Goal: Task Accomplishment & Management: Use online tool/utility

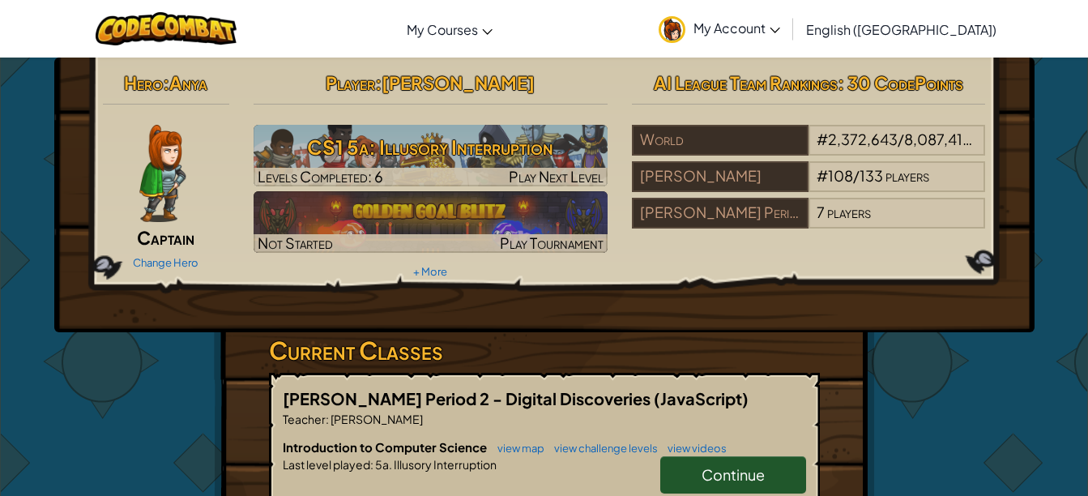
click at [754, 475] on span "Continue" at bounding box center [733, 474] width 63 height 19
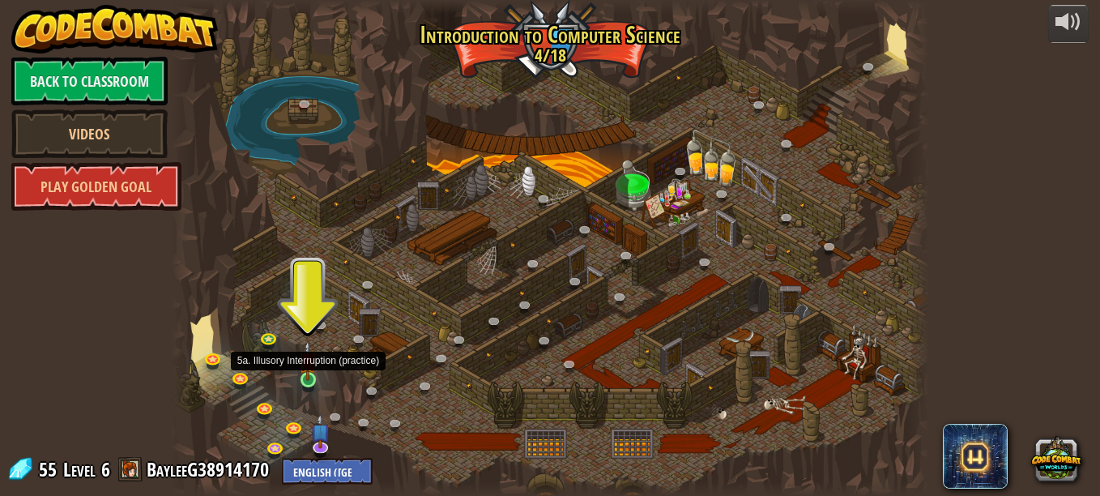
click at [303, 378] on img at bounding box center [308, 360] width 18 height 41
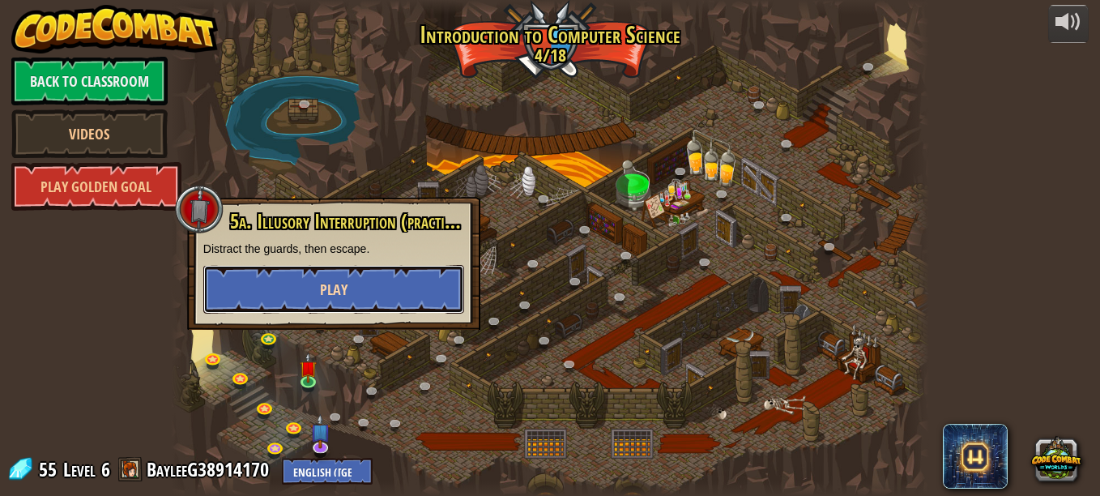
click at [352, 292] on button "Play" at bounding box center [333, 289] width 261 height 49
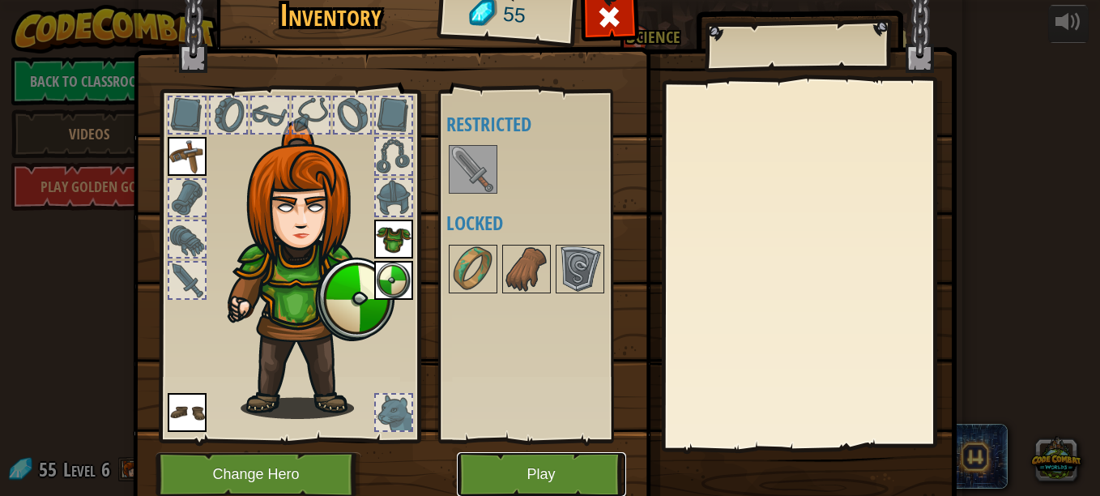
click at [562, 488] on button "Play" at bounding box center [541, 474] width 169 height 45
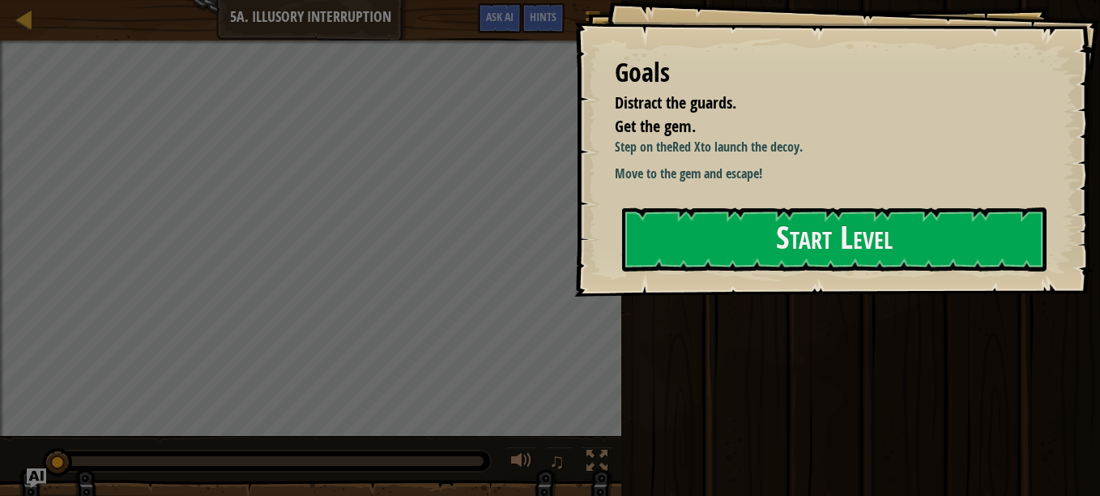
click at [826, 275] on div "Goals Distract the guards. Get the gem. Step on the Red X to launch the decoy. …" at bounding box center [837, 148] width 526 height 297
click at [783, 227] on button "Start Level" at bounding box center [834, 239] width 425 height 64
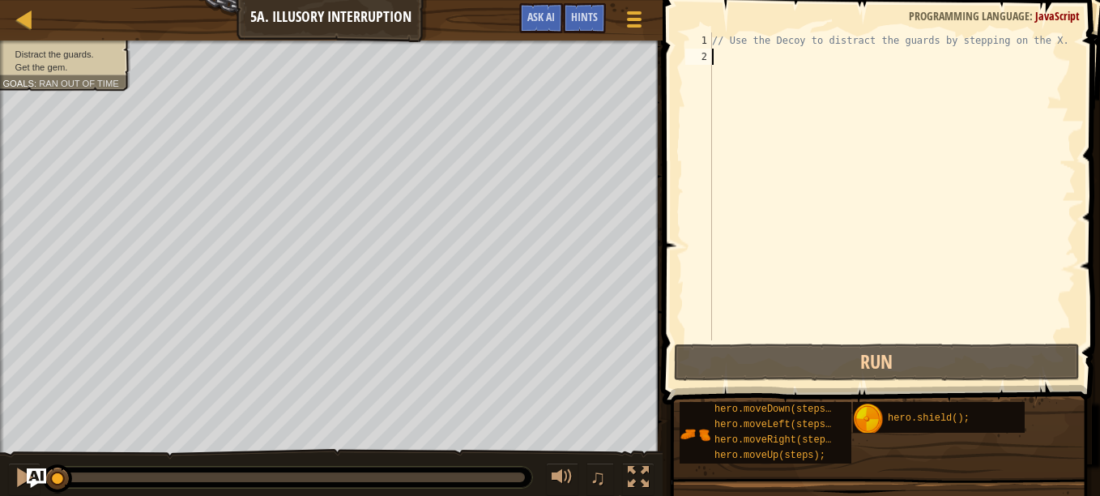
type textarea "h"
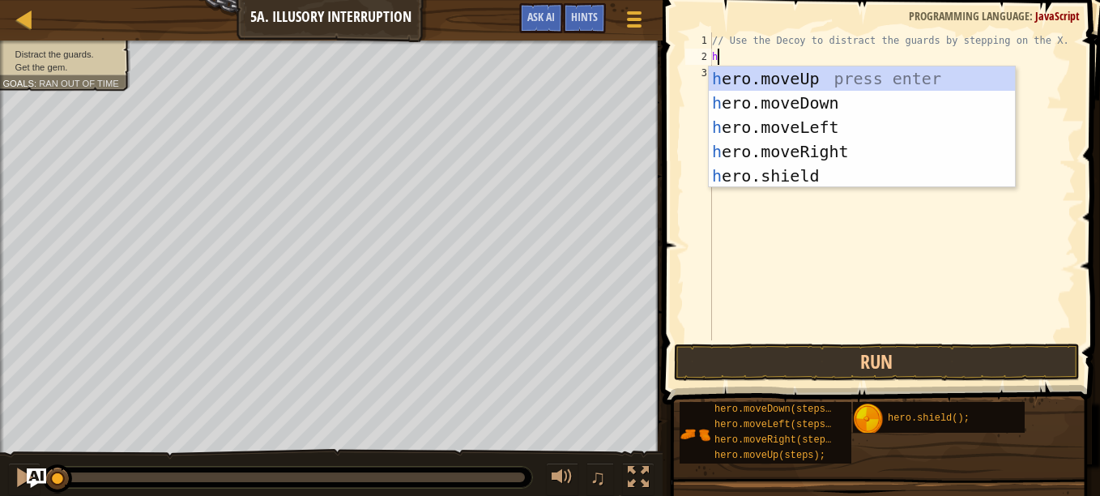
scroll to position [7, 0]
click at [768, 147] on div "h ero.moveUp press enter h ero.moveDown press enter h ero.moveLeft press enter …" at bounding box center [862, 151] width 306 height 170
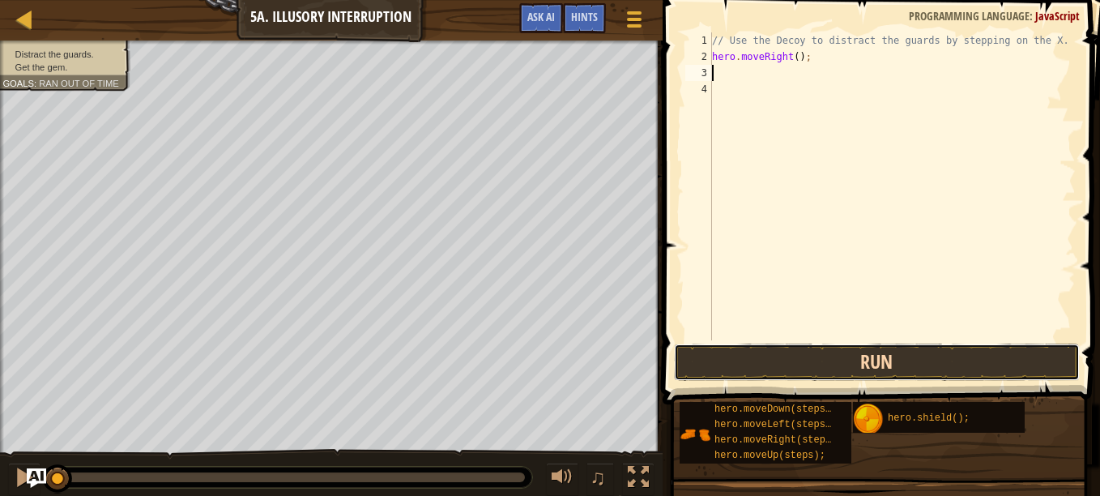
click at [758, 365] on button "Run" at bounding box center [877, 362] width 406 height 37
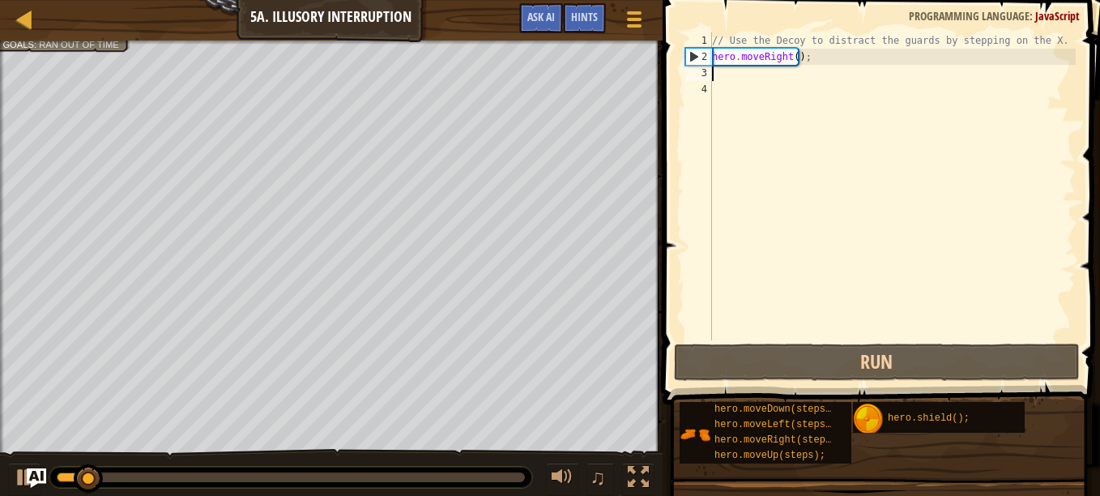
type textarea "h"
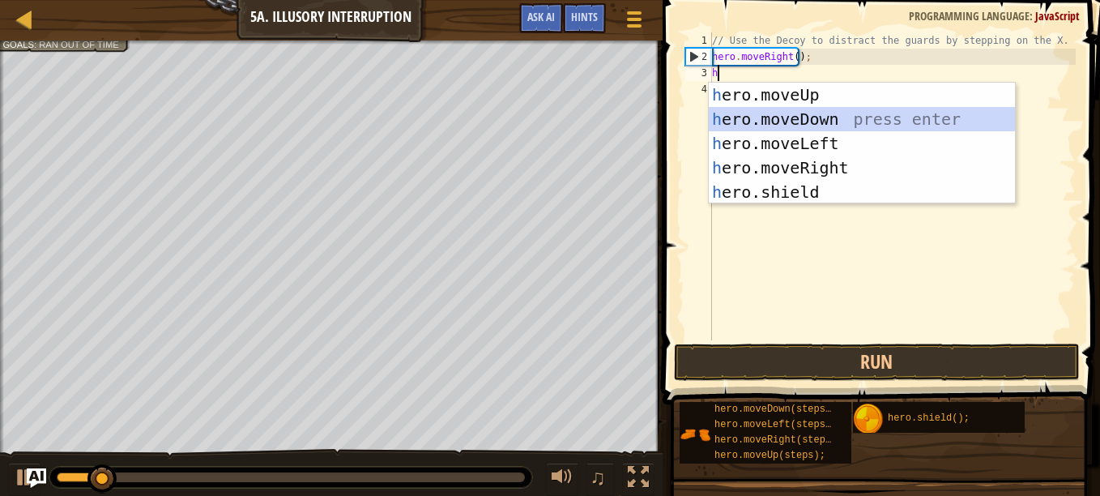
click at [797, 112] on div "h ero.moveUp press enter h ero.moveDown press enter h ero.moveLeft press enter …" at bounding box center [862, 168] width 306 height 170
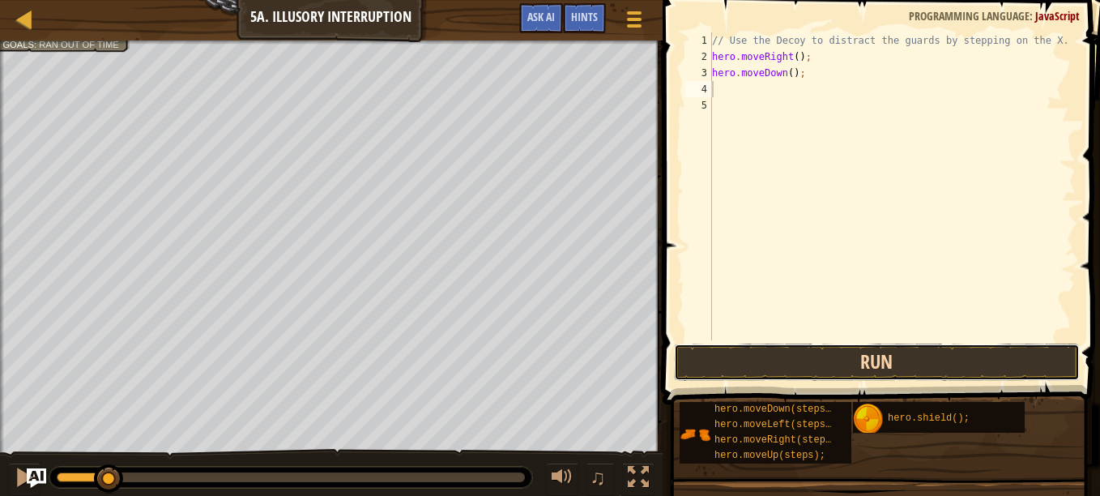
click at [764, 369] on button "Run" at bounding box center [877, 362] width 406 height 37
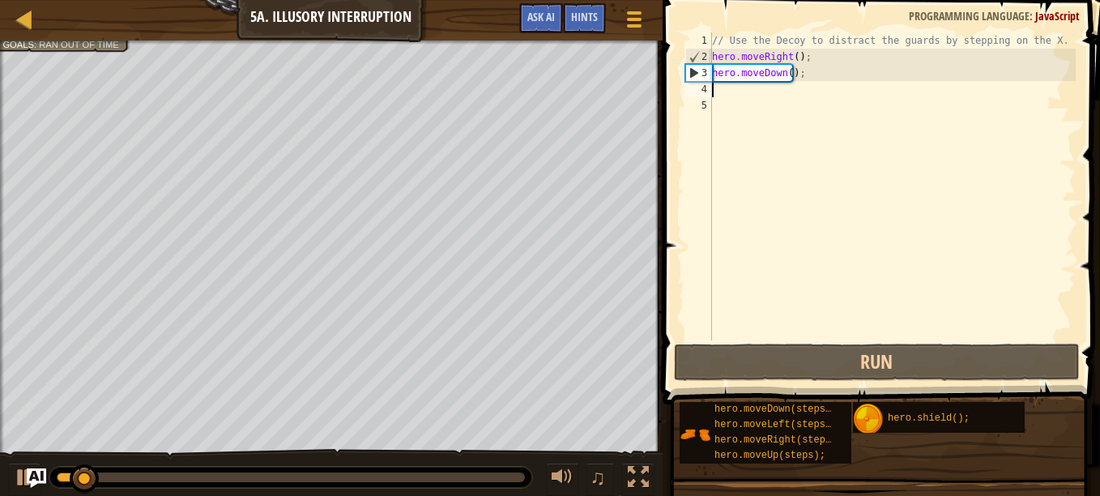
click at [788, 73] on div "// Use the Decoy to distract the guards by stepping on the X. hero . moveRight …" at bounding box center [892, 202] width 367 height 340
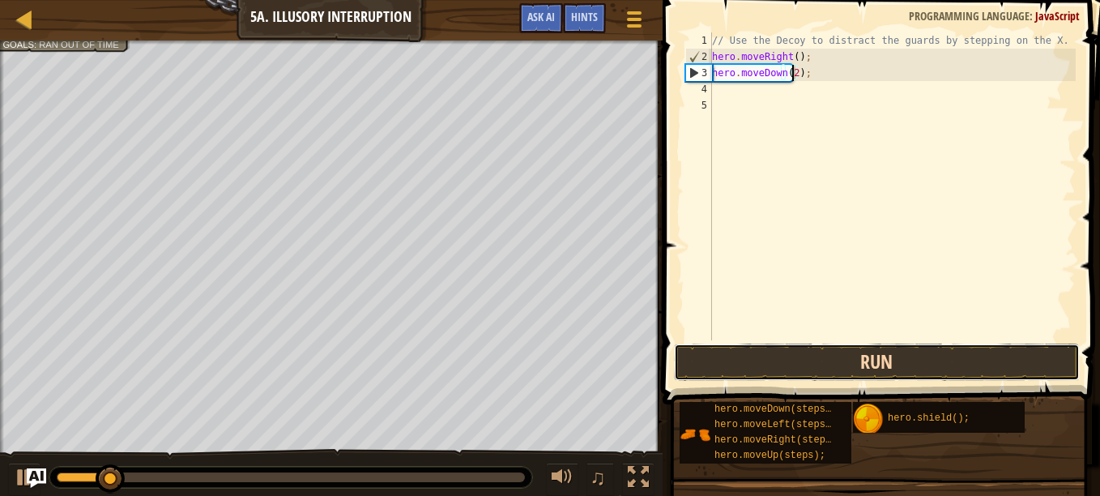
click at [814, 348] on button "Run" at bounding box center [877, 362] width 406 height 37
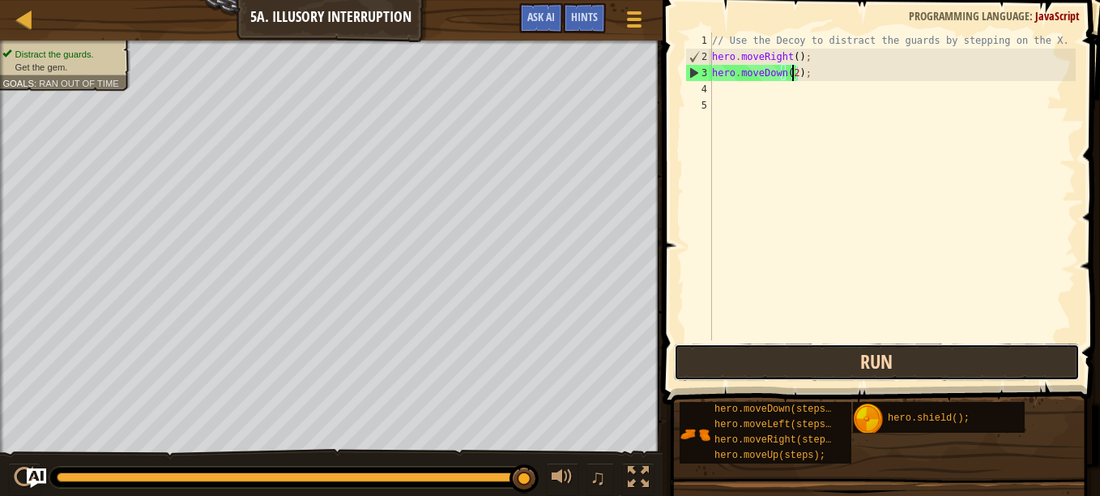
drag, startPoint x: 738, startPoint y: 359, endPoint x: 715, endPoint y: 361, distance: 22.8
click at [715, 361] on button "Run" at bounding box center [877, 362] width 406 height 37
click at [750, 365] on button "Run" at bounding box center [877, 362] width 406 height 37
click at [730, 365] on button "Run" at bounding box center [877, 362] width 406 height 37
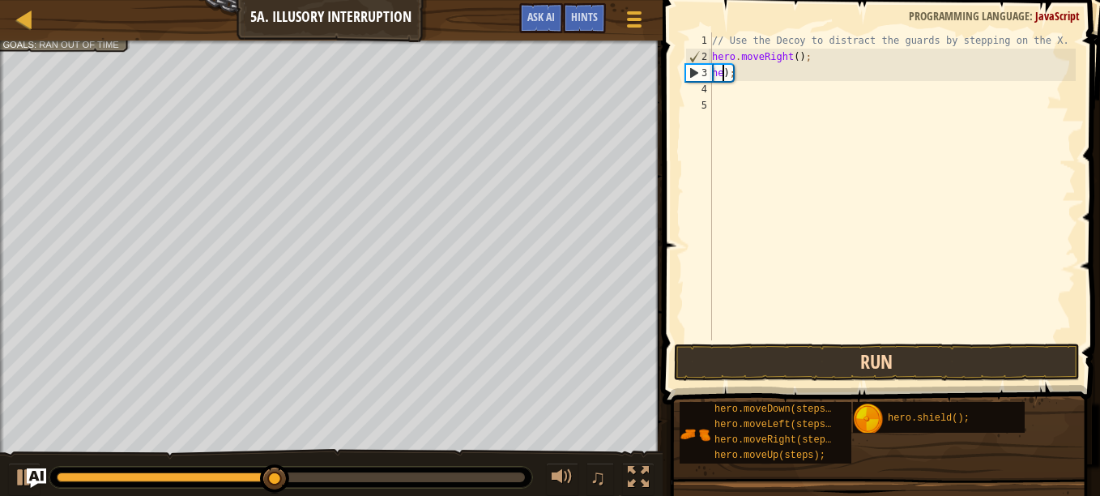
scroll to position [7, 0]
click at [726, 71] on div "// Use the Decoy to distract the guards by stepping on the X. hero . moveRight …" at bounding box center [892, 202] width 367 height 340
type textarea ")"
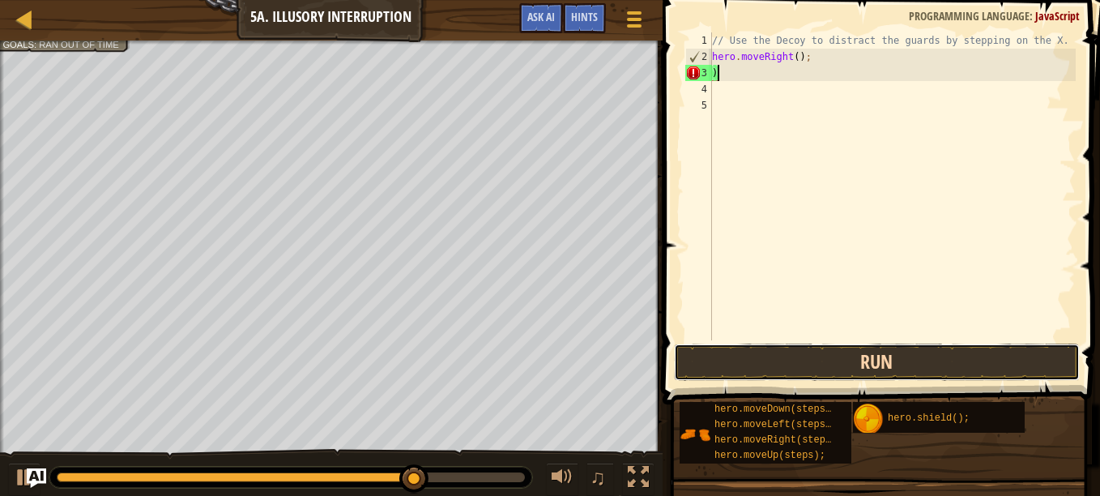
click at [740, 370] on button "Run" at bounding box center [877, 362] width 406 height 37
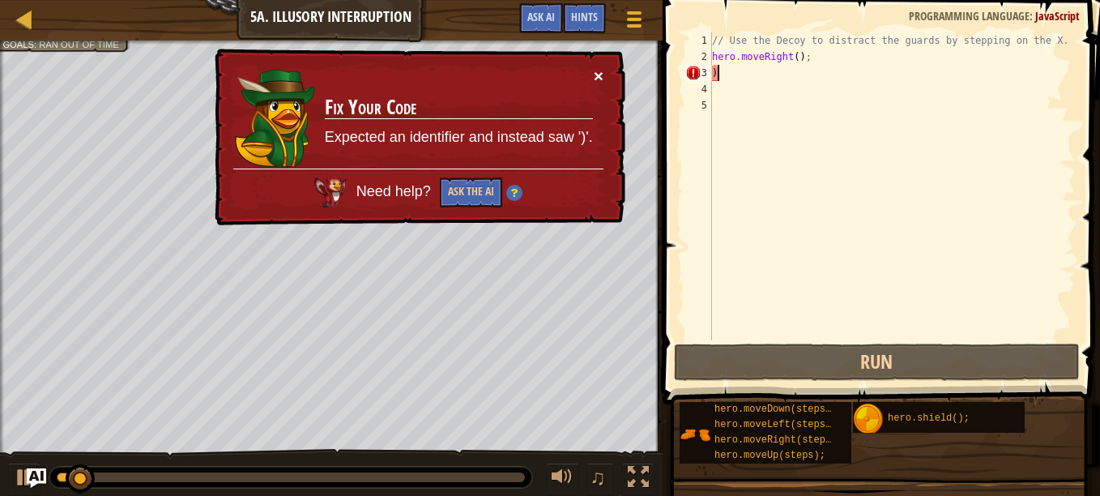
click at [594, 83] on button "×" at bounding box center [599, 75] width 10 height 17
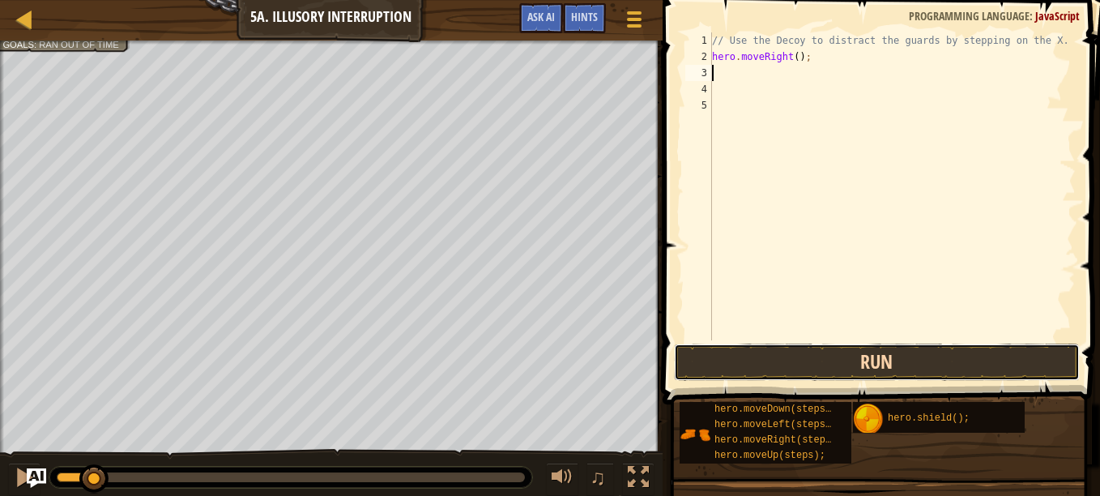
click at [774, 352] on button "Run" at bounding box center [877, 362] width 406 height 37
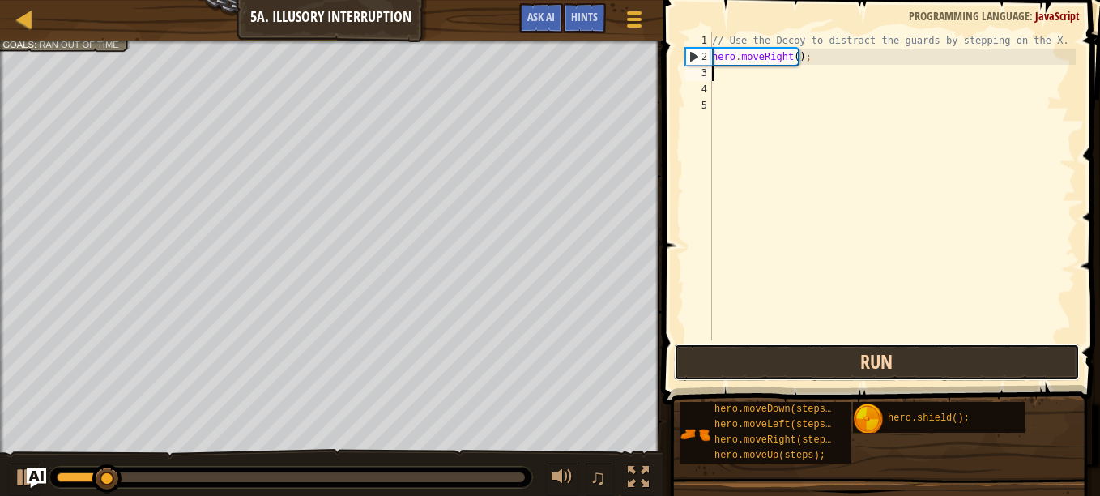
click at [779, 365] on button "Run" at bounding box center [877, 362] width 406 height 37
type textarea "m"
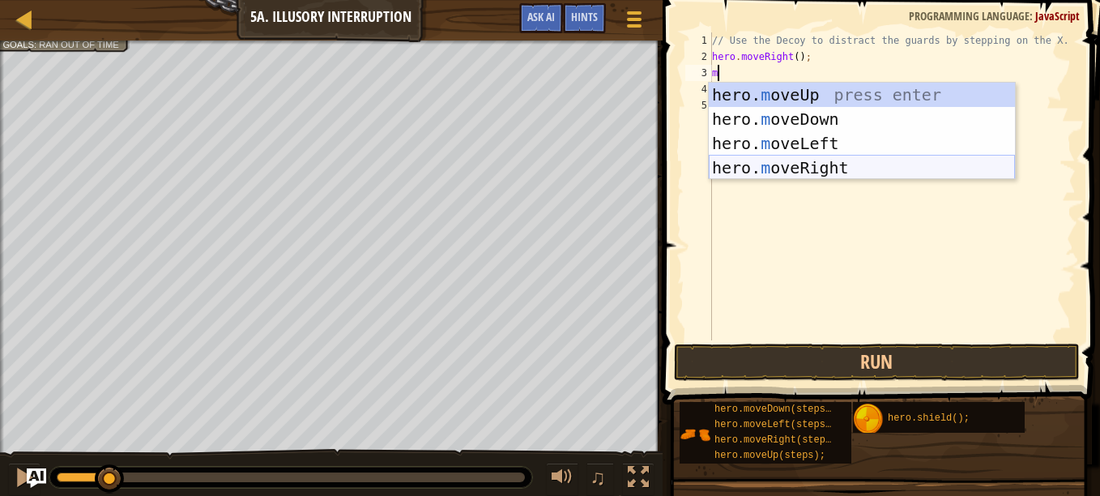
click at [851, 168] on div "hero. m oveUp press enter hero. m oveDown press enter hero. m oveLeft press ent…" at bounding box center [862, 156] width 306 height 146
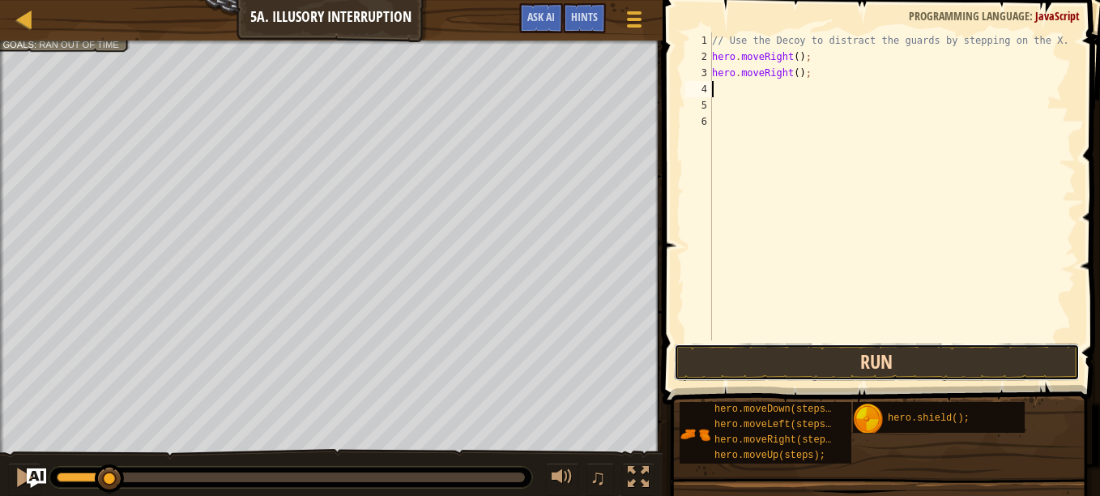
click at [794, 366] on button "Run" at bounding box center [877, 362] width 406 height 37
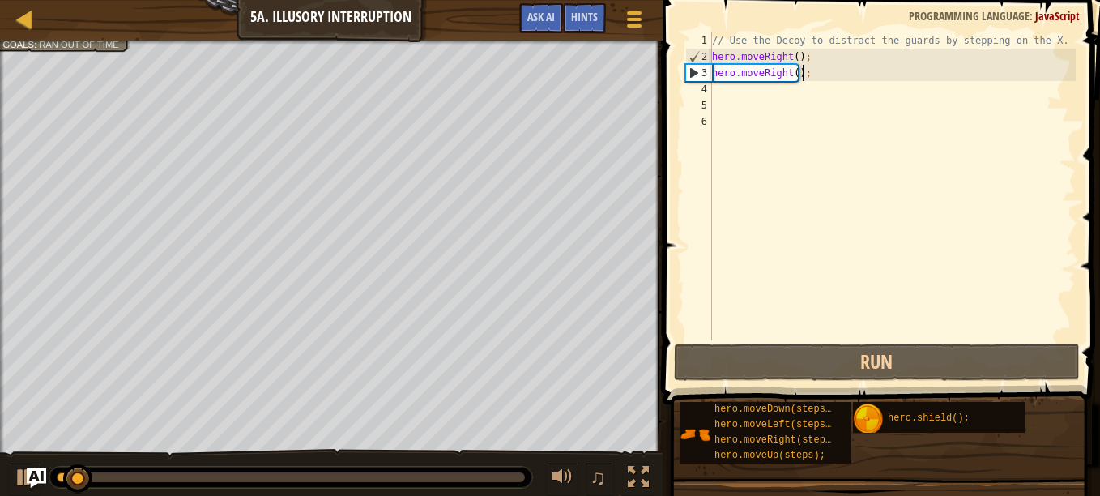
click at [809, 73] on div "// Use the Decoy to distract the guards by stepping on the X. hero . moveRight …" at bounding box center [892, 202] width 367 height 340
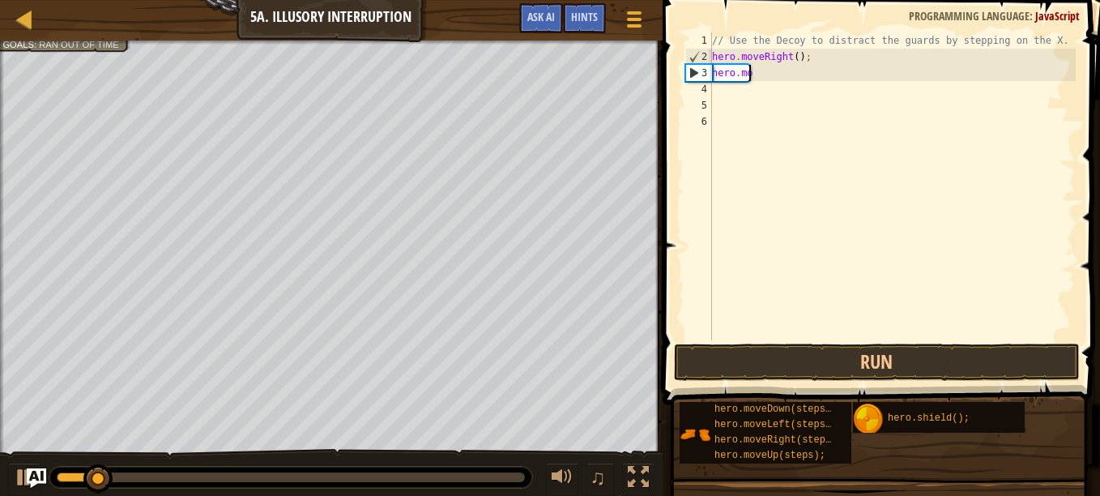
type textarea "h"
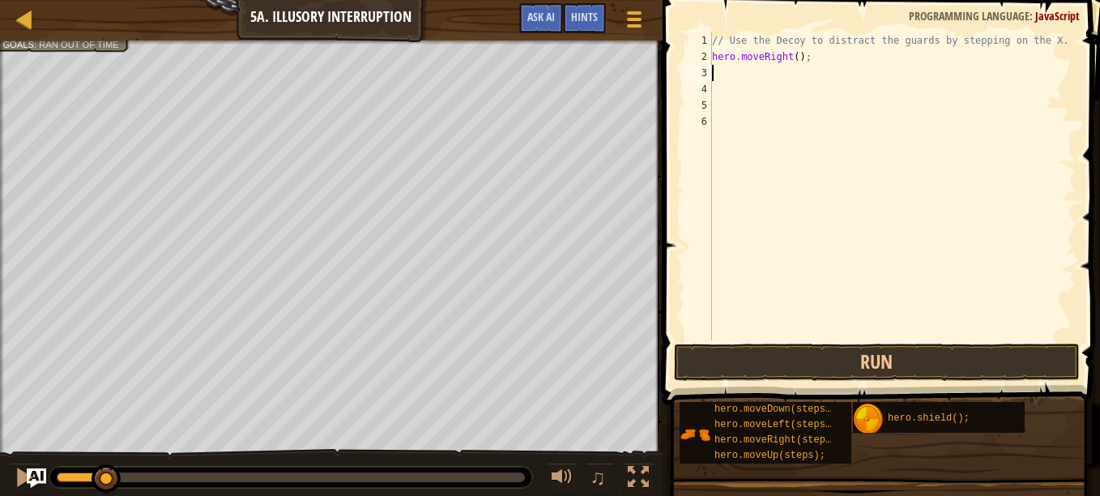
click at [790, 56] on div "// Use the Decoy to distract the guards by stepping on the X. hero . moveRight …" at bounding box center [892, 202] width 367 height 340
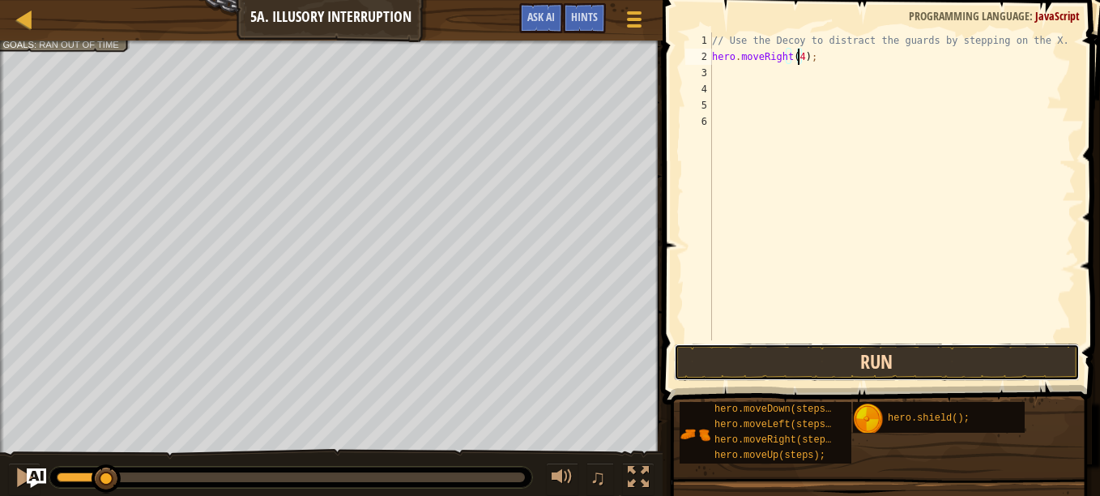
click at [966, 354] on button "Run" at bounding box center [877, 362] width 406 height 37
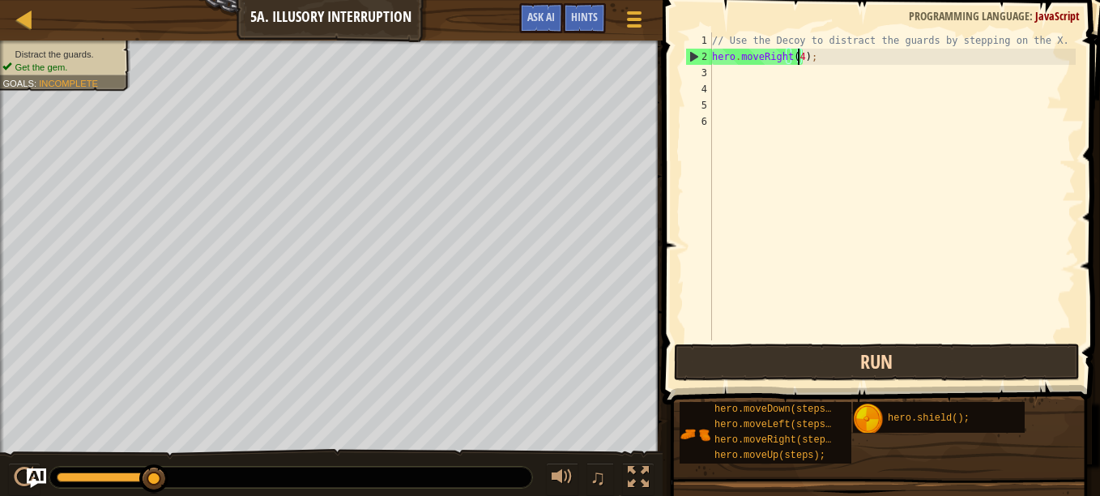
type textarea "hero.moveRight();"
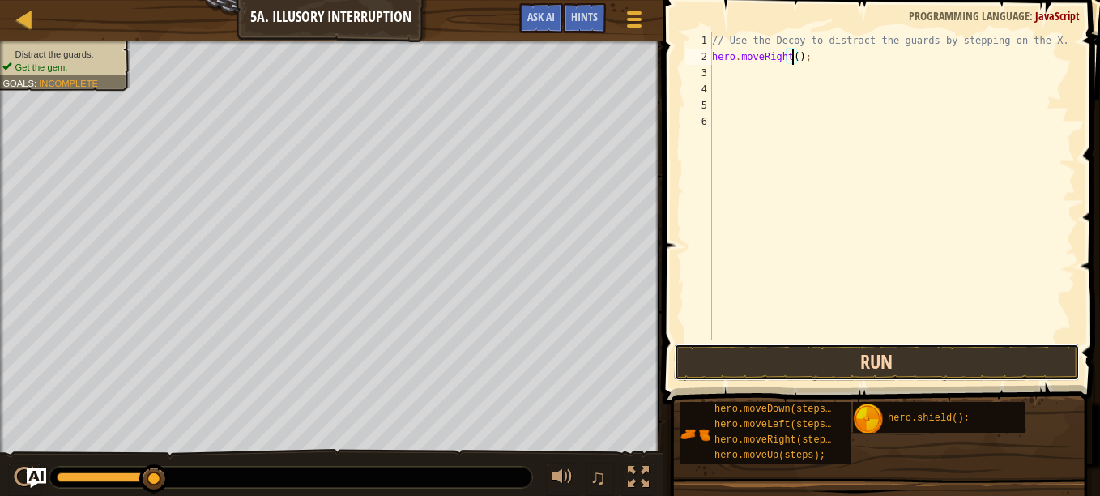
click at [755, 358] on button "Run" at bounding box center [877, 362] width 406 height 37
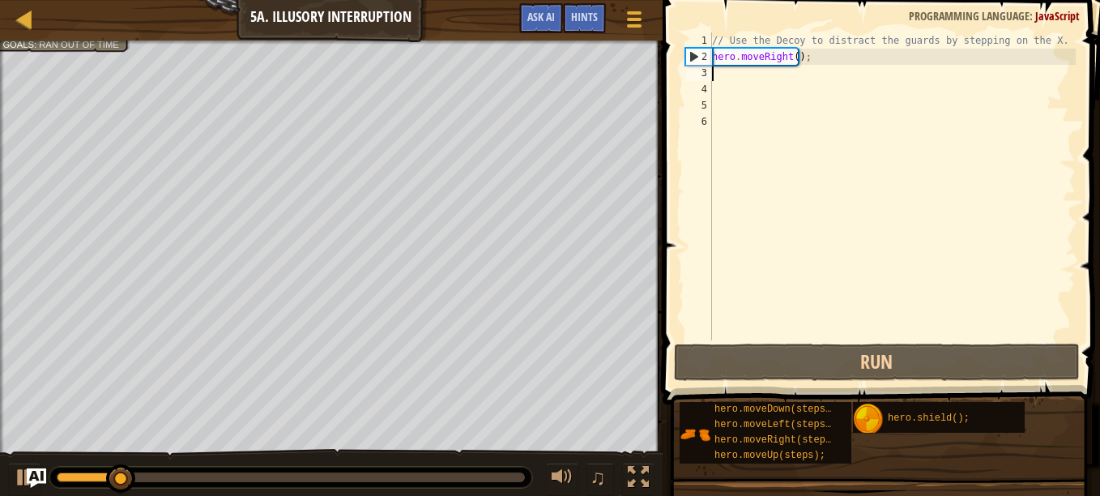
click at [731, 74] on div "// Use the Decoy to distract the guards by stepping on the X. hero . moveRight …" at bounding box center [892, 202] width 367 height 340
type textarea "h"
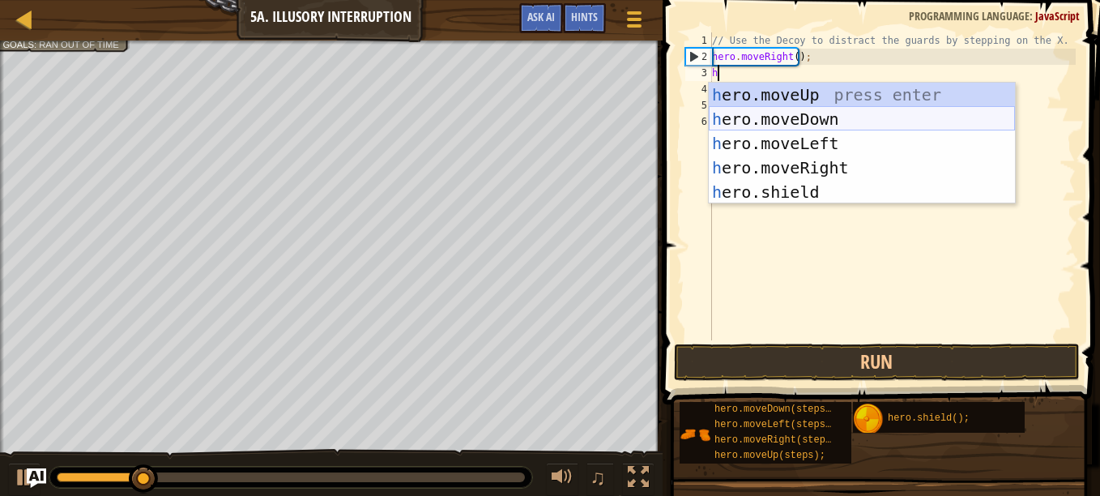
click at [758, 116] on div "h ero.moveUp press enter h ero.moveDown press enter h ero.moveLeft press enter …" at bounding box center [862, 168] width 306 height 170
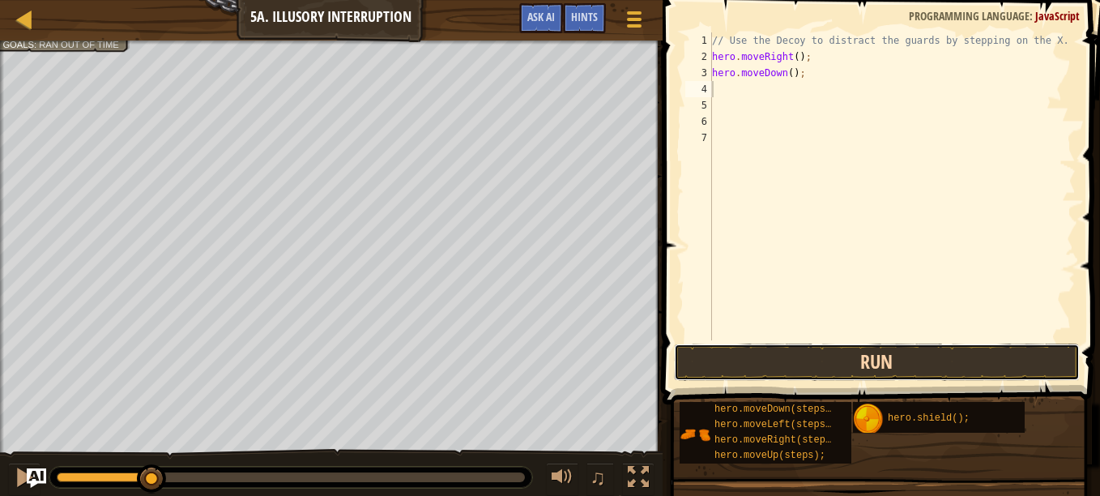
click at [809, 365] on button "Run" at bounding box center [877, 362] width 406 height 37
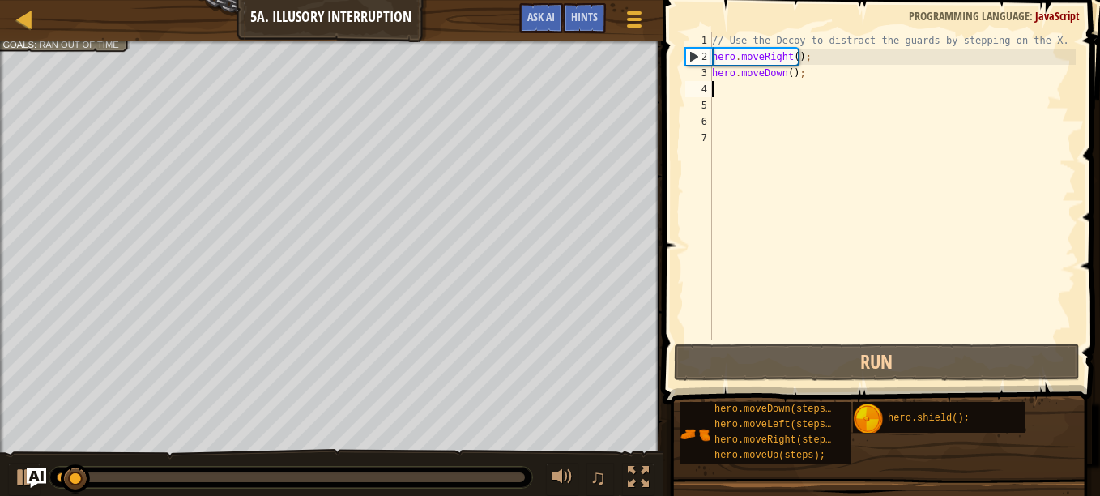
click at [789, 70] on div "// Use the Decoy to distract the guards by stepping on the X. hero . moveRight …" at bounding box center [892, 202] width 367 height 340
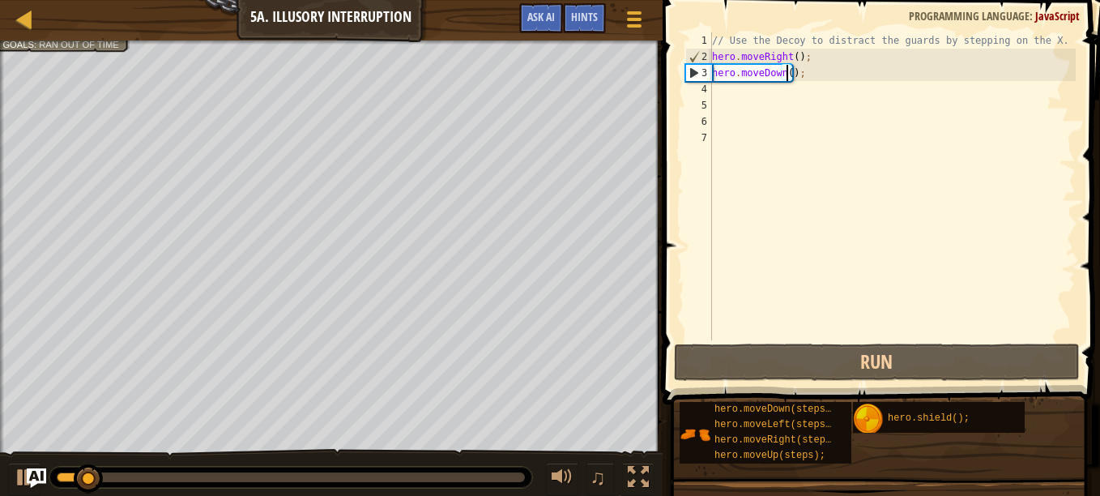
scroll to position [7, 6]
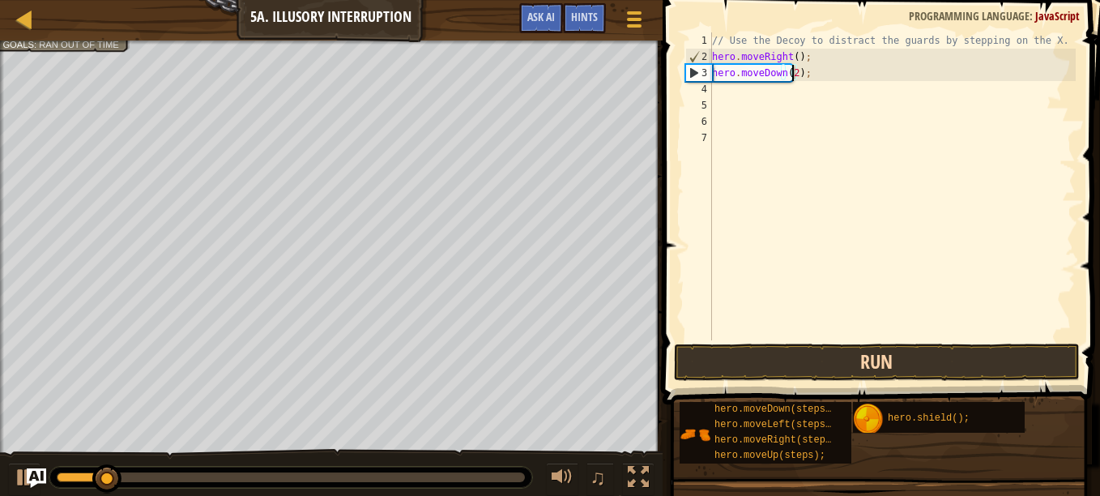
type textarea "hero.moveDown(2);"
click at [710, 358] on button "Run" at bounding box center [877, 362] width 406 height 37
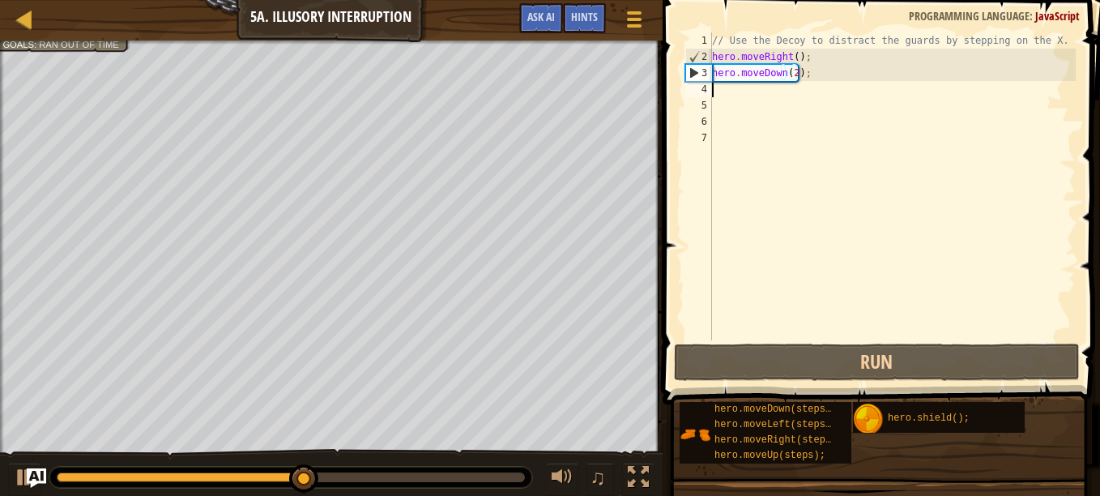
click at [728, 91] on div "// Use the Decoy to distract the guards by stepping on the X. hero . moveRight …" at bounding box center [892, 202] width 367 height 340
type textarea "u"
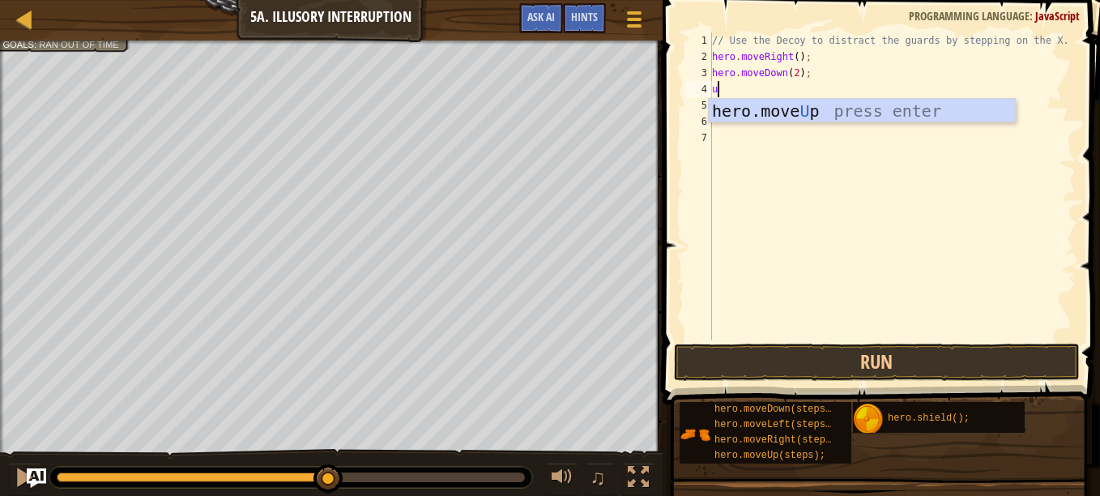
click at [749, 105] on div "hero.move U p press enter" at bounding box center [862, 135] width 306 height 73
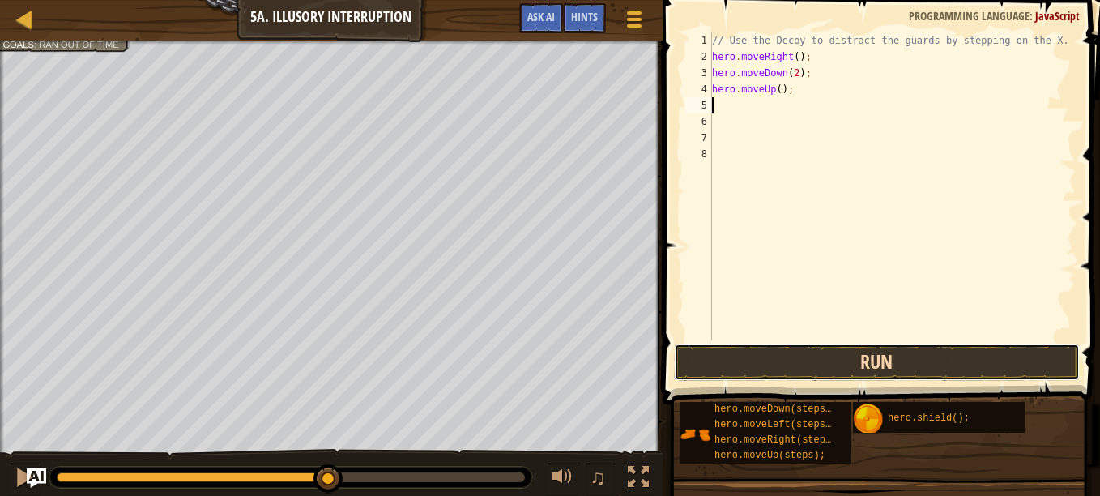
click at [726, 374] on button "Run" at bounding box center [877, 362] width 406 height 37
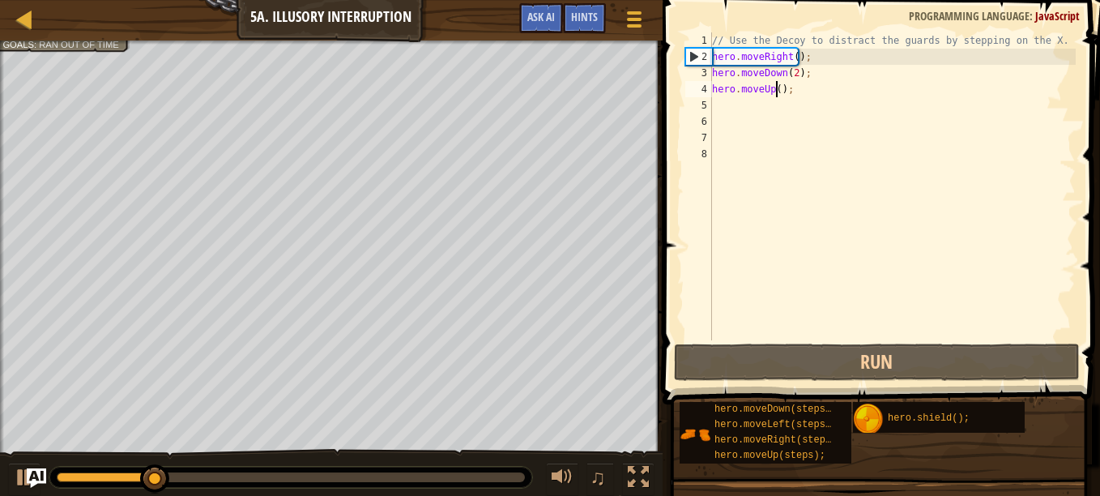
click at [777, 87] on div "// Use the Decoy to distract the guards by stepping on the X. hero . moveRight …" at bounding box center [892, 202] width 367 height 340
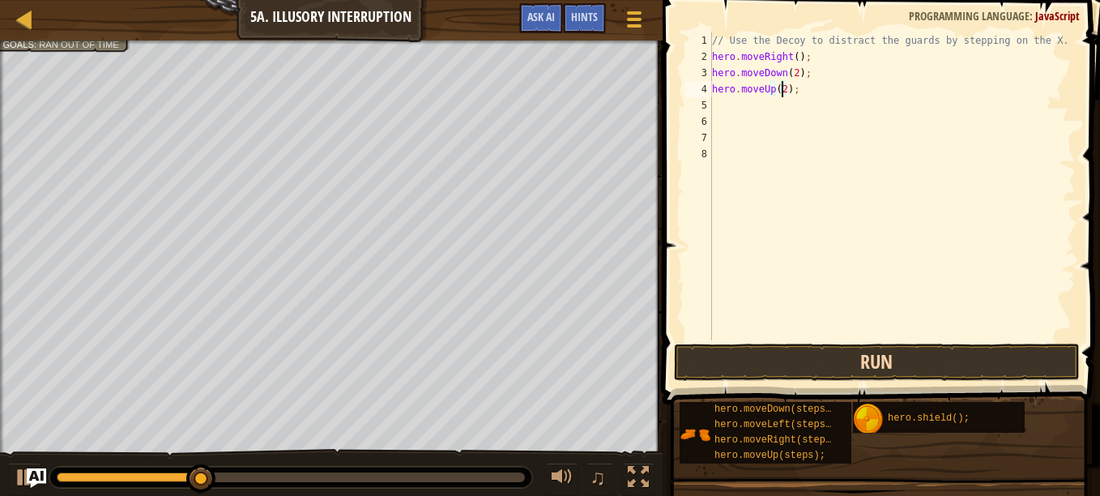
type textarea "hero.moveUp(2);"
click at [733, 361] on button "Run" at bounding box center [877, 362] width 406 height 37
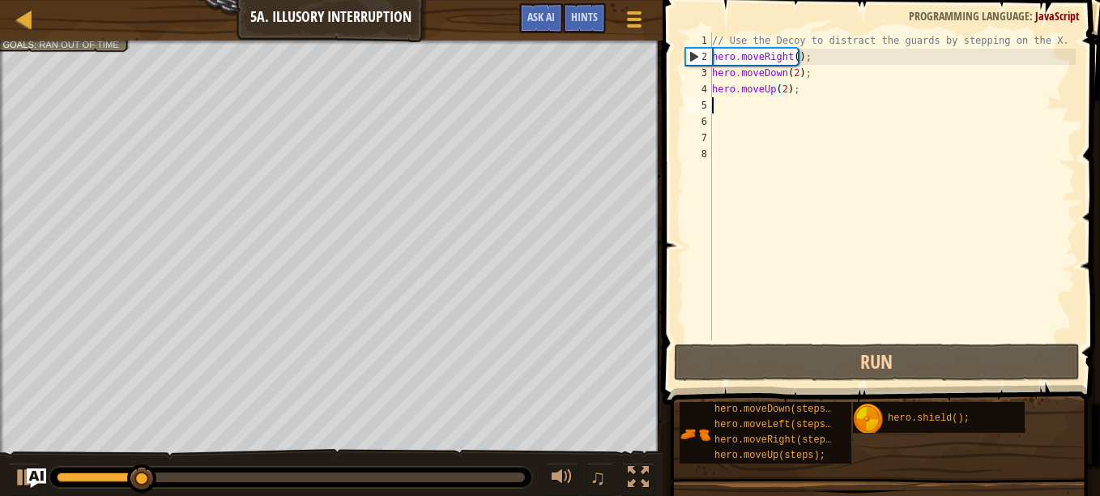
click at [723, 107] on div "// Use the Decoy to distract the guards by stepping on the X. hero . moveRight …" at bounding box center [892, 202] width 367 height 340
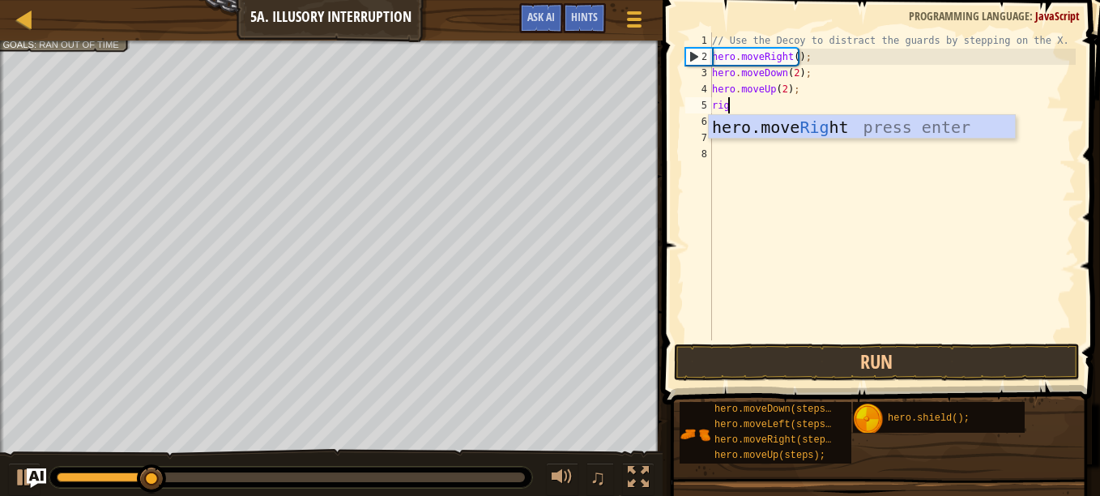
type textarea "righ"
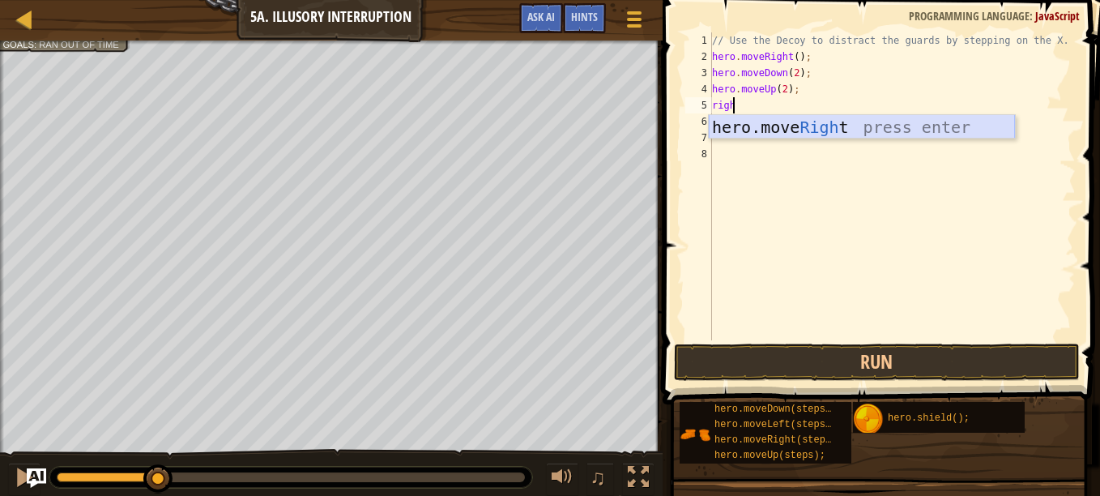
click at [862, 131] on div "hero.move Righ t press enter" at bounding box center [862, 151] width 306 height 73
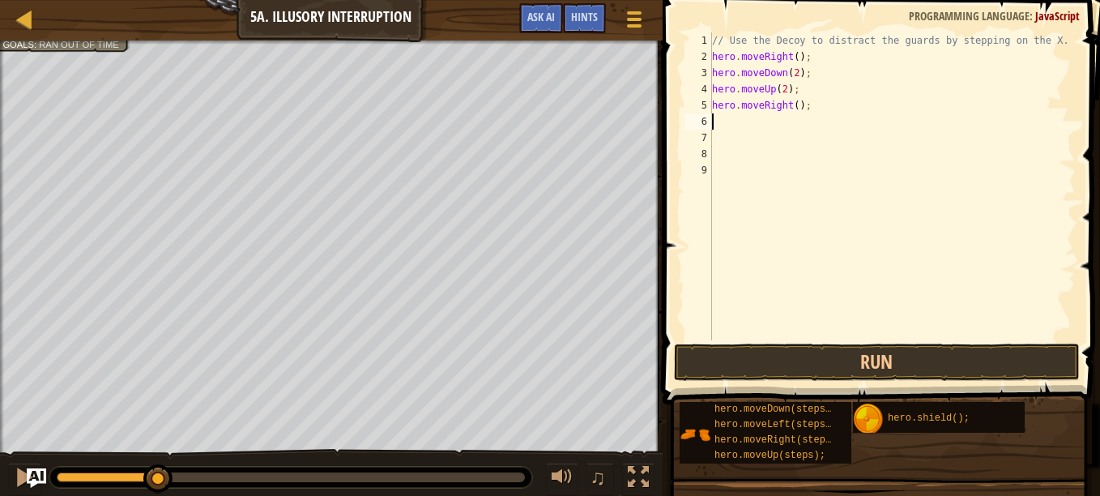
scroll to position [7, 0]
click at [794, 105] on div "// Use the Decoy to distract the guards by stepping on the X. hero . moveRight …" at bounding box center [892, 202] width 367 height 340
type textarea "hero.moveRight(3);"
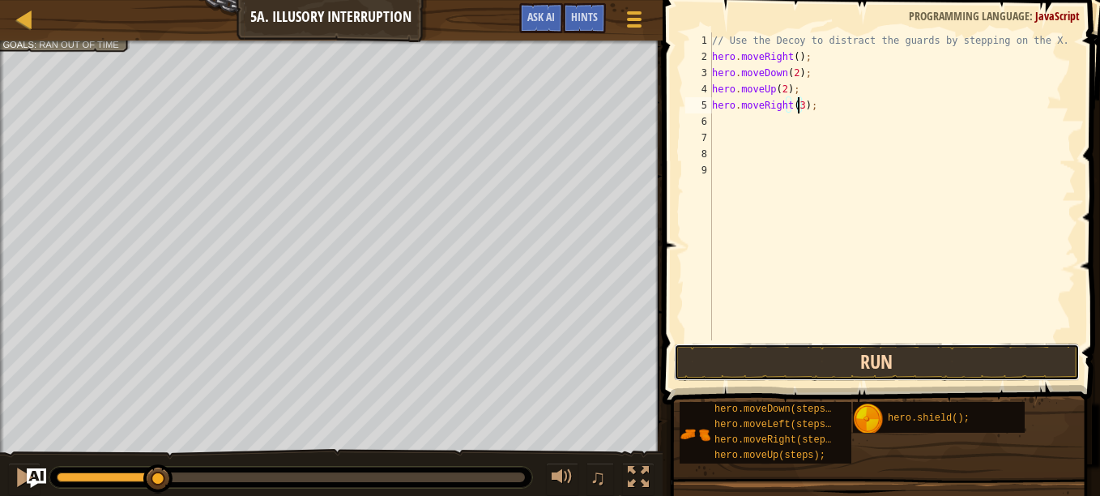
click at [768, 356] on button "Run" at bounding box center [877, 362] width 406 height 37
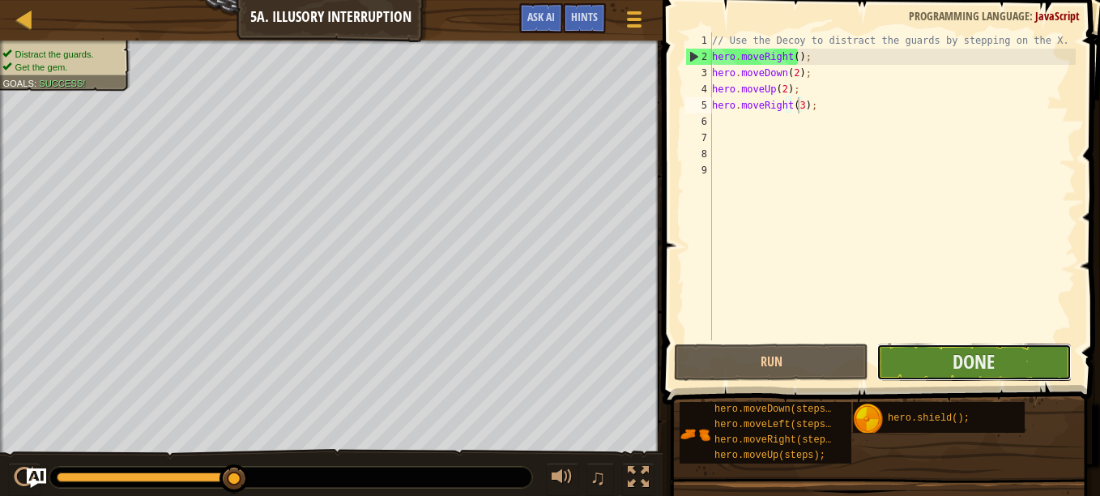
click at [1002, 348] on button "Done" at bounding box center [974, 362] width 194 height 37
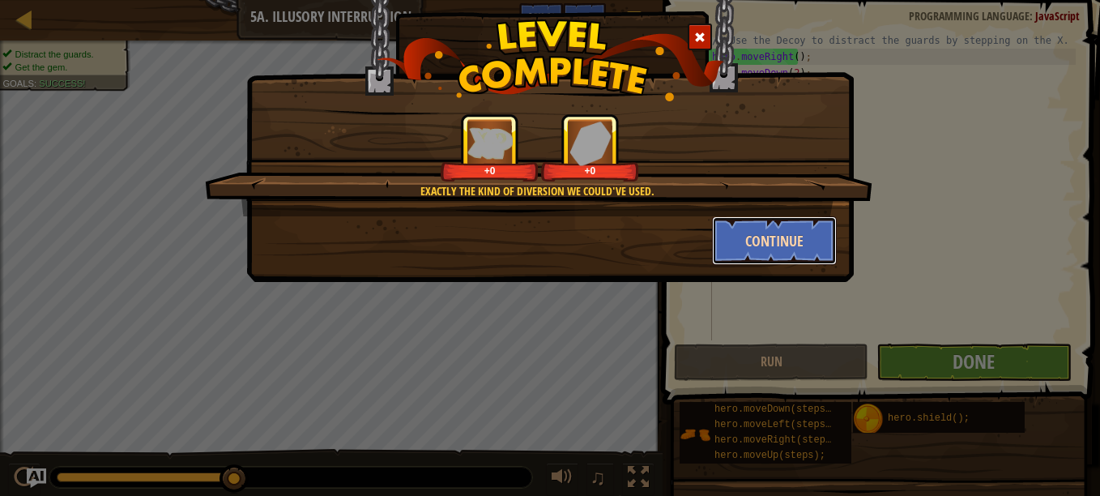
click at [778, 228] on button "Continue" at bounding box center [775, 240] width 126 height 49
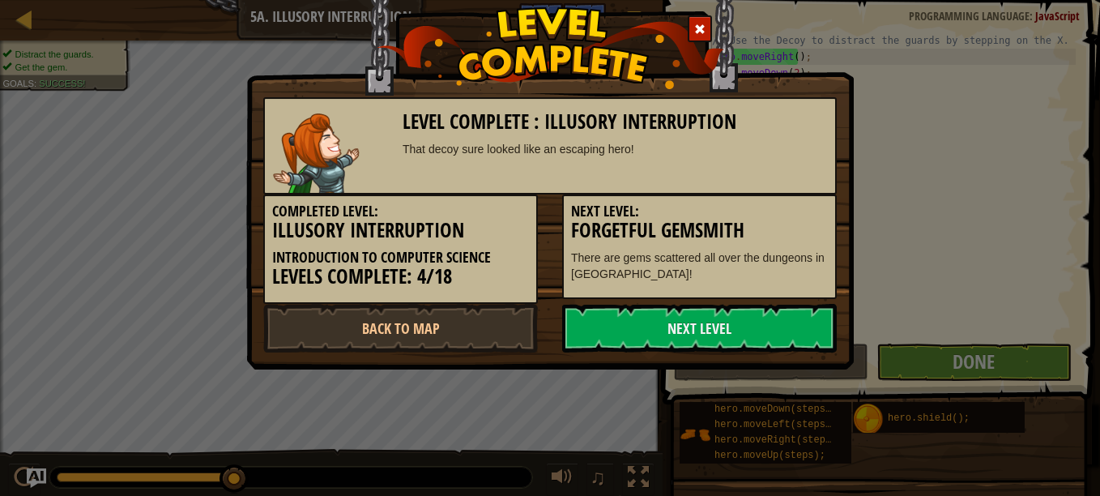
click at [762, 355] on div "Level Complete : Illusory Interruption That decoy sure looked like an escaping …" at bounding box center [550, 164] width 608 height 410
drag, startPoint x: 756, startPoint y: 330, endPoint x: 686, endPoint y: 325, distance: 69.8
click at [686, 325] on link "Next Level" at bounding box center [699, 328] width 275 height 49
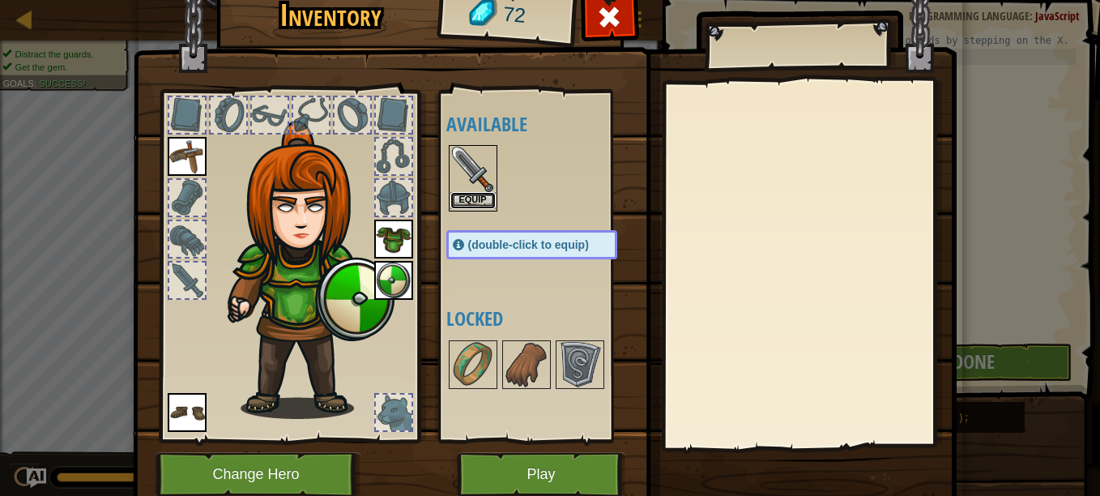
click at [459, 199] on button "Equip" at bounding box center [472, 200] width 45 height 17
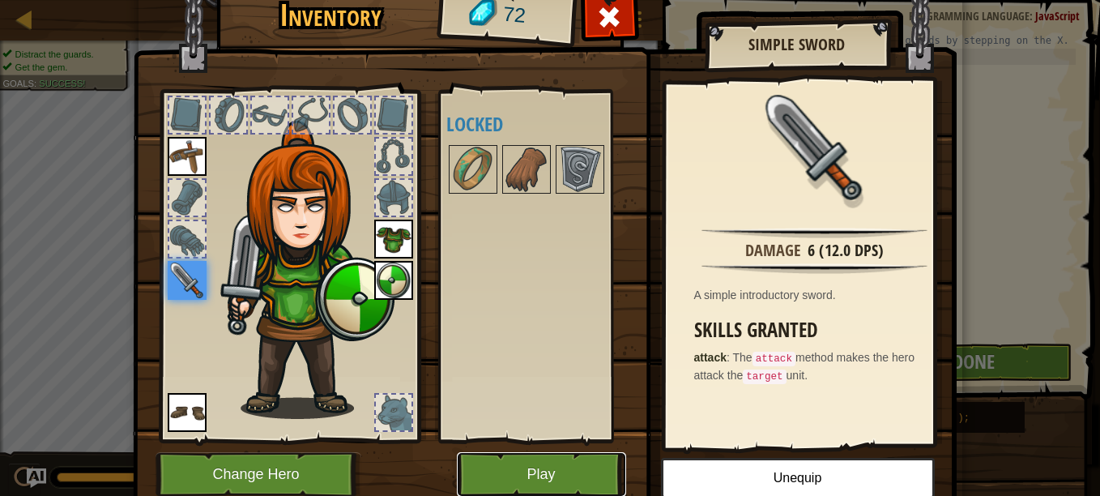
click at [591, 469] on button "Play" at bounding box center [541, 474] width 169 height 45
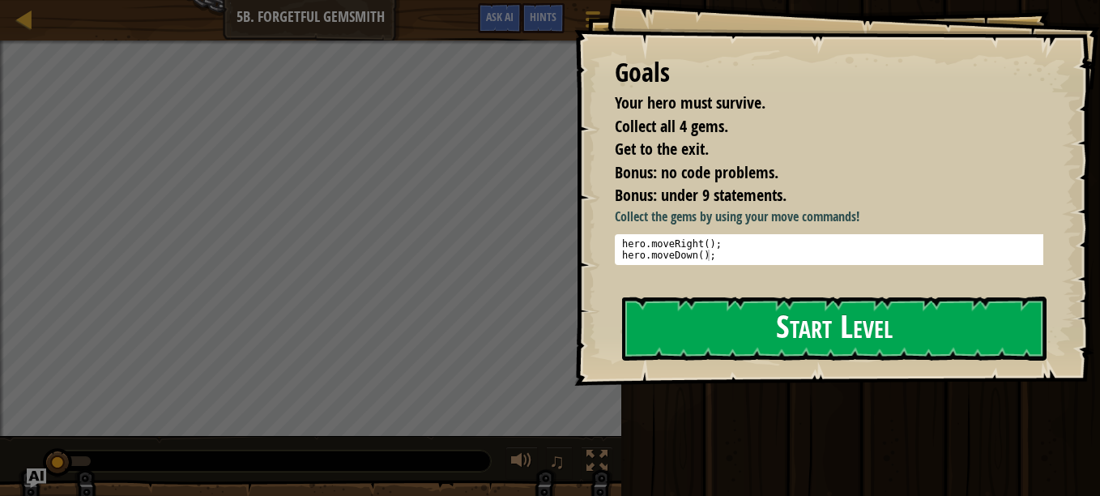
click at [706, 309] on button "Start Level" at bounding box center [834, 329] width 425 height 64
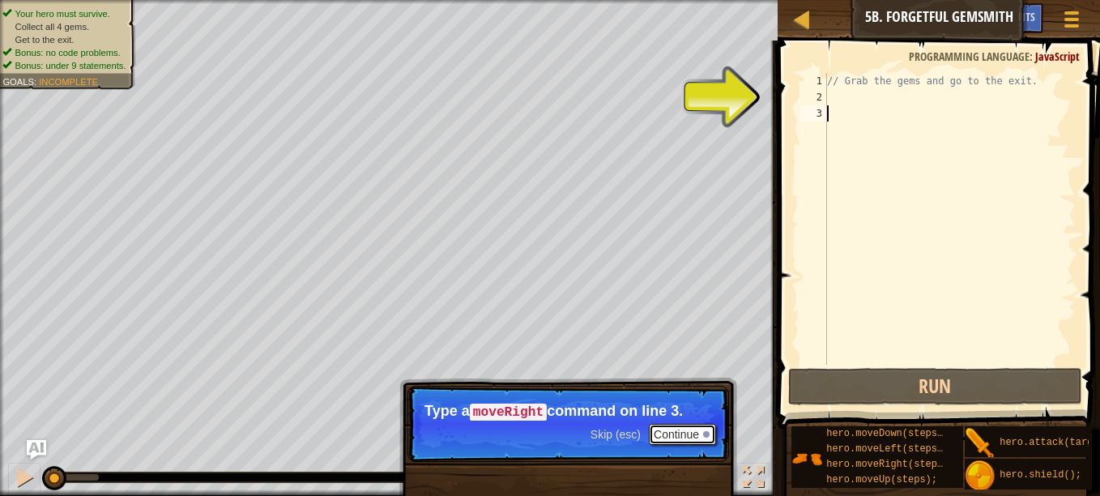
click at [669, 435] on button "Continue" at bounding box center [682, 434] width 67 height 21
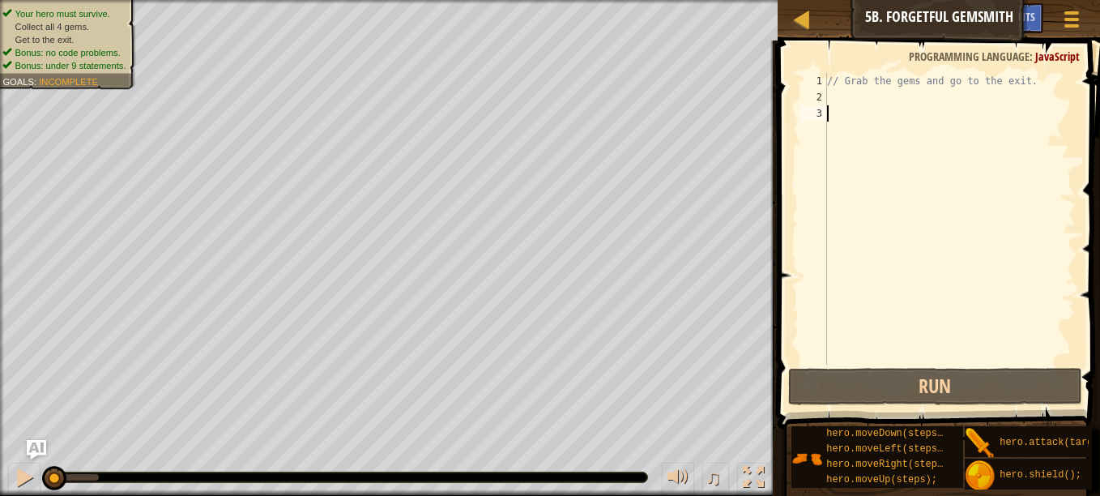
click at [834, 96] on div "// Grab the gems and go to the exit." at bounding box center [950, 235] width 252 height 324
type textarea "ri"
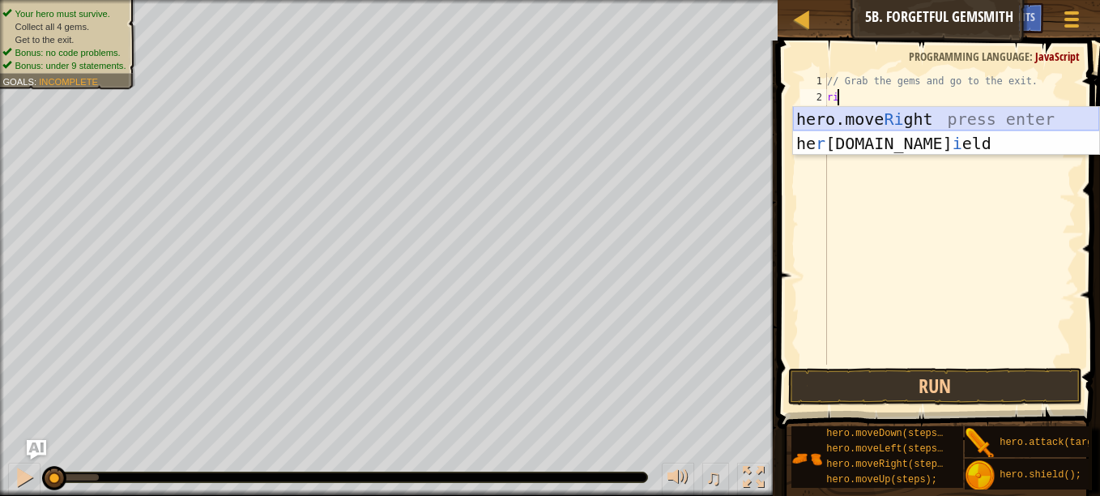
click at [864, 113] on div "hero.move Ri ght press enter he r [DOMAIN_NAME] i eld press enter" at bounding box center [946, 155] width 306 height 97
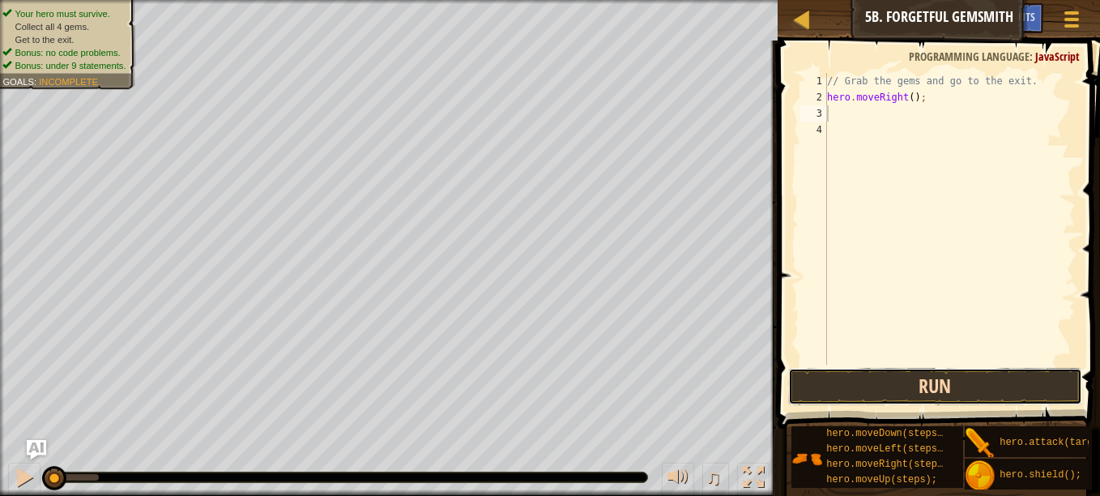
click at [927, 386] on button "Run" at bounding box center [935, 386] width 294 height 37
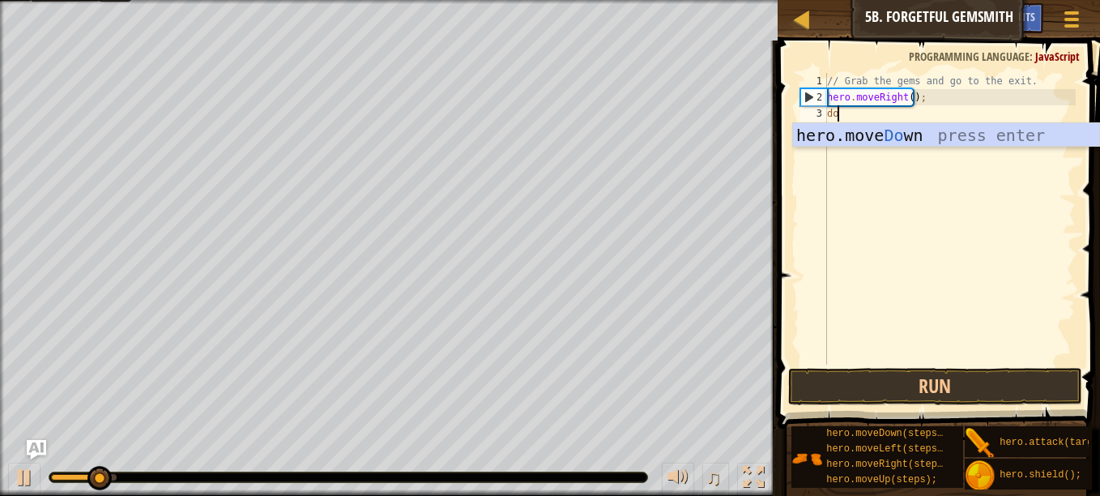
scroll to position [7, 1]
type textarea "down"
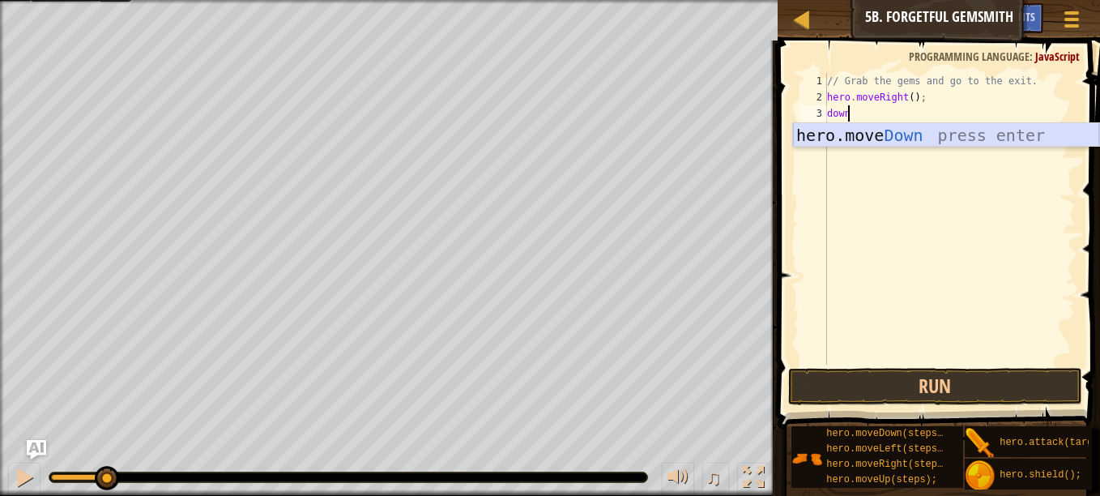
click at [872, 126] on div "hero.move Down press enter" at bounding box center [946, 159] width 306 height 73
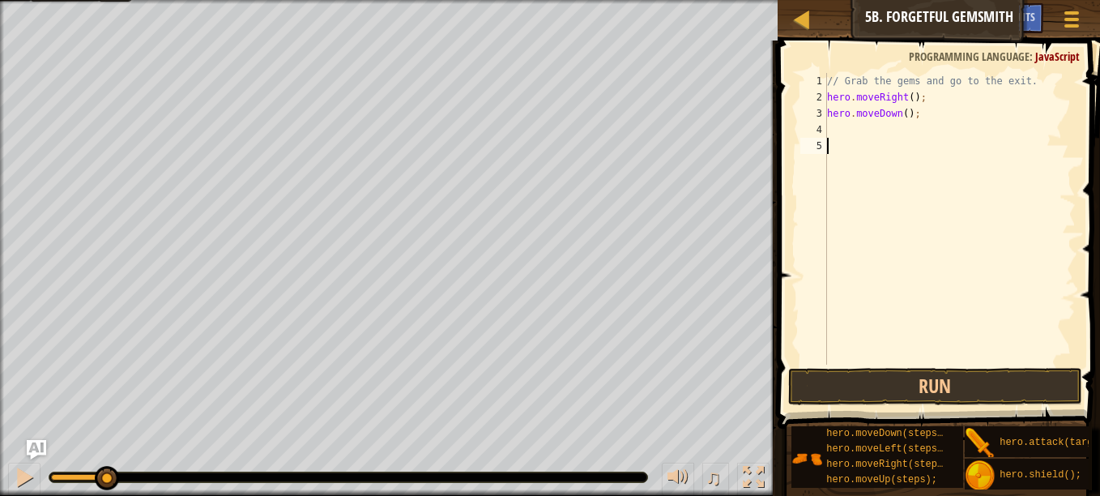
drag, startPoint x: 872, startPoint y: 126, endPoint x: 835, endPoint y: 170, distance: 58.1
click at [835, 170] on div "// Grab the gems and go to the exit. hero . moveRight ( ) ; hero . moveDown ( )…" at bounding box center [950, 235] width 252 height 324
click at [869, 390] on button "Run" at bounding box center [935, 386] width 294 height 37
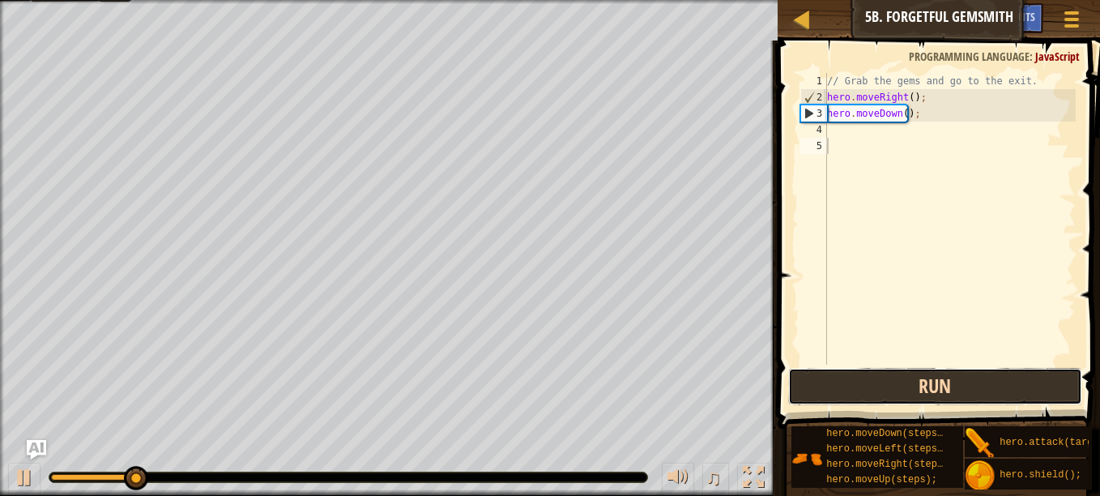
click at [869, 390] on button "Run" at bounding box center [935, 386] width 294 height 37
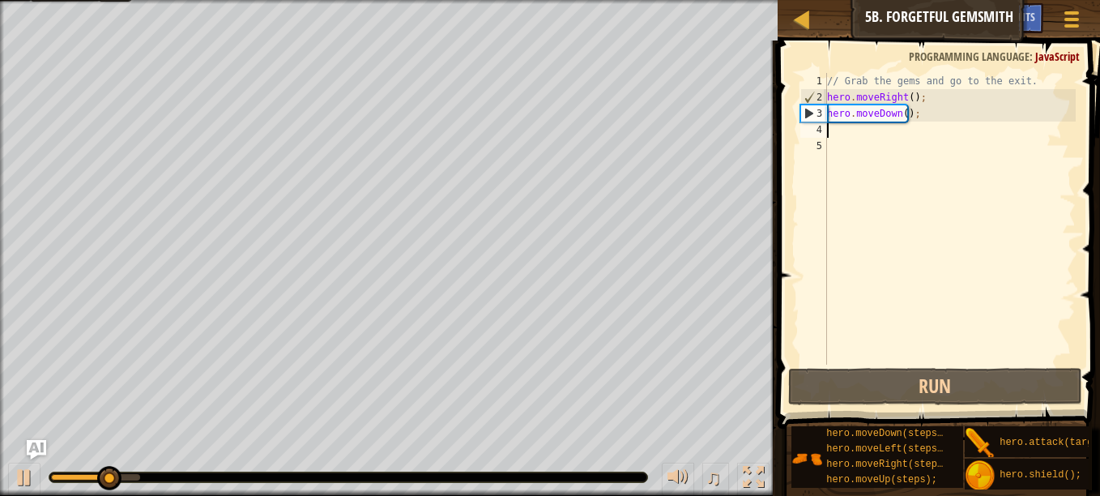
click at [837, 130] on div "// Grab the gems and go to the exit. hero . moveRight ( ) ; hero . moveDown ( )…" at bounding box center [950, 235] width 252 height 324
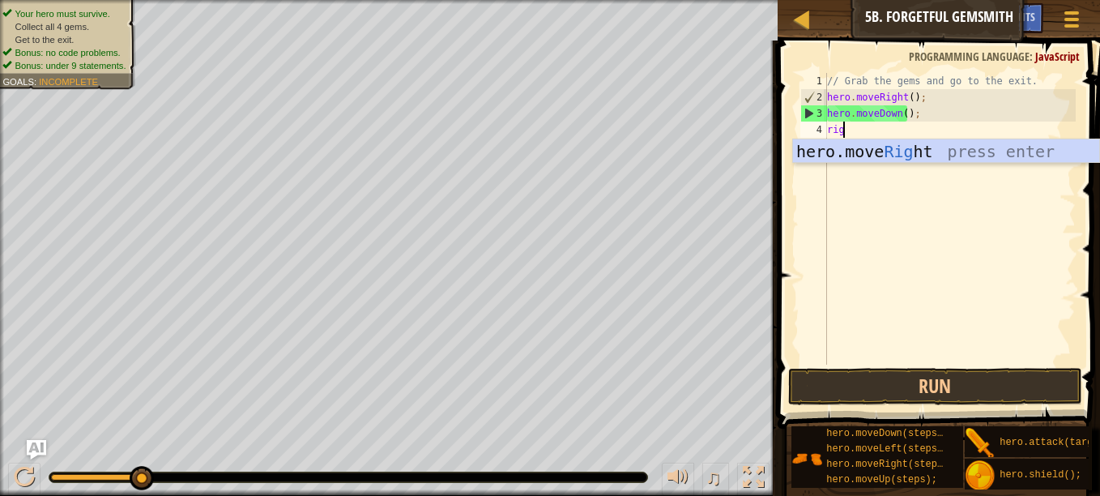
type textarea "right"
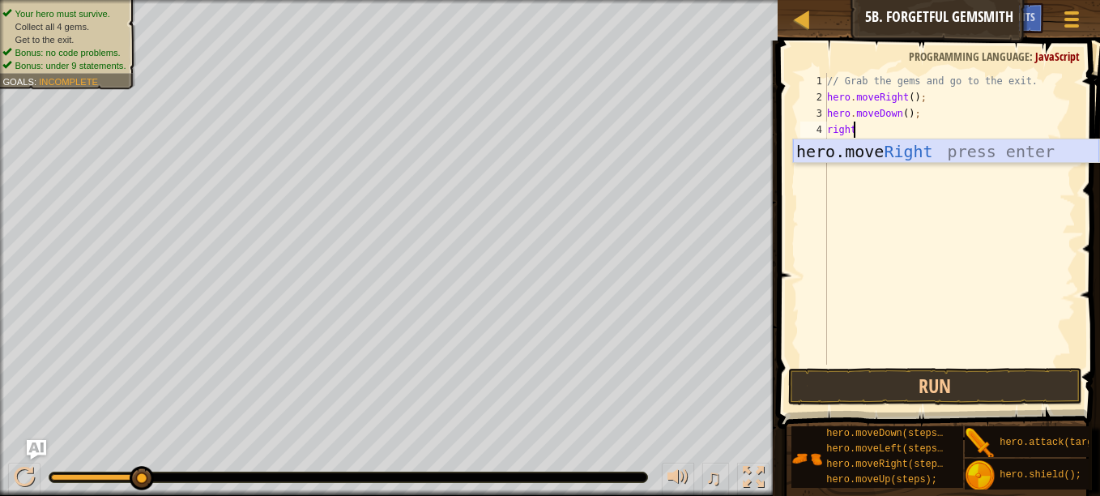
click at [848, 143] on div "hero.move Right press enter" at bounding box center [946, 175] width 306 height 73
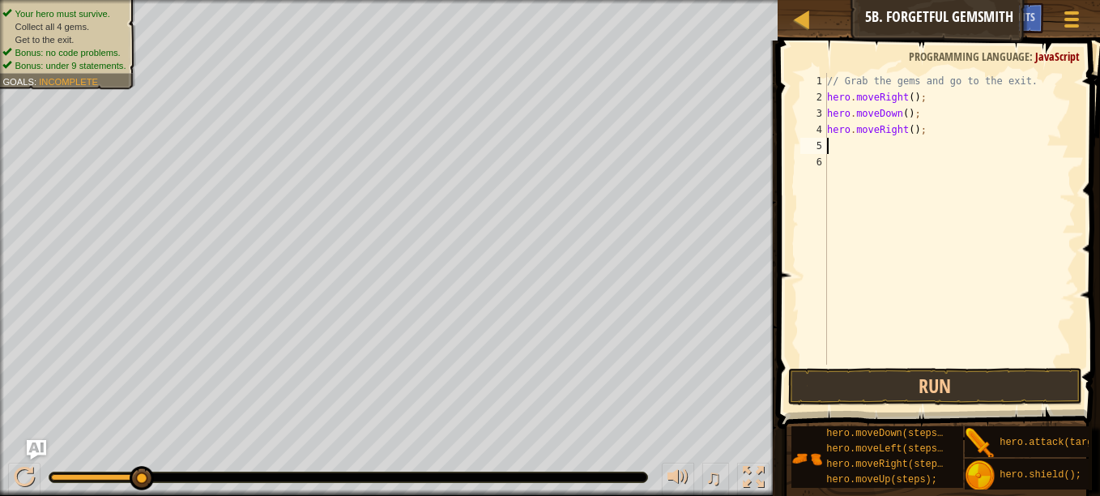
scroll to position [7, 0]
click at [909, 127] on div "// Grab the gems and go to the exit. hero . moveRight ( ) ; hero . moveDown ( )…" at bounding box center [950, 235] width 252 height 324
type textarea "hero.moveRight(3);"
click at [869, 391] on button "Run" at bounding box center [935, 386] width 294 height 37
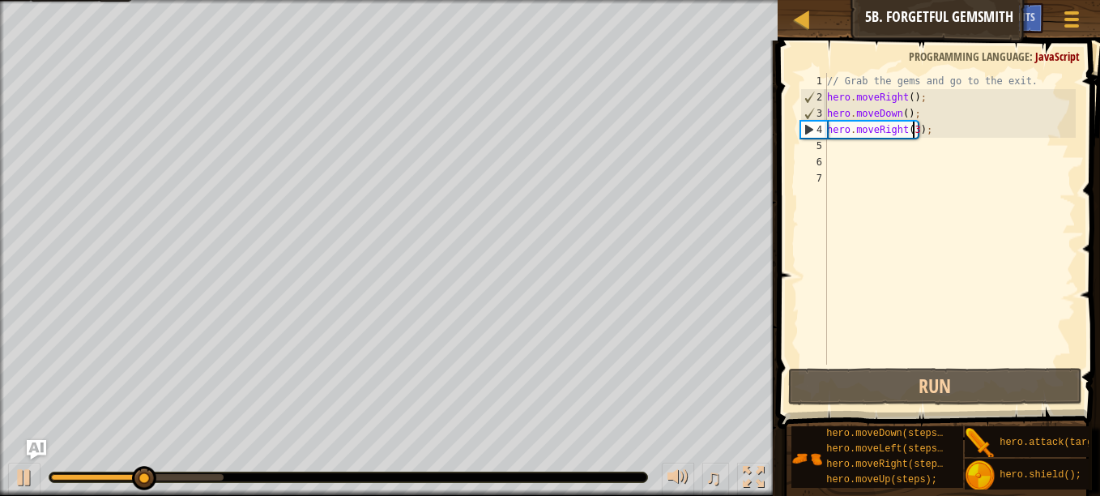
click at [911, 123] on div "// Grab the gems and go to the exit. hero . moveRight ( ) ; hero . moveDown ( )…" at bounding box center [950, 235] width 252 height 324
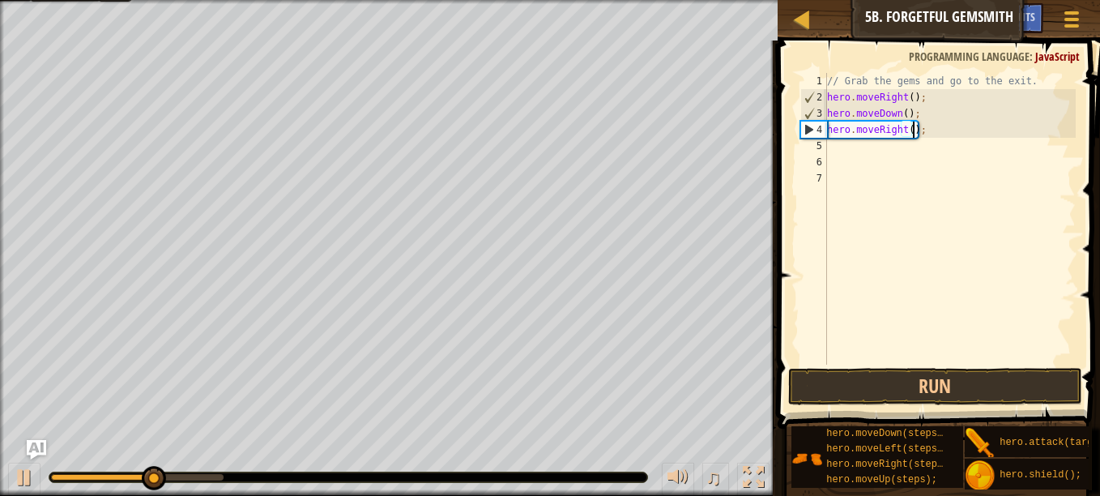
click at [911, 123] on div "// Grab the gems and go to the exit. hero . moveRight ( ) ; hero . moveDown ( )…" at bounding box center [950, 235] width 252 height 324
click at [907, 132] on div "// Grab the gems and go to the exit. hero . moveRight ( ) ; hero . moveDown ( )…" at bounding box center [950, 235] width 252 height 324
type textarea "hero.moveRight(2);"
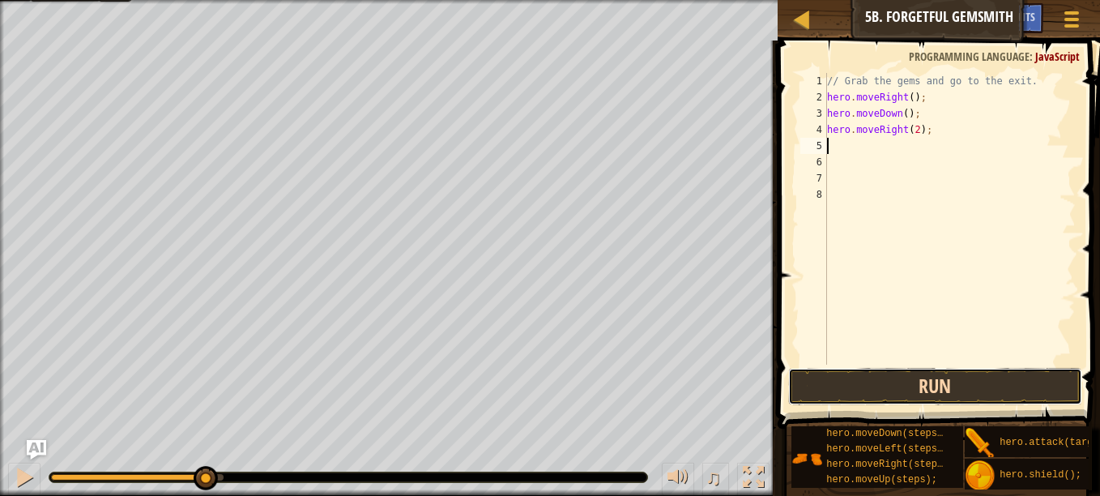
click at [919, 388] on button "Run" at bounding box center [935, 386] width 294 height 37
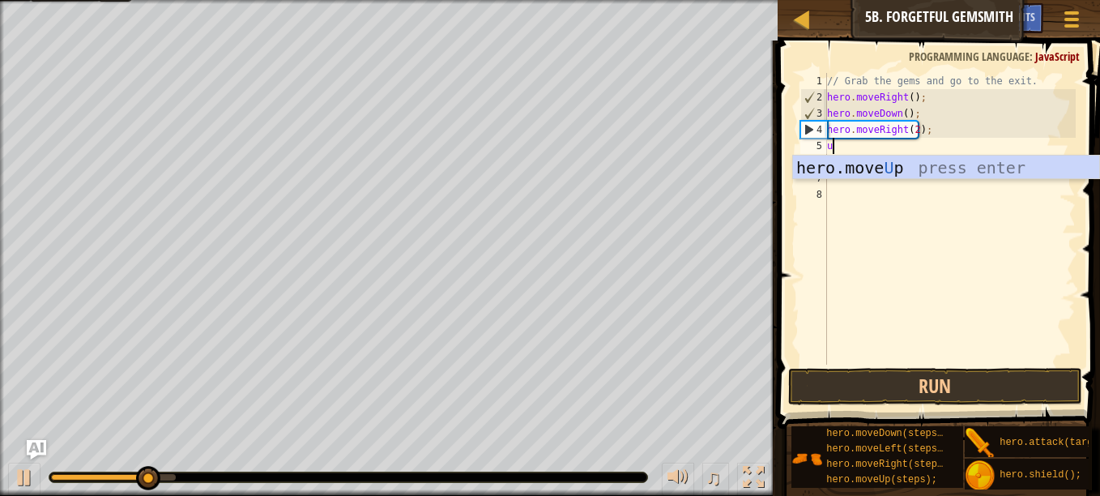
type textarea "up"
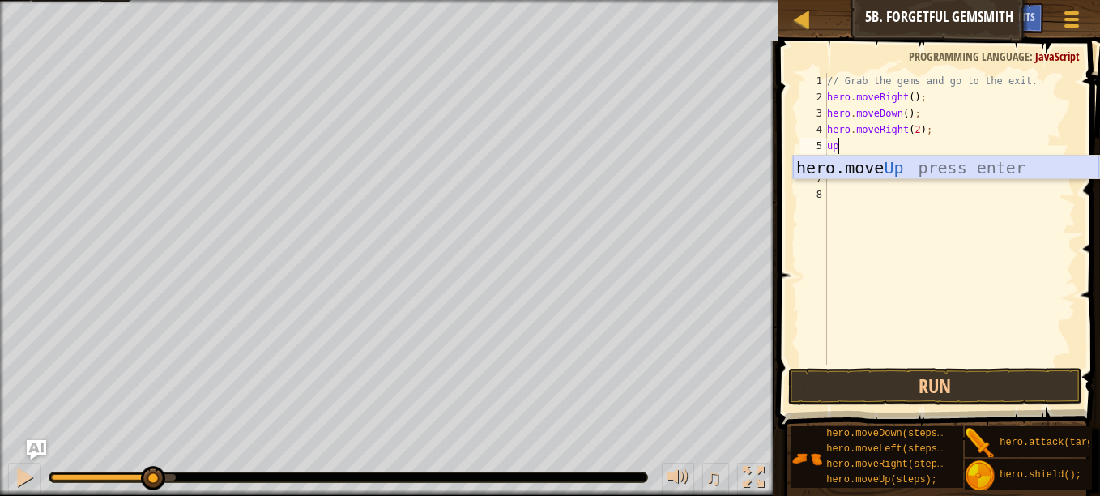
click at [882, 161] on div "hero.move Up press enter" at bounding box center [946, 192] width 306 height 73
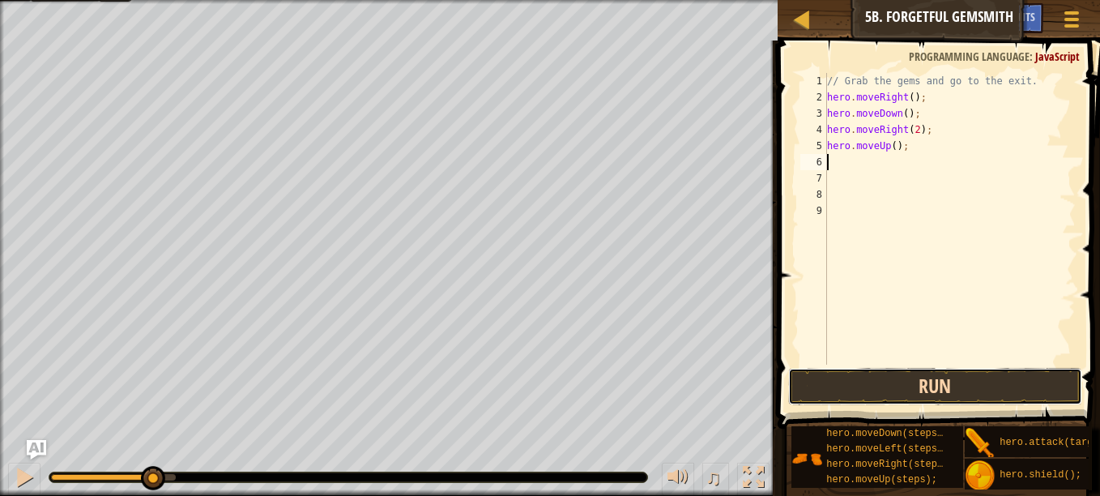
click at [930, 384] on button "Run" at bounding box center [935, 386] width 294 height 37
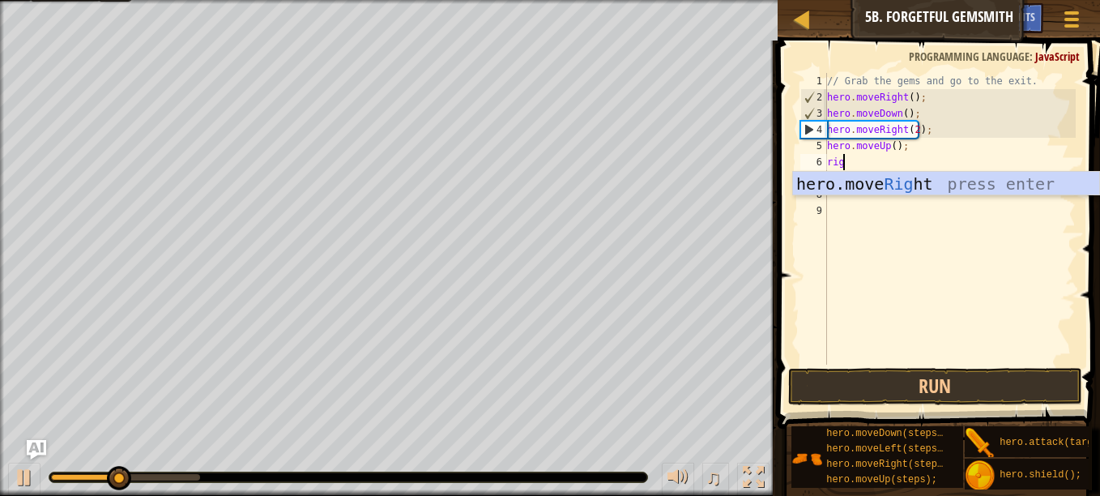
type textarea "right"
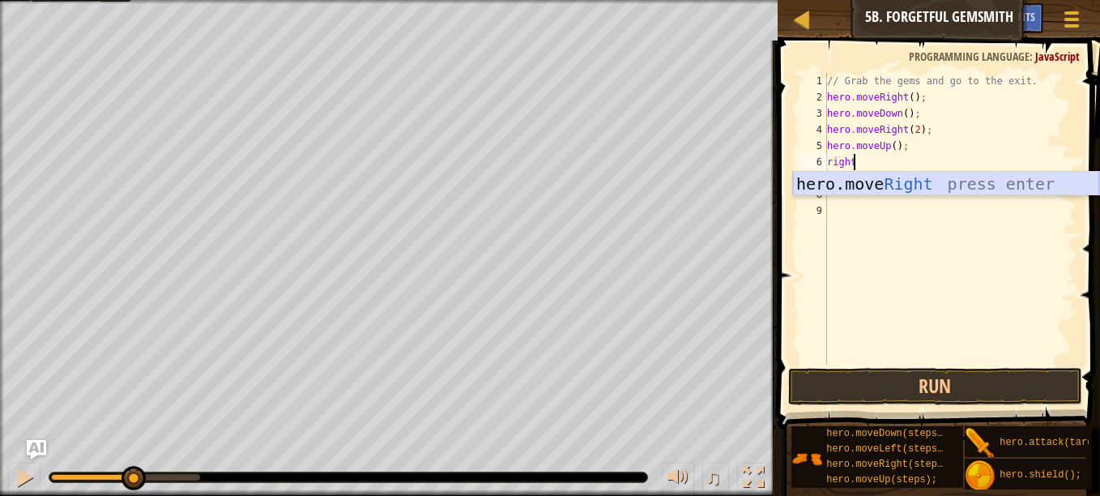
click at [856, 179] on div "hero.move Right press enter" at bounding box center [946, 208] width 306 height 73
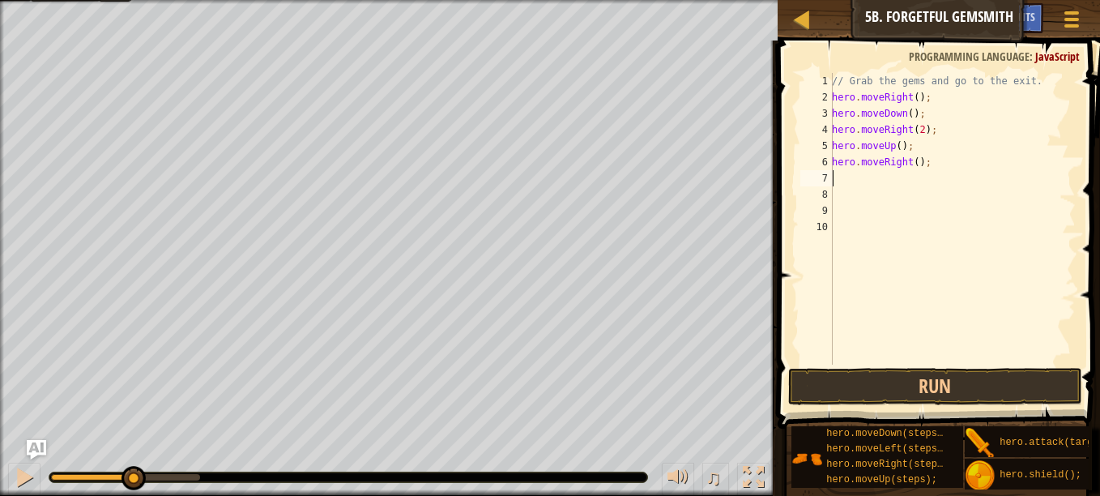
scroll to position [7, 0]
click at [890, 386] on button "Run" at bounding box center [935, 386] width 294 height 37
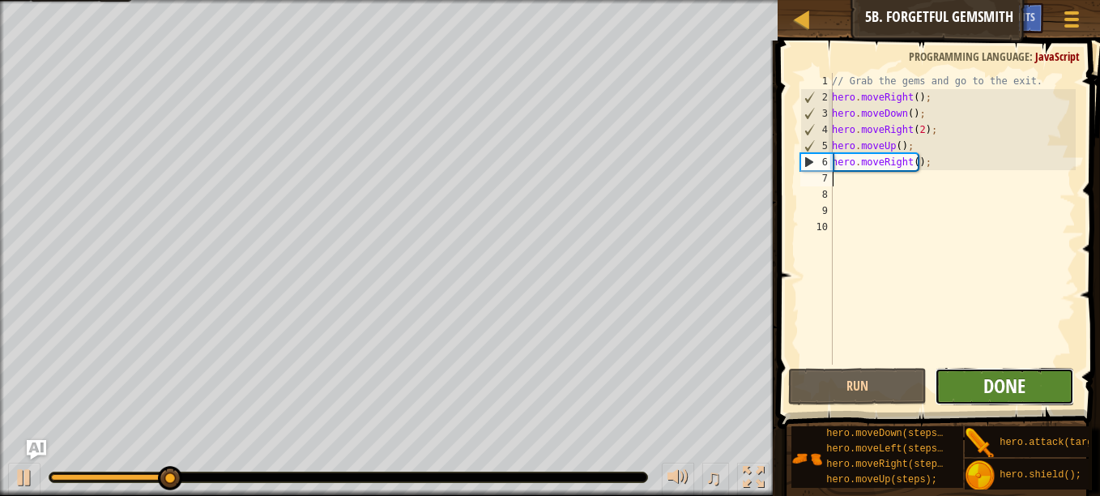
click at [988, 377] on span "Done" at bounding box center [1005, 386] width 42 height 26
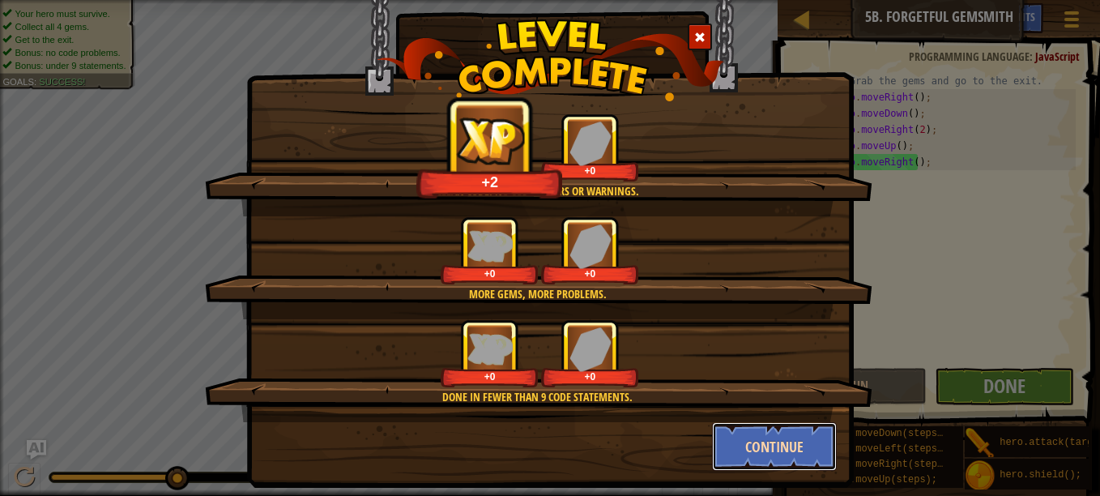
click at [756, 444] on button "Continue" at bounding box center [775, 446] width 126 height 49
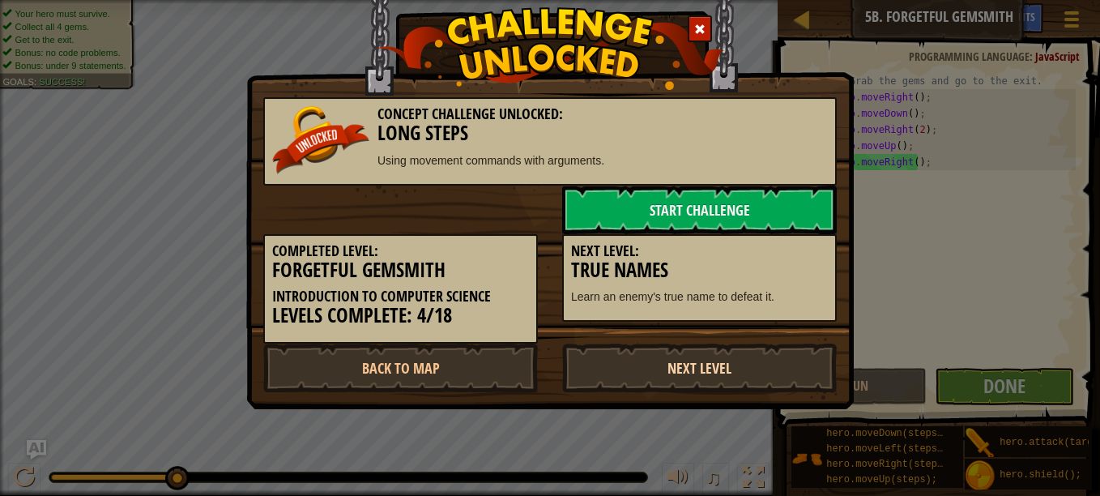
click at [766, 386] on link "Next Level" at bounding box center [699, 368] width 275 height 49
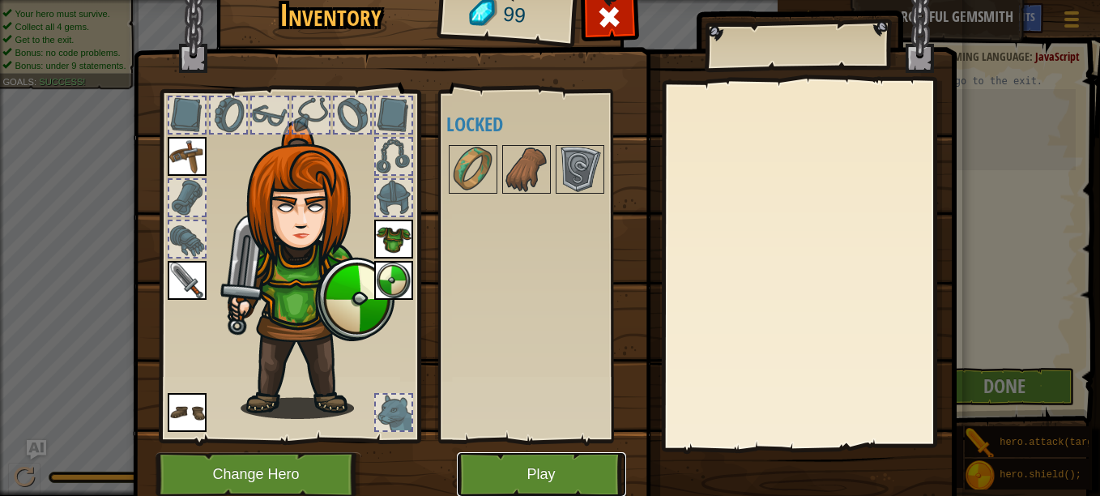
click at [574, 471] on button "Play" at bounding box center [541, 474] width 169 height 45
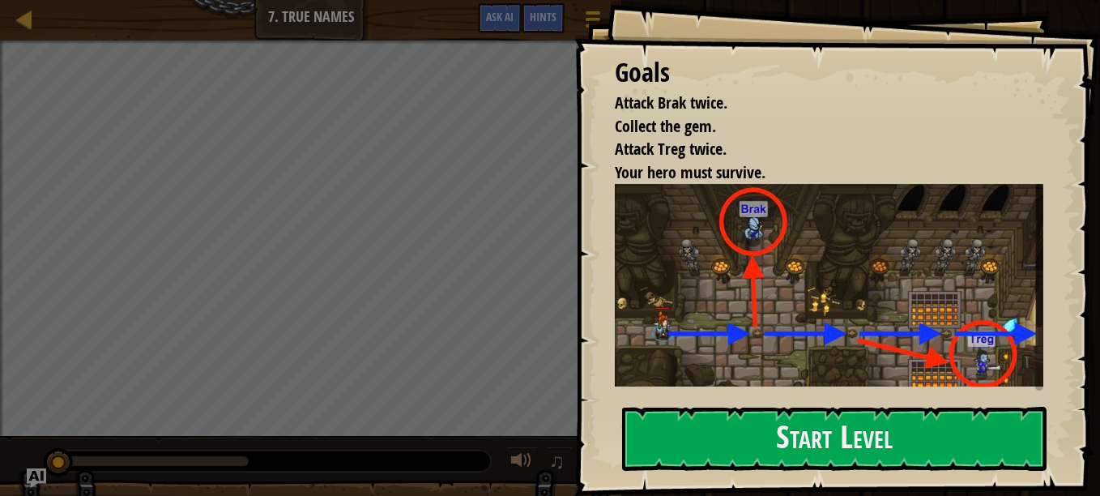
click at [705, 280] on img at bounding box center [835, 285] width 441 height 202
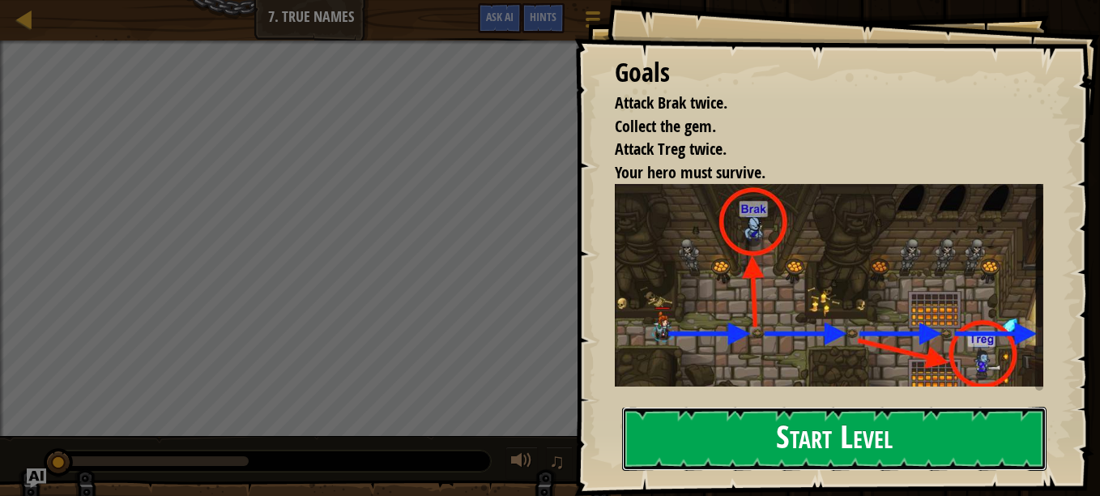
click at [672, 449] on button "Start Level" at bounding box center [834, 439] width 425 height 64
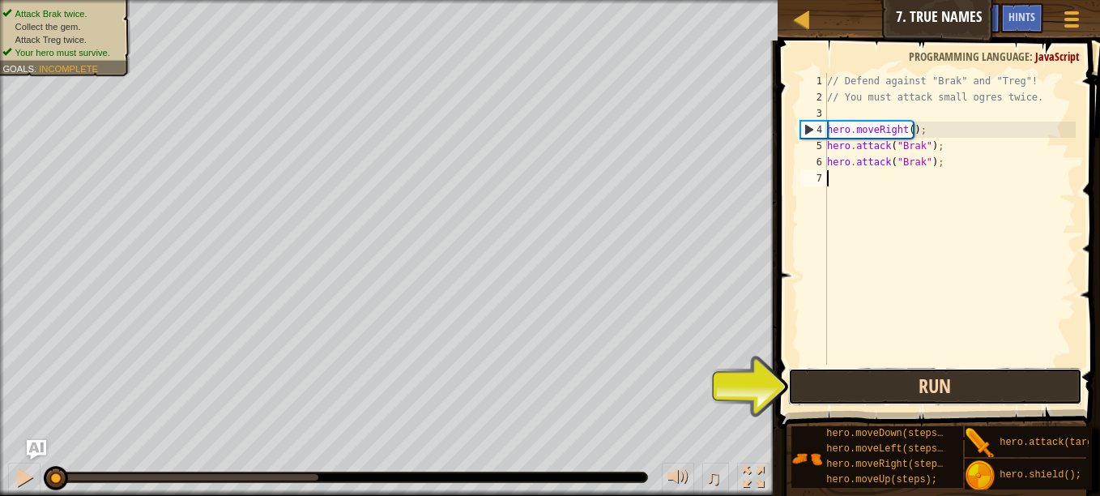
click at [956, 378] on button "Run" at bounding box center [935, 386] width 294 height 37
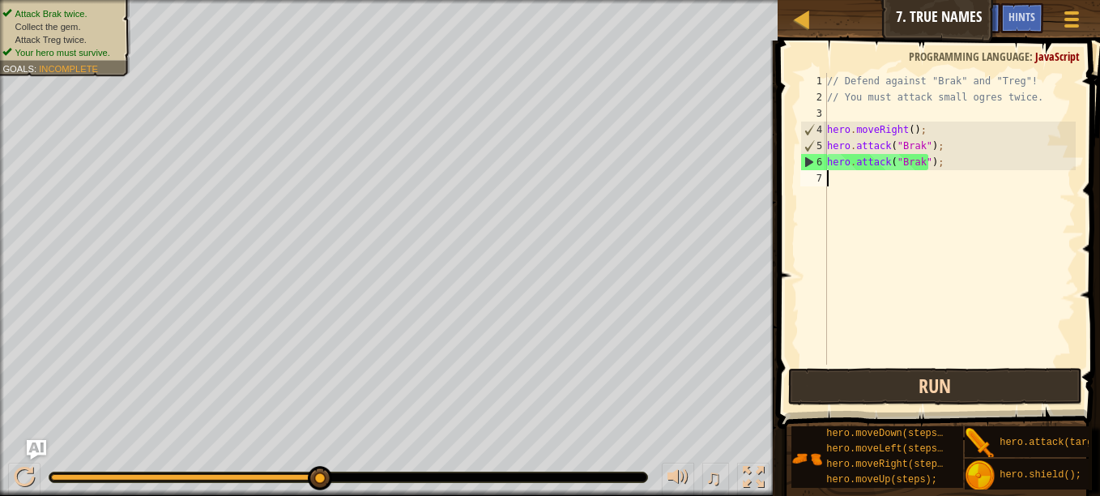
scroll to position [7, 0]
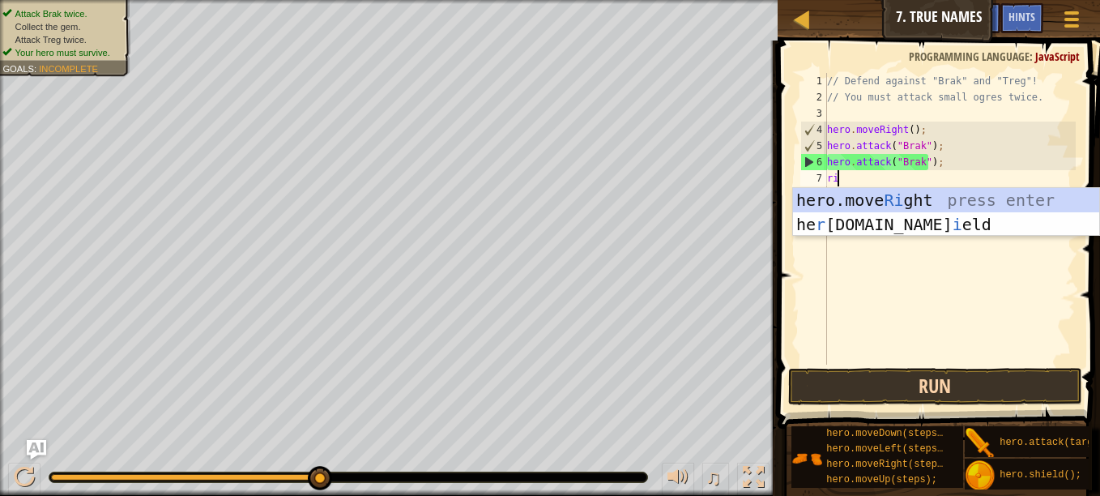
type textarea "rig"
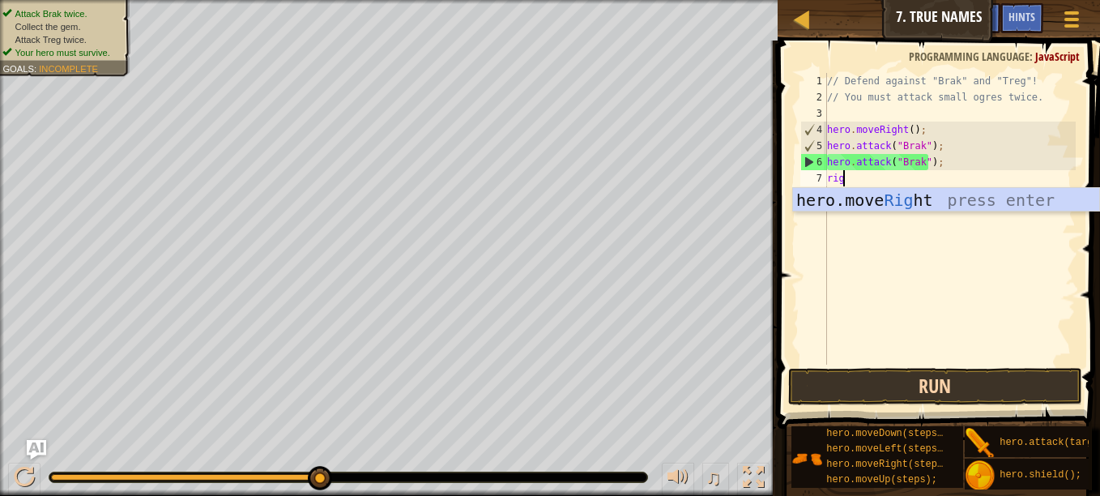
scroll to position [7, 1]
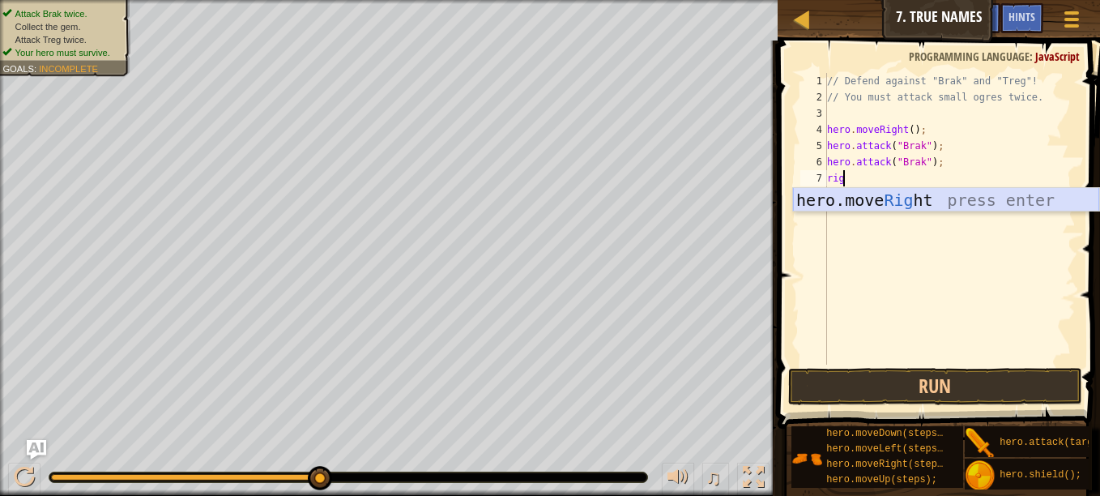
click at [897, 197] on div "hero.move Rig ht press enter" at bounding box center [946, 224] width 306 height 73
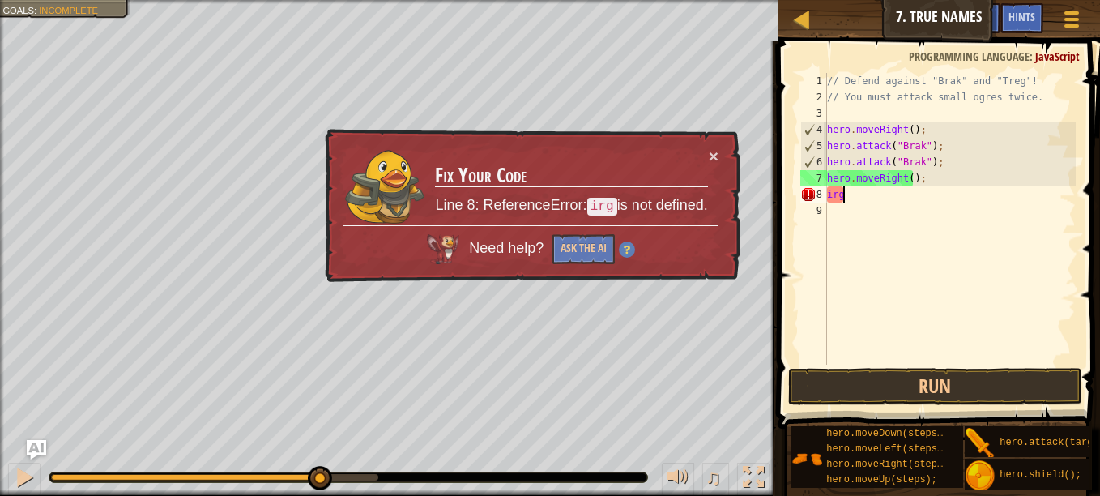
scroll to position [7, 0]
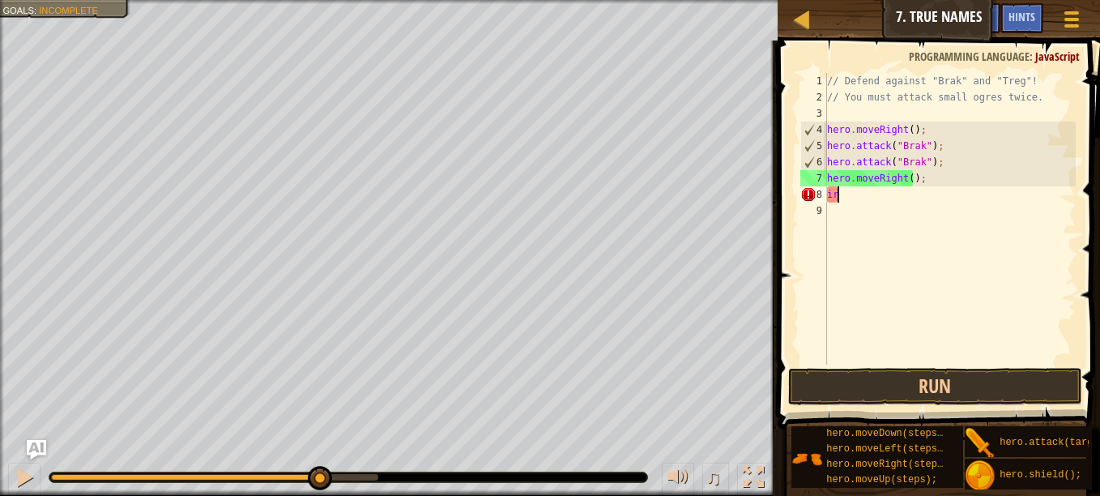
type textarea "i"
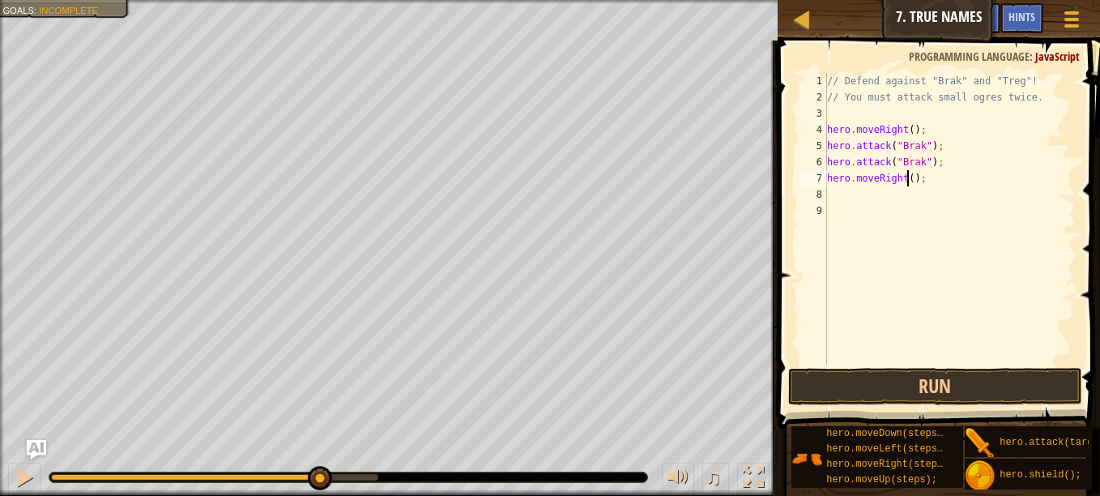
click at [908, 178] on div "// Defend against "Brak" and "Treg"! // You must attack small ogres twice. hero…" at bounding box center [950, 235] width 252 height 324
type textarea "hero.moveRight(2);"
click at [833, 190] on div "// Defend against "Brak" and "Treg"! // You must attack small ogres twice. hero…" at bounding box center [950, 235] width 252 height 324
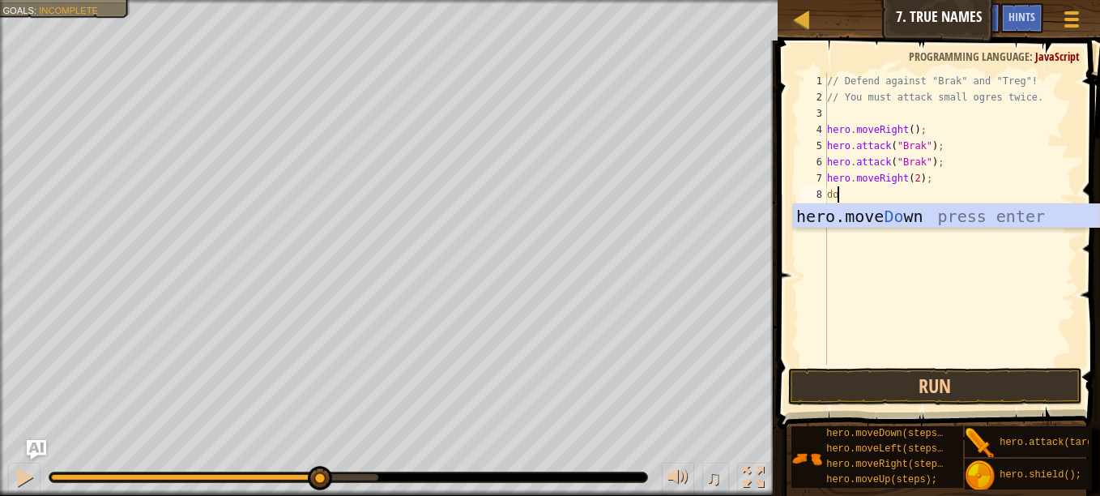
scroll to position [7, 1]
click at [847, 383] on button "Run" at bounding box center [935, 386] width 294 height 37
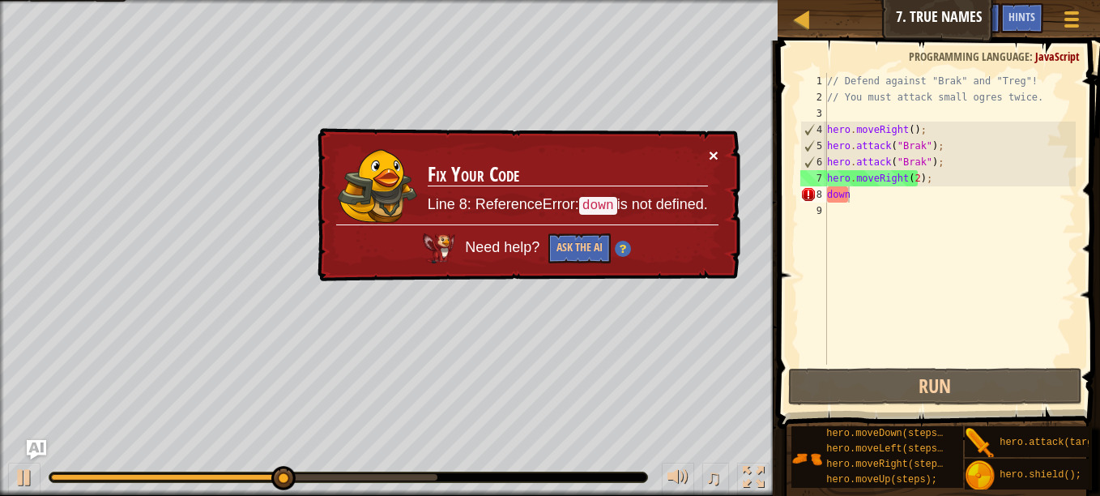
click at [715, 148] on button "×" at bounding box center [714, 155] width 10 height 17
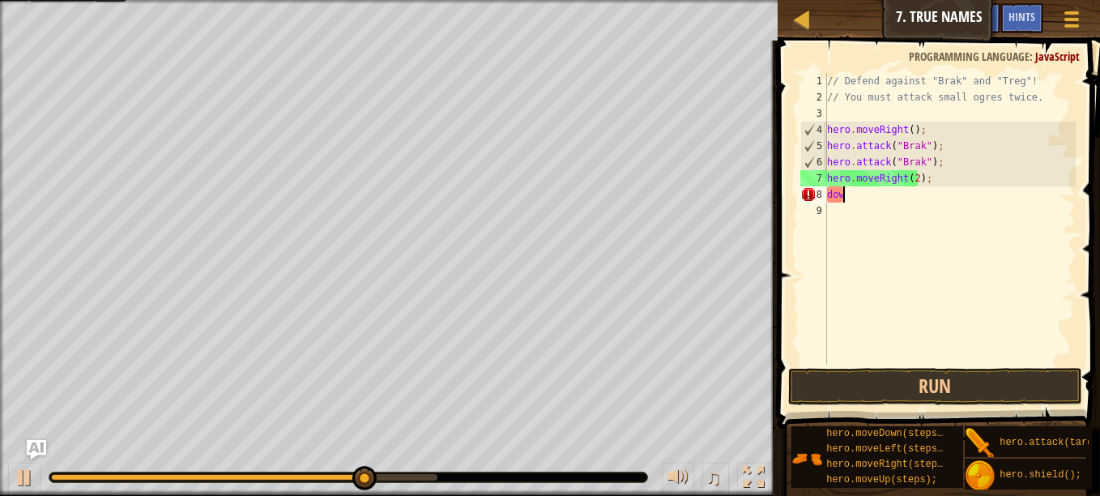
scroll to position [7, 0]
type textarea "d"
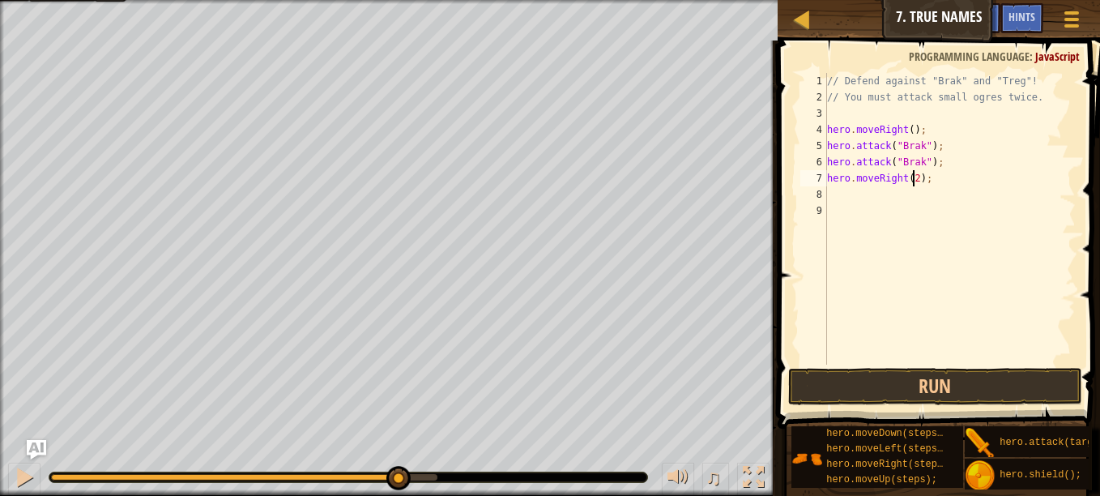
click at [912, 177] on div "// Defend against "Brak" and "Treg"! // You must attack small ogres twice. hero…" at bounding box center [950, 235] width 252 height 324
type textarea "hero.moveRight();"
click at [837, 192] on div "// Defend against "Brak" and "Treg"! // You must attack small ogres twice. hero…" at bounding box center [950, 235] width 252 height 324
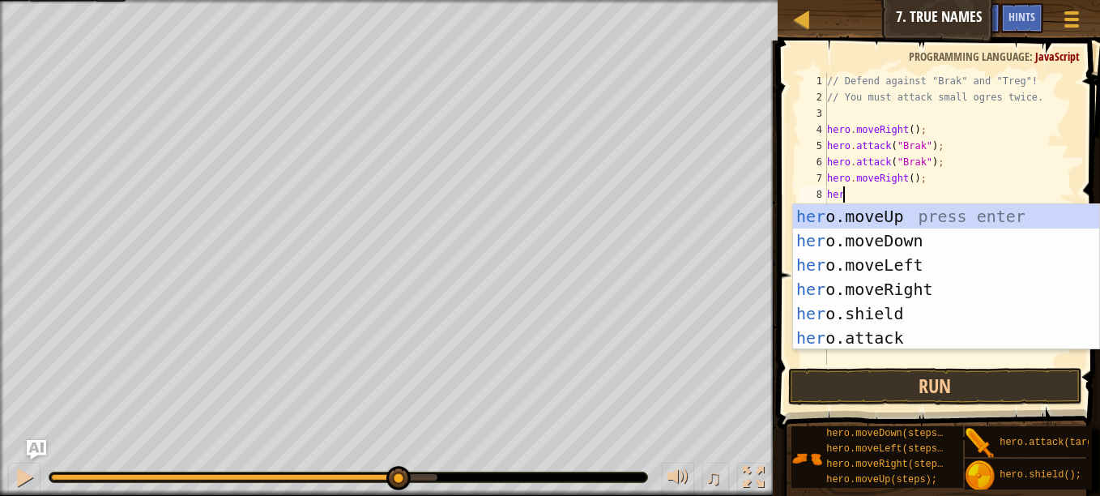
scroll to position [7, 1]
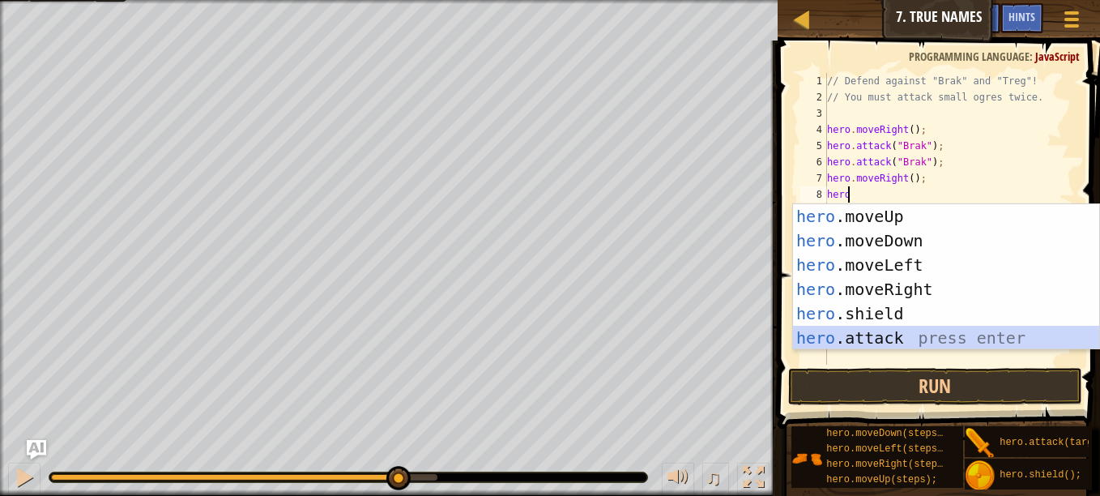
click at [865, 334] on div "hero .moveUp press enter hero .moveDown press enter hero .moveLeft press enter …" at bounding box center [946, 301] width 306 height 194
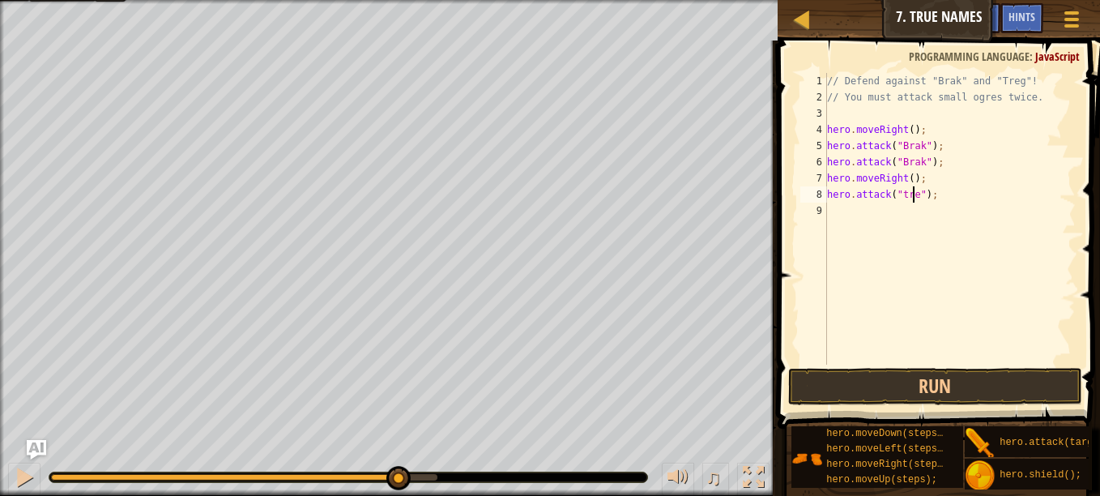
scroll to position [7, 8]
click at [853, 378] on button "Run" at bounding box center [935, 386] width 294 height 37
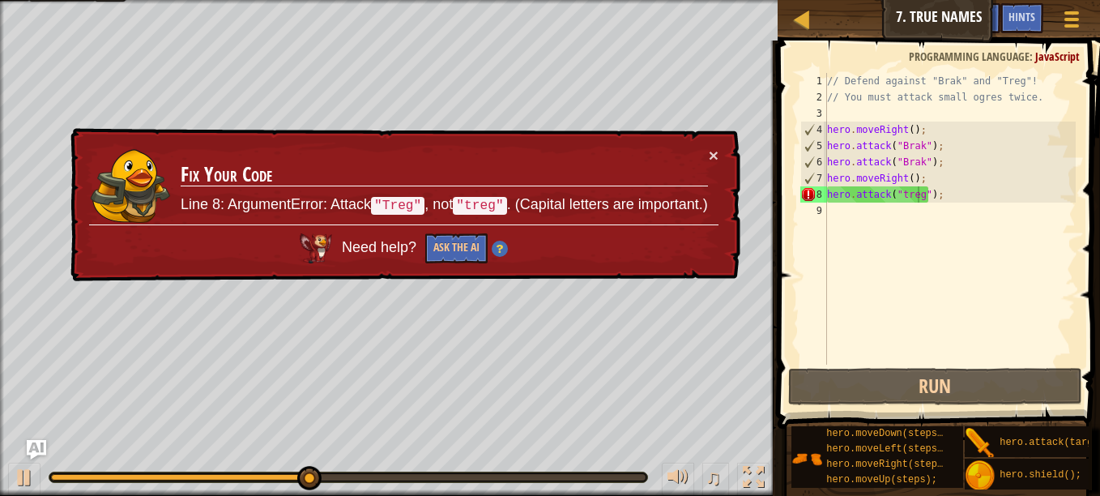
click at [697, 148] on td "Fix Your Code Line 8: ArgumentError: Attack "Treg" , not "treg" . (Capital lett…" at bounding box center [444, 186] width 529 height 78
click at [711, 147] on button "×" at bounding box center [714, 155] width 10 height 17
click at [899, 194] on div "// Defend against "Brak" and "Treg"! // You must attack small ogres twice. hero…" at bounding box center [950, 235] width 252 height 324
click at [901, 194] on div "// Defend against "Brak" and "Treg"! // You must attack small ogres twice. hero…" at bounding box center [950, 235] width 252 height 324
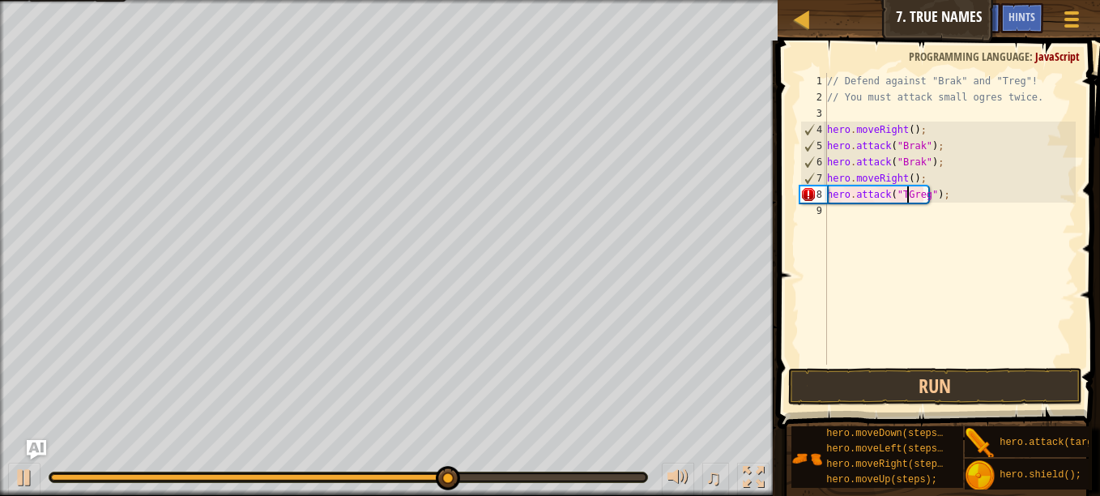
scroll to position [7, 7]
type textarea "hero.attack("Treg");"
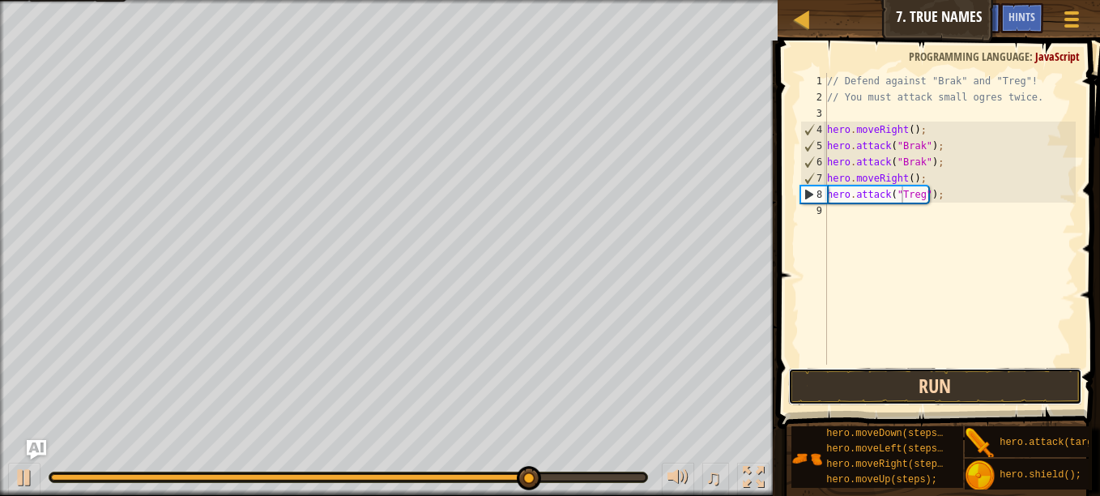
click at [1021, 395] on button "Run" at bounding box center [935, 386] width 294 height 37
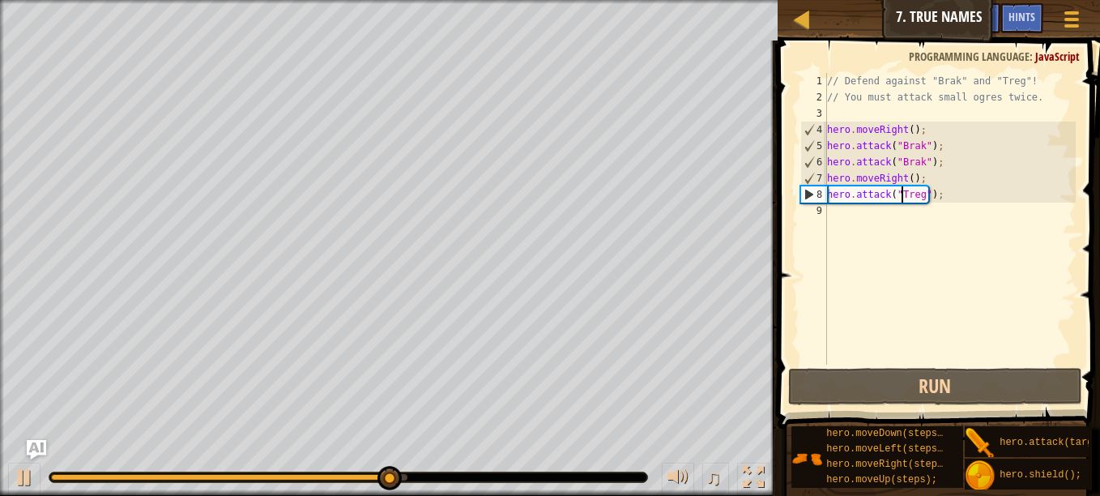
click at [830, 208] on div "// Defend against "Brak" and "Treg"! // You must attack small ogres twice. hero…" at bounding box center [950, 235] width 252 height 324
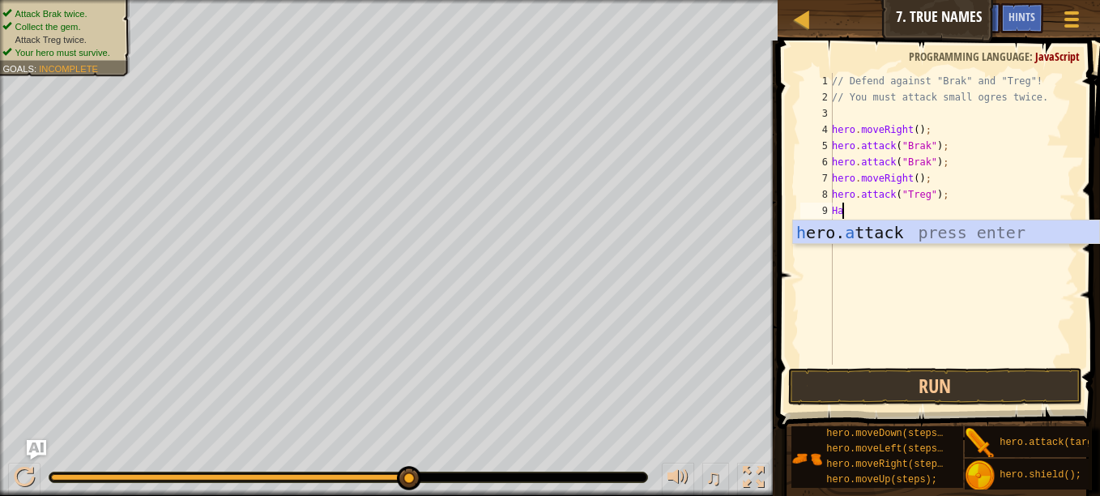
scroll to position [7, 1]
click at [891, 235] on div "h ero. at tack press enter" at bounding box center [946, 256] width 306 height 73
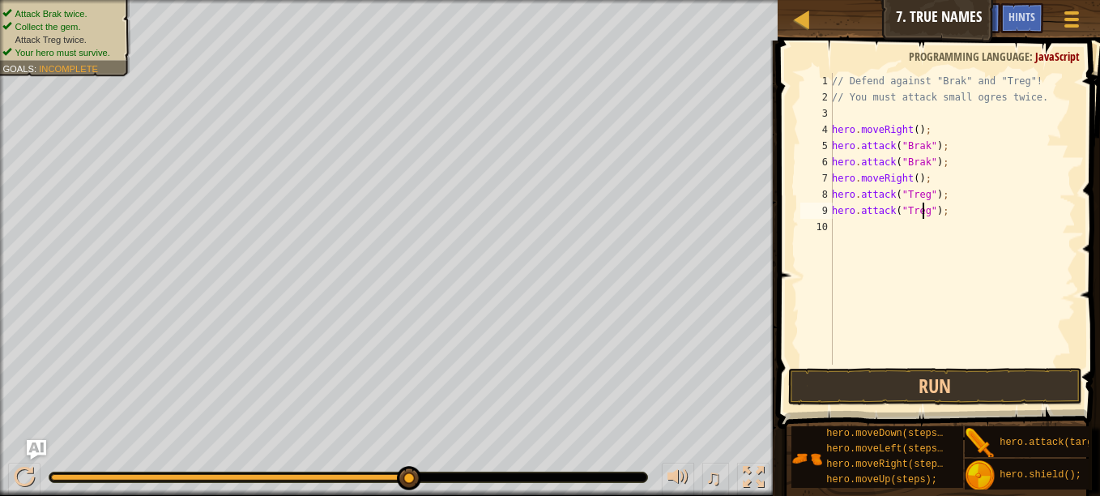
scroll to position [7, 8]
type textarea "hero.attack("Treg");"
click at [892, 383] on button "Run" at bounding box center [935, 386] width 294 height 37
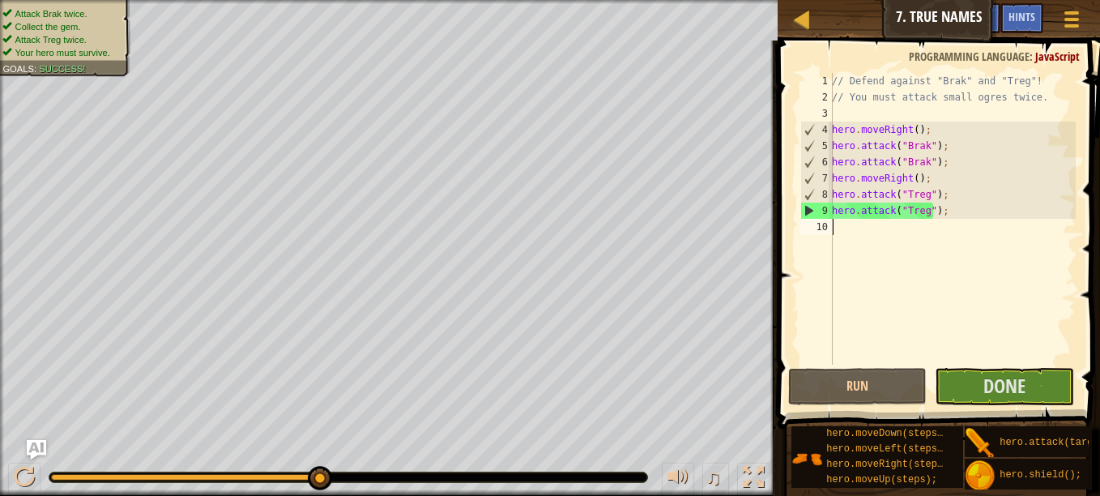
click at [847, 229] on div "// Defend against "Brak" and "Treg"! // You must attack small ogres twice. hero…" at bounding box center [952, 235] width 247 height 324
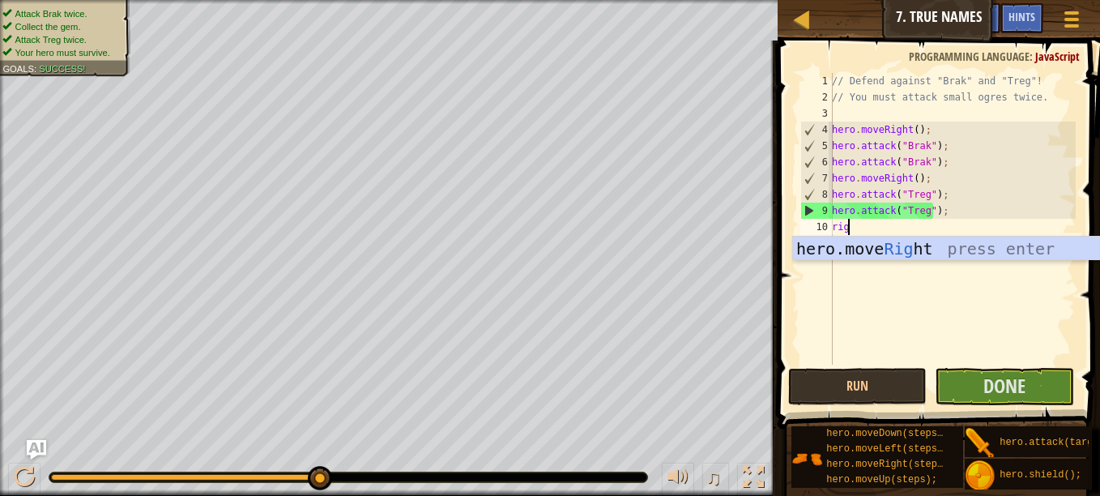
type textarea "right"
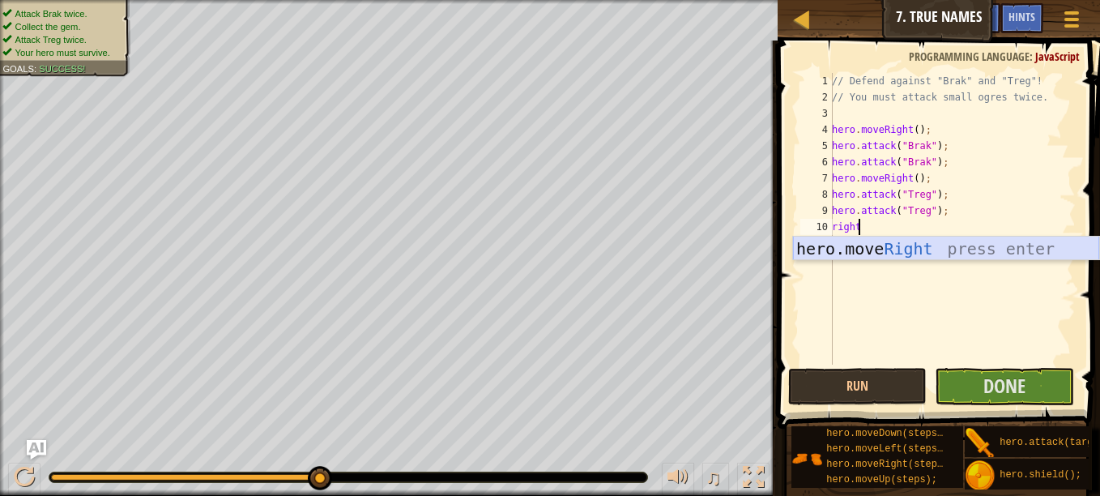
click at [851, 240] on div "hero.move Right press enter" at bounding box center [946, 273] width 306 height 73
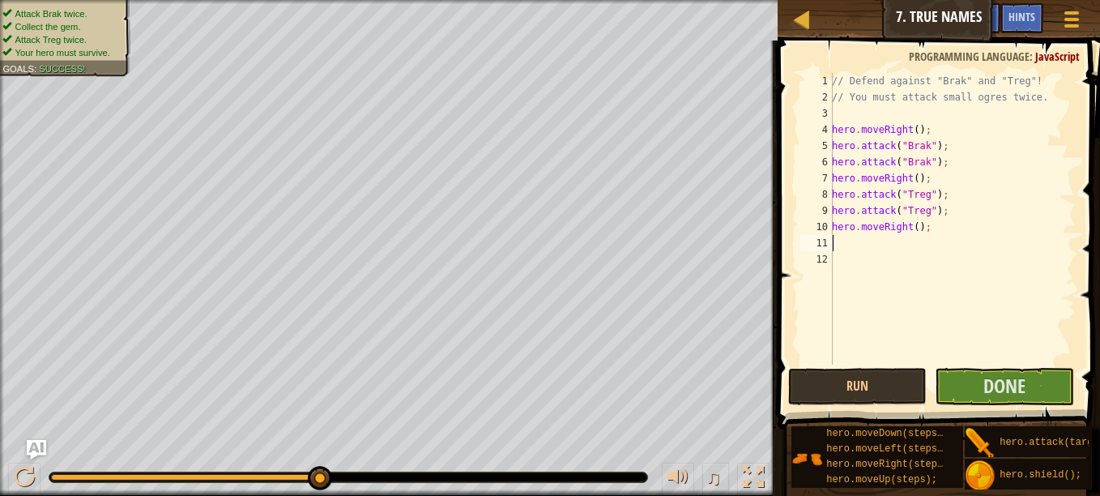
scroll to position [7, 0]
click at [969, 369] on button "Done" at bounding box center [1004, 386] width 139 height 37
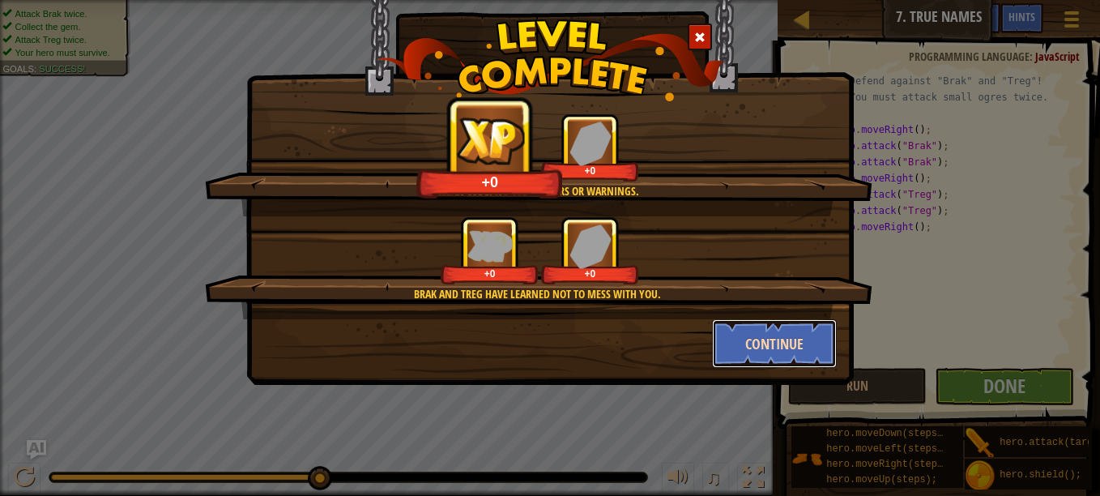
click at [772, 348] on button "Continue" at bounding box center [775, 343] width 126 height 49
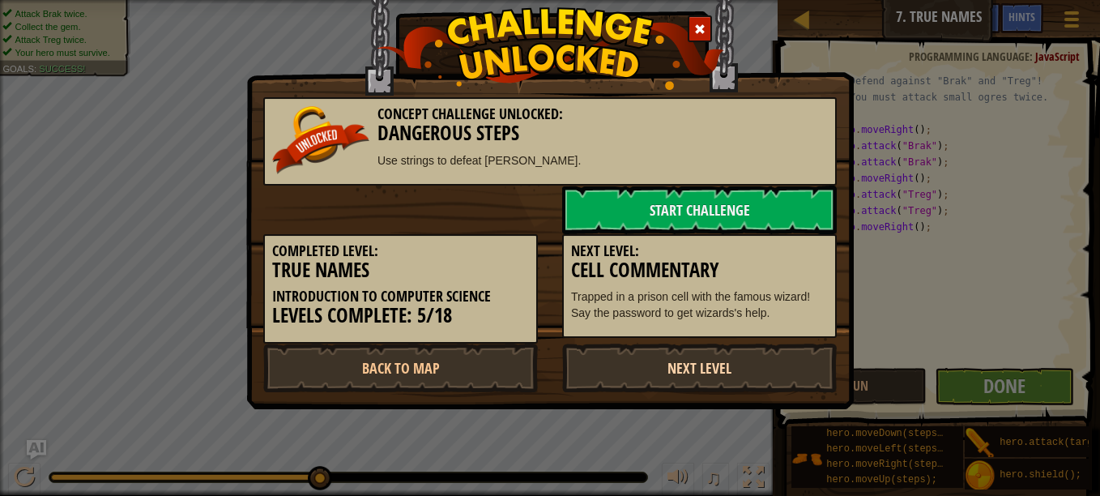
click at [730, 367] on link "Next Level" at bounding box center [699, 368] width 275 height 49
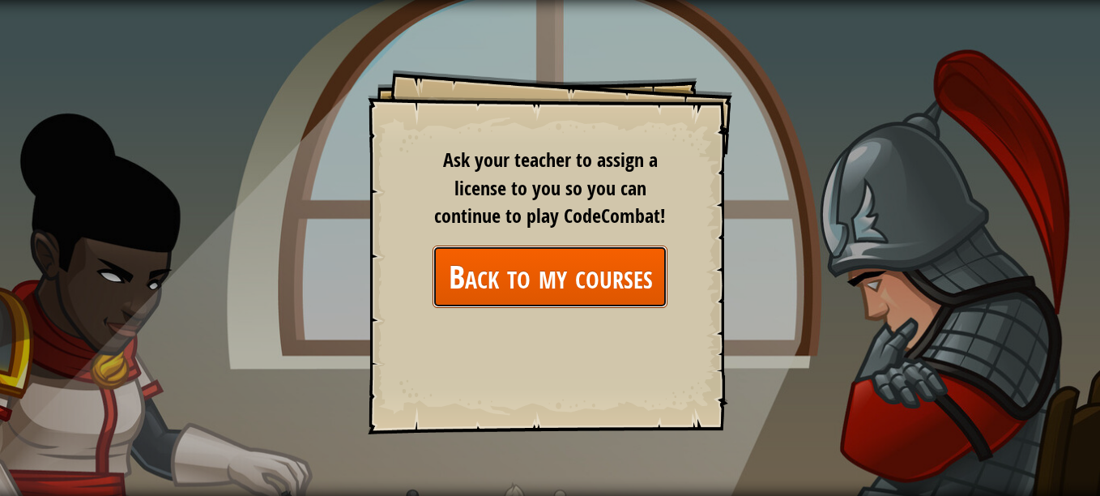
click at [615, 284] on link "Back to my courses" at bounding box center [550, 277] width 235 height 62
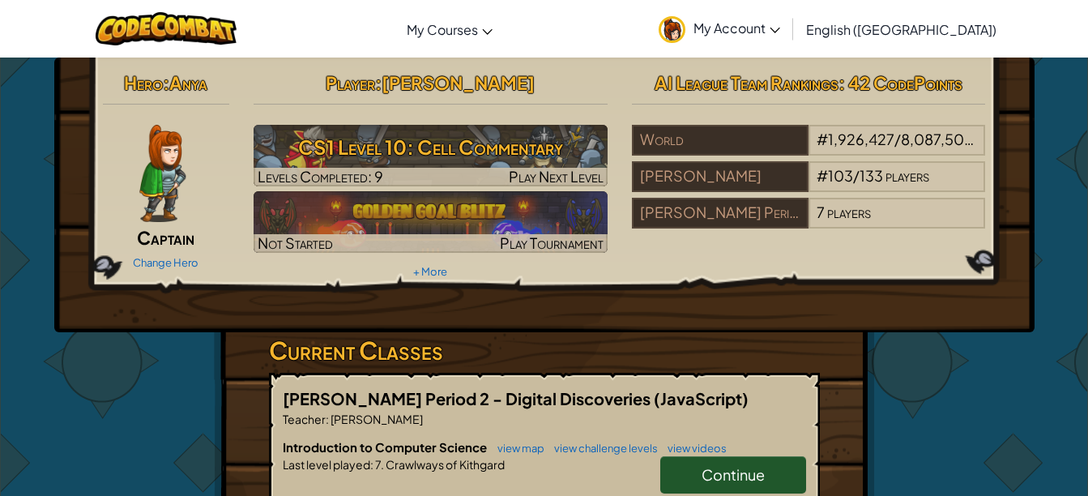
click at [933, 249] on div "Hero : Anya Captain Change Hero Player : [PERSON_NAME] CS1 Level 10: Cell Comme…" at bounding box center [544, 175] width 907 height 218
click at [766, 467] on link "Continue" at bounding box center [733, 474] width 146 height 37
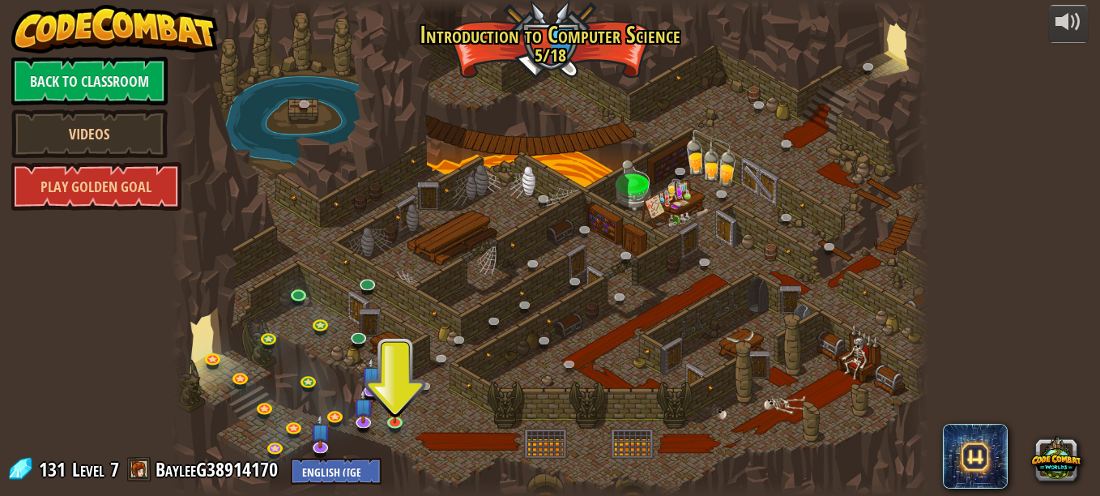
click at [1035, 105] on div "powered by Back to Classroom Videos Play Golden Goal 25. Kithgard Gates (Locked…" at bounding box center [550, 248] width 1100 height 496
click at [395, 421] on img at bounding box center [395, 408] width 18 height 30
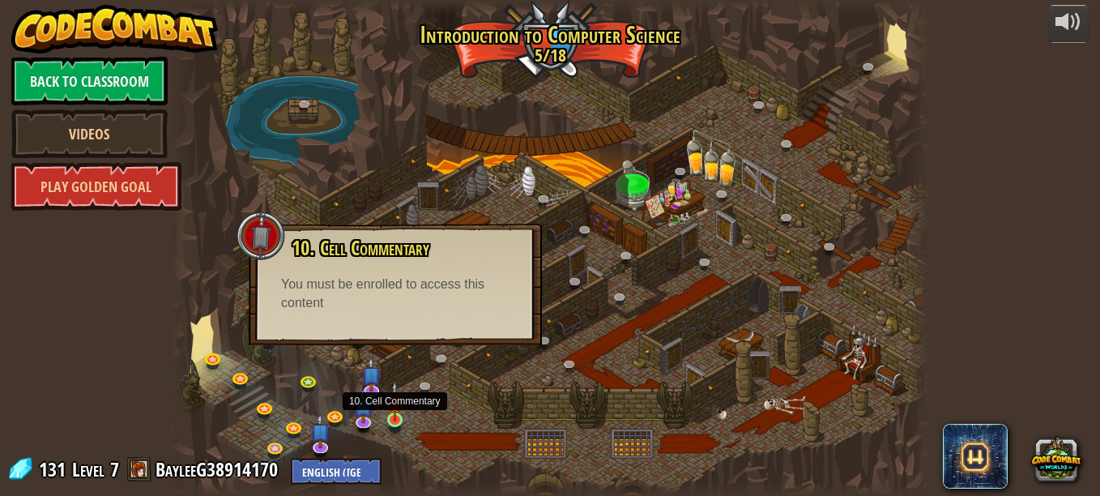
click at [395, 420] on img at bounding box center [395, 401] width 18 height 41
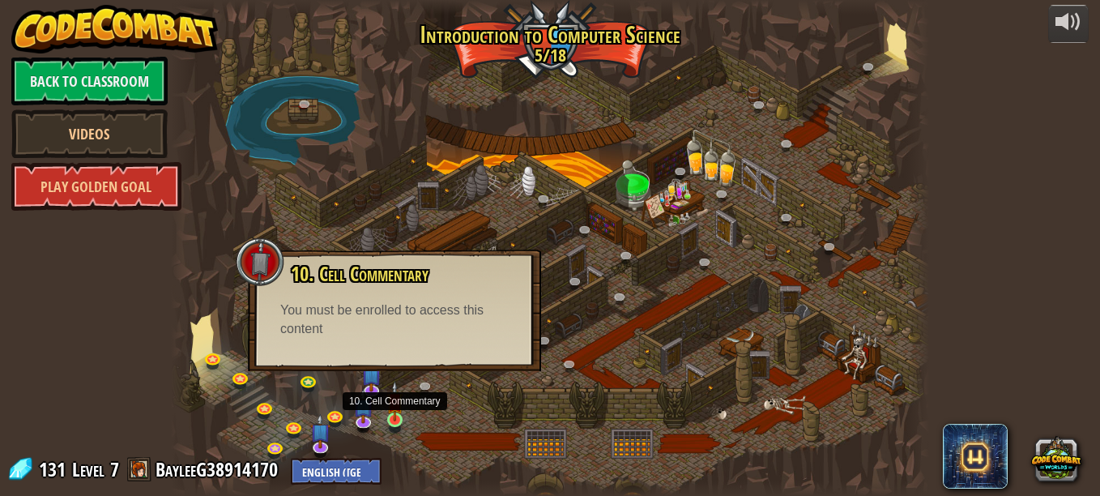
click at [391, 418] on img at bounding box center [395, 401] width 18 height 41
click at [393, 417] on img at bounding box center [395, 401] width 18 height 41
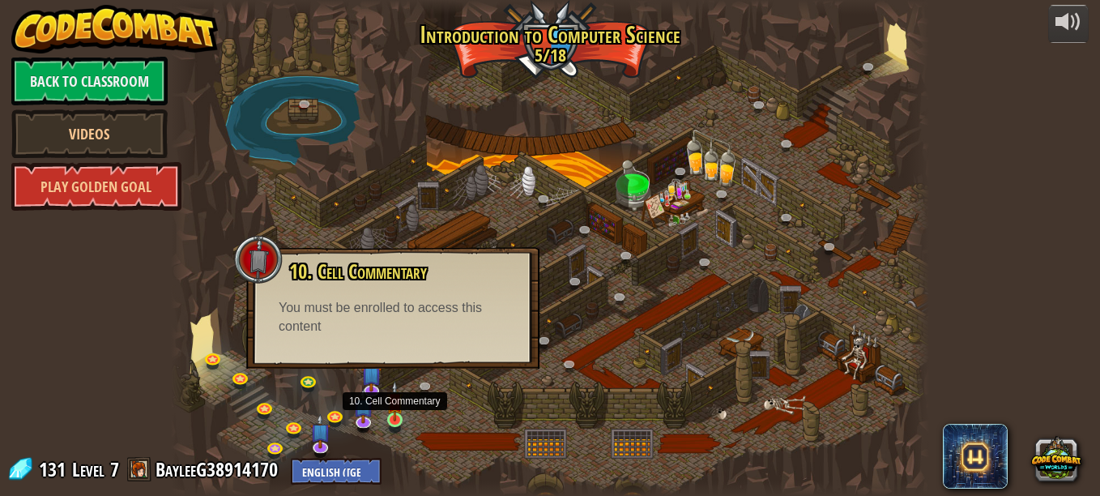
click at [392, 417] on img at bounding box center [395, 401] width 18 height 41
click at [388, 417] on img at bounding box center [395, 401] width 18 height 41
click at [382, 421] on link at bounding box center [398, 423] width 32 height 32
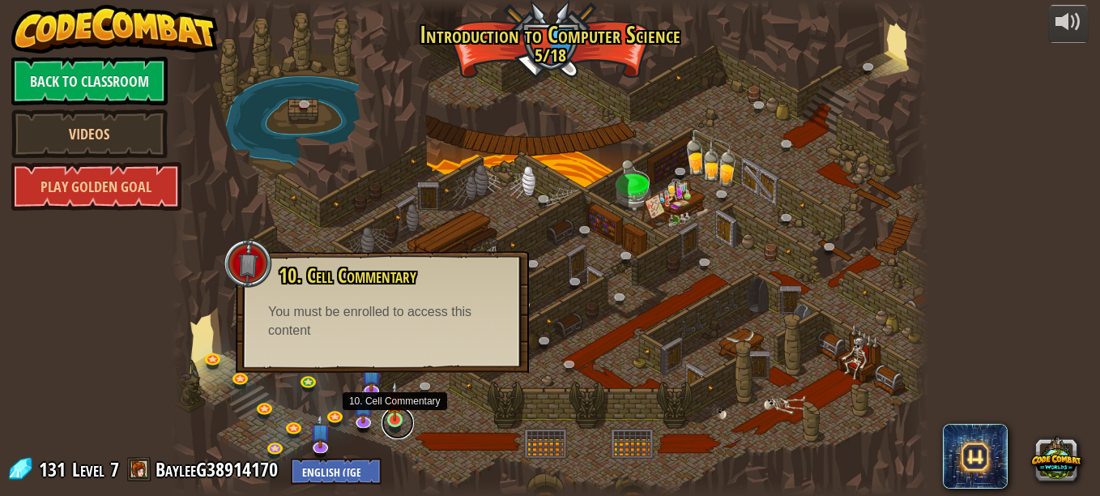
click at [384, 420] on link at bounding box center [398, 423] width 32 height 32
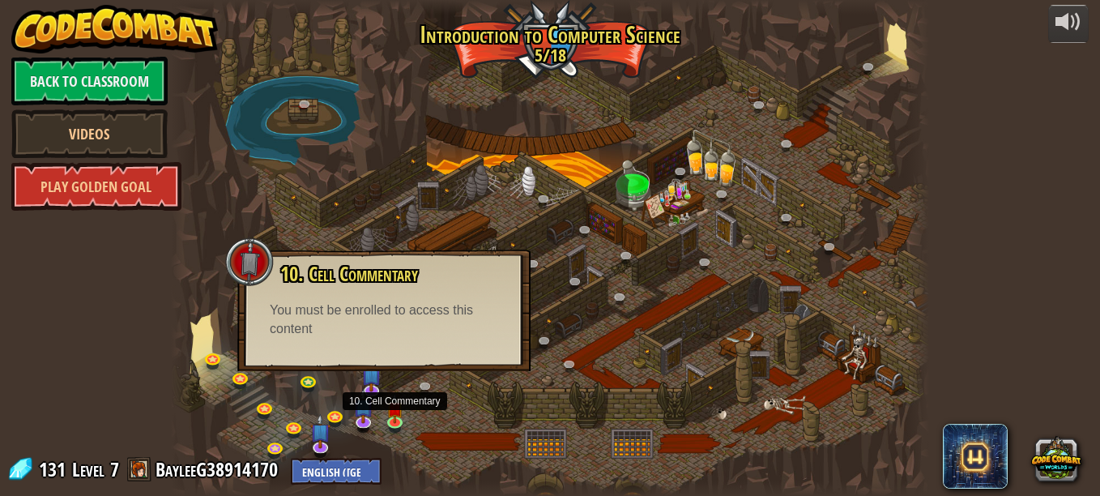
click at [338, 395] on div at bounding box center [550, 248] width 758 height 496
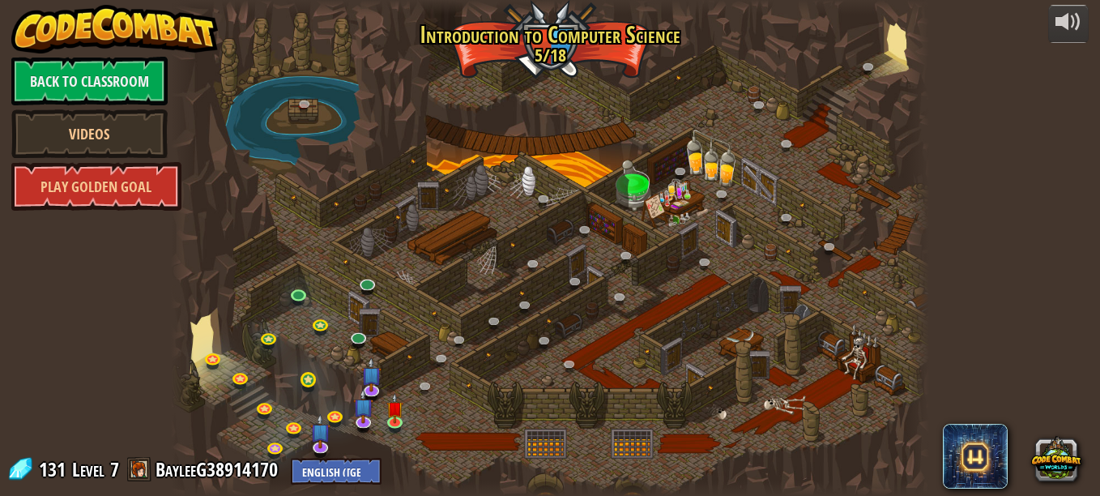
click at [317, 389] on link at bounding box center [311, 382] width 32 height 32
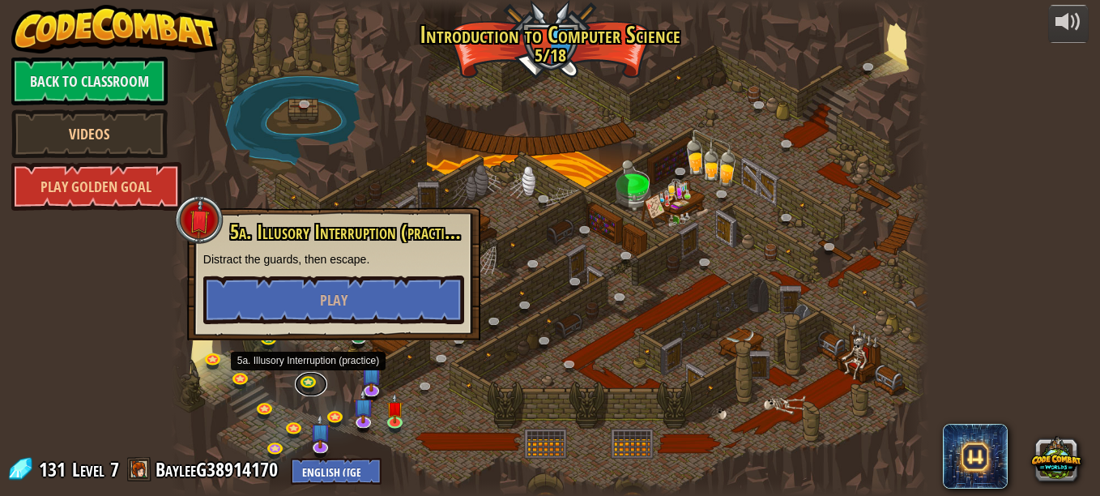
click at [307, 360] on div at bounding box center [550, 248] width 758 height 496
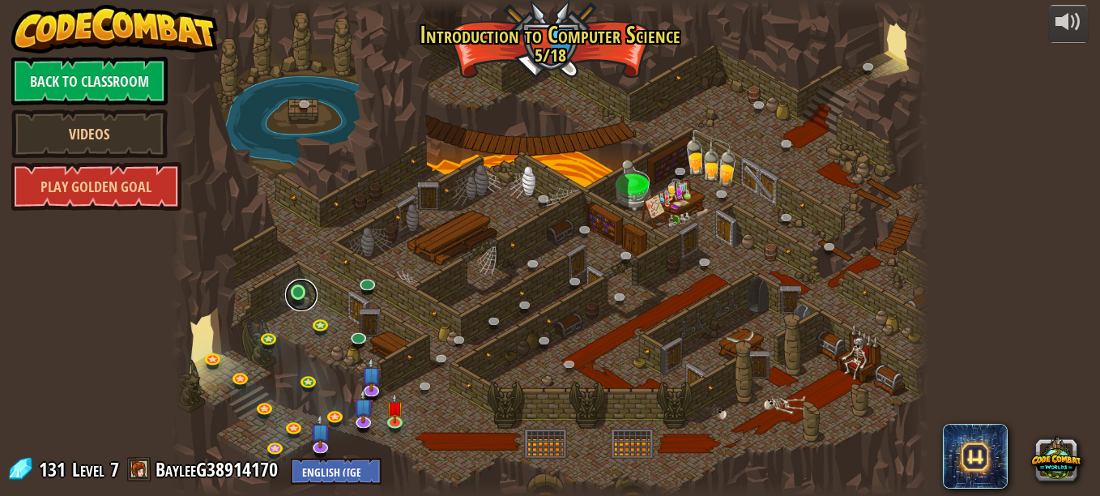
click at [304, 296] on link at bounding box center [301, 295] width 32 height 32
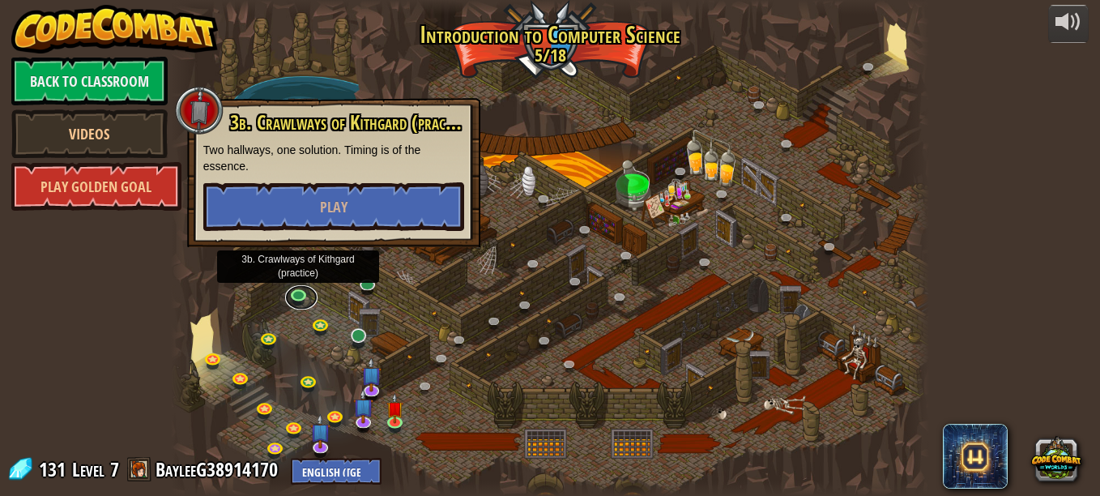
click at [358, 350] on link at bounding box center [360, 338] width 32 height 32
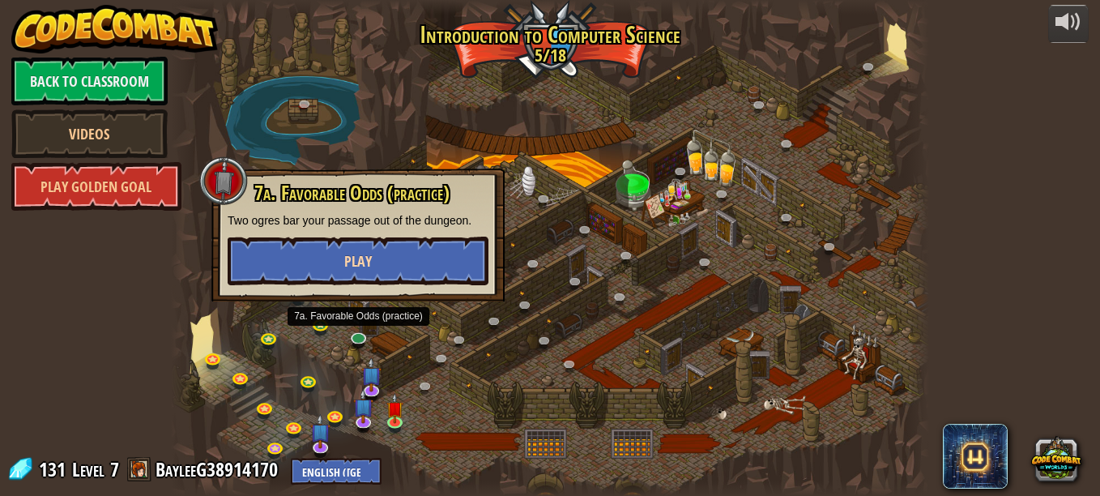
click at [331, 278] on button "Play" at bounding box center [358, 261] width 261 height 49
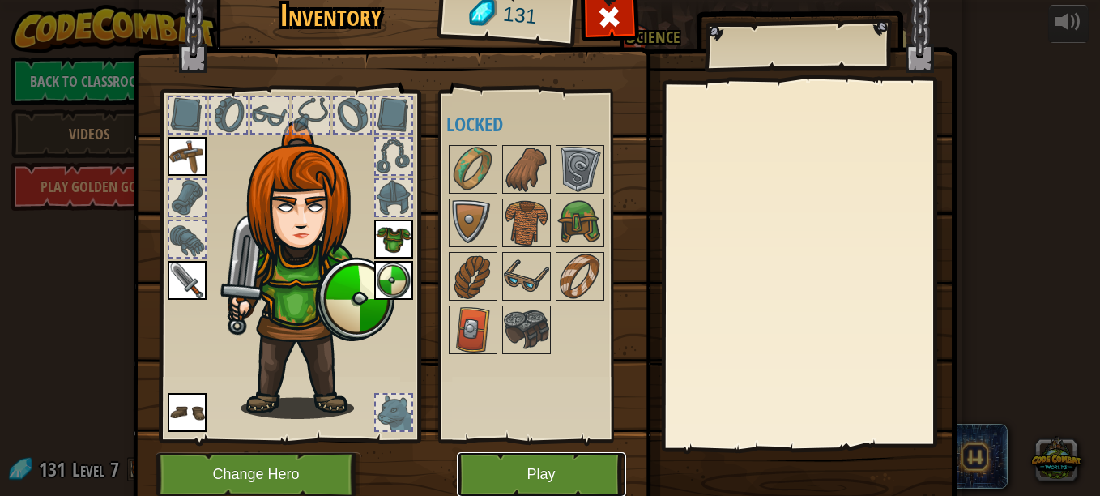
click at [553, 455] on button "Play" at bounding box center [541, 474] width 169 height 45
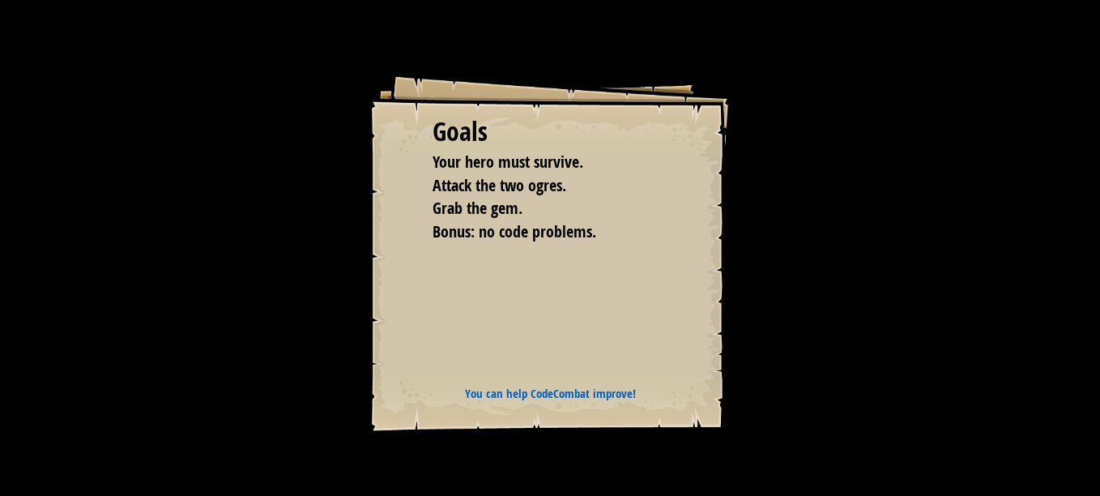
click at [536, 458] on div "Goals Your hero must survive. Attack the two ogres. Grab the gem. Bonus: no cod…" at bounding box center [550, 248] width 1100 height 496
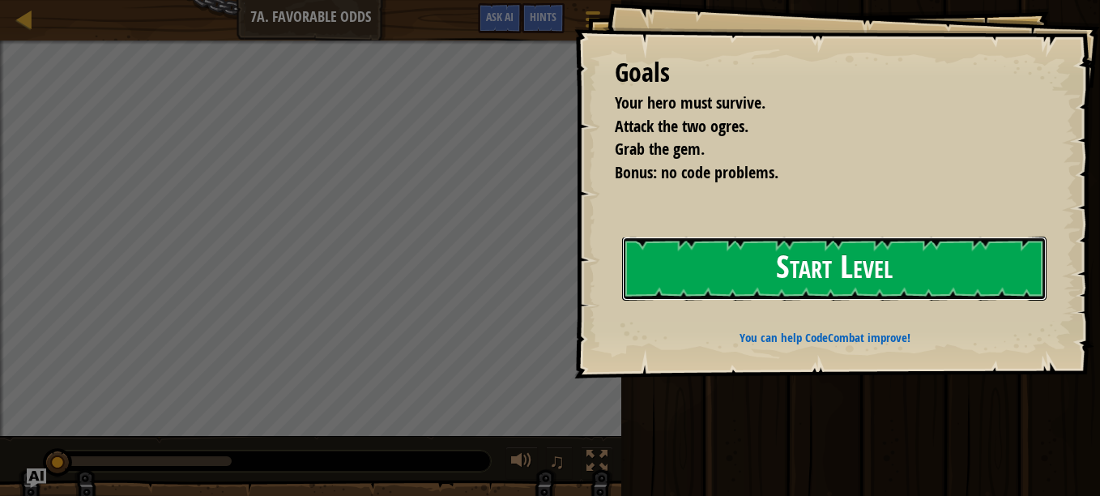
click at [946, 292] on button "Start Level" at bounding box center [834, 269] width 425 height 64
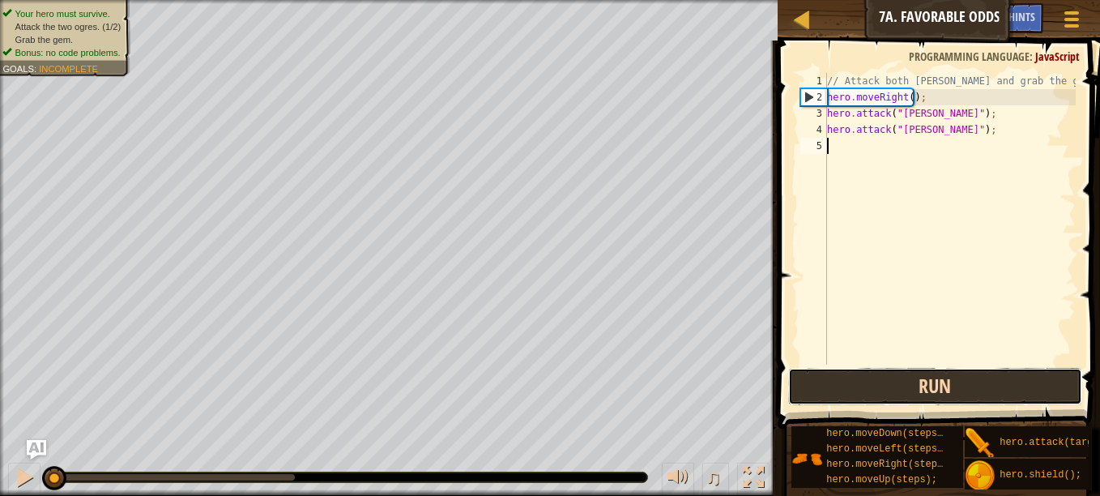
click at [1008, 376] on button "Run" at bounding box center [935, 386] width 294 height 37
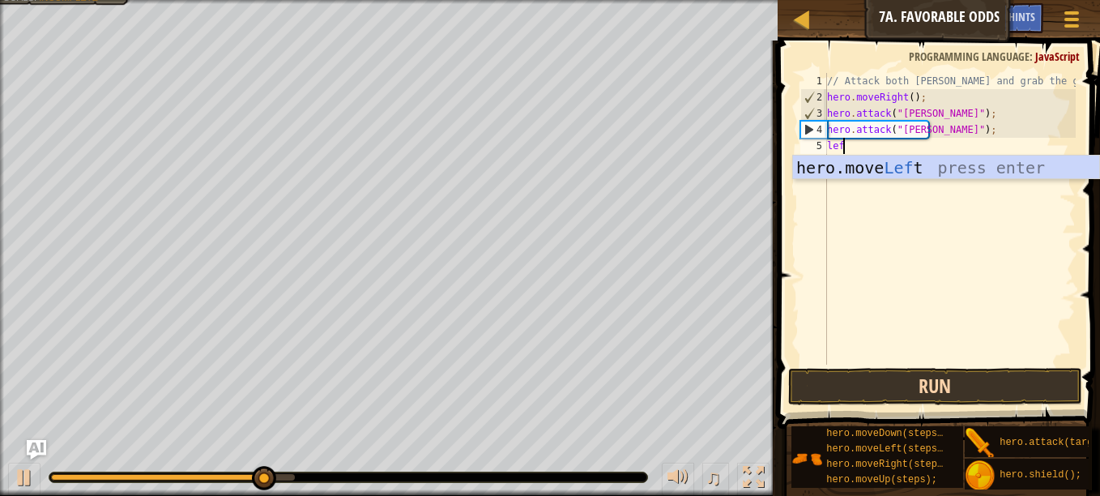
scroll to position [7, 1]
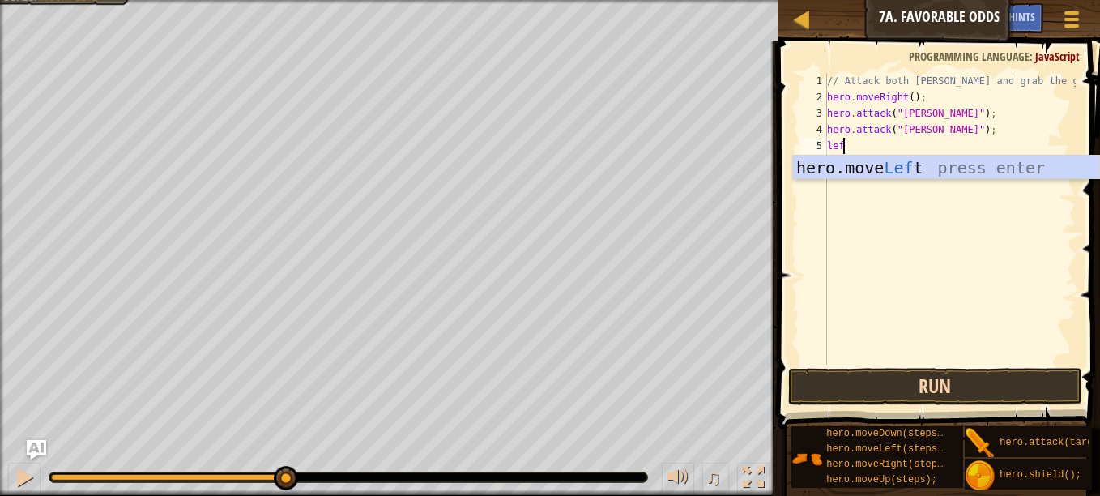
type textarea "l"
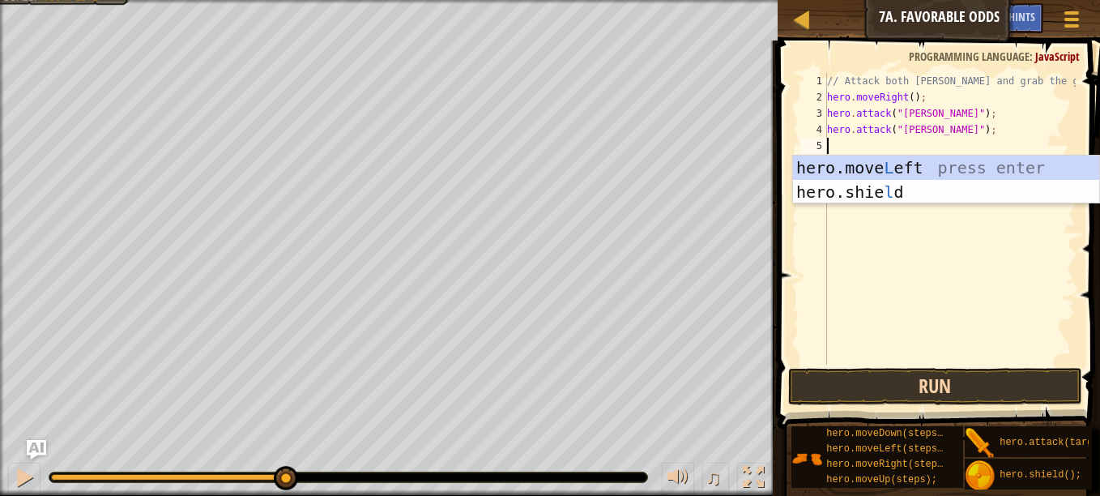
scroll to position [7, 0]
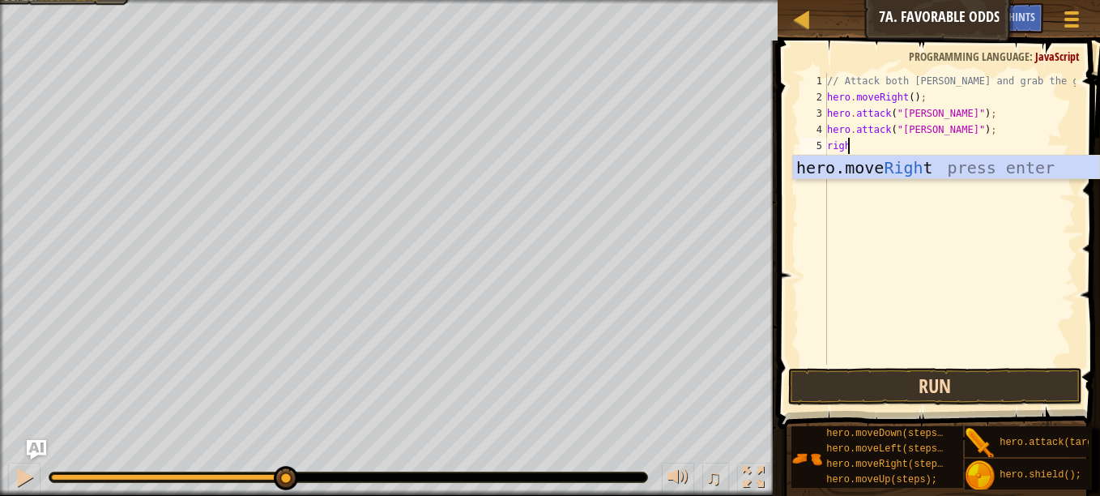
type textarea "right"
click at [891, 157] on div "hero.move Right press enter" at bounding box center [946, 192] width 306 height 73
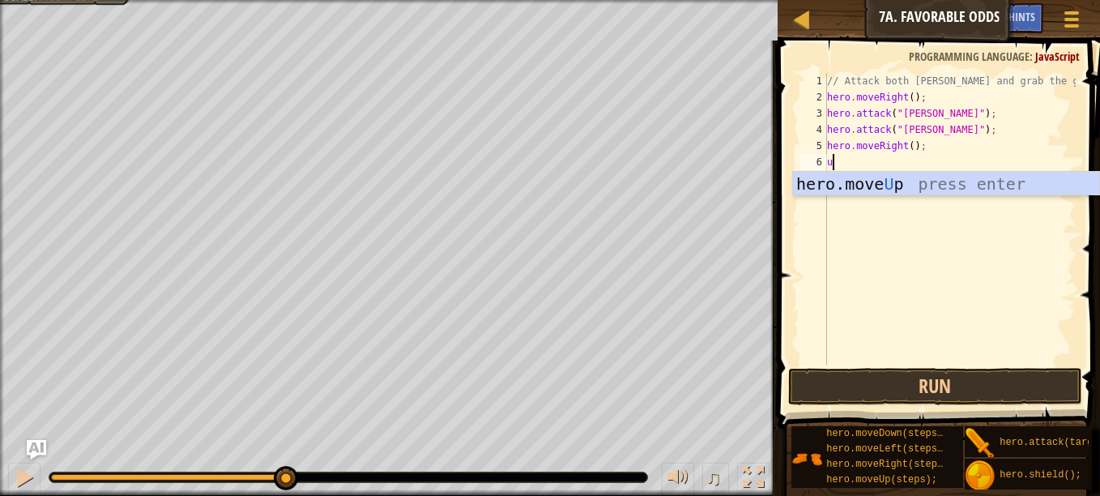
type textarea "up"
click at [833, 177] on div "hero.move Up press enter" at bounding box center [946, 208] width 306 height 73
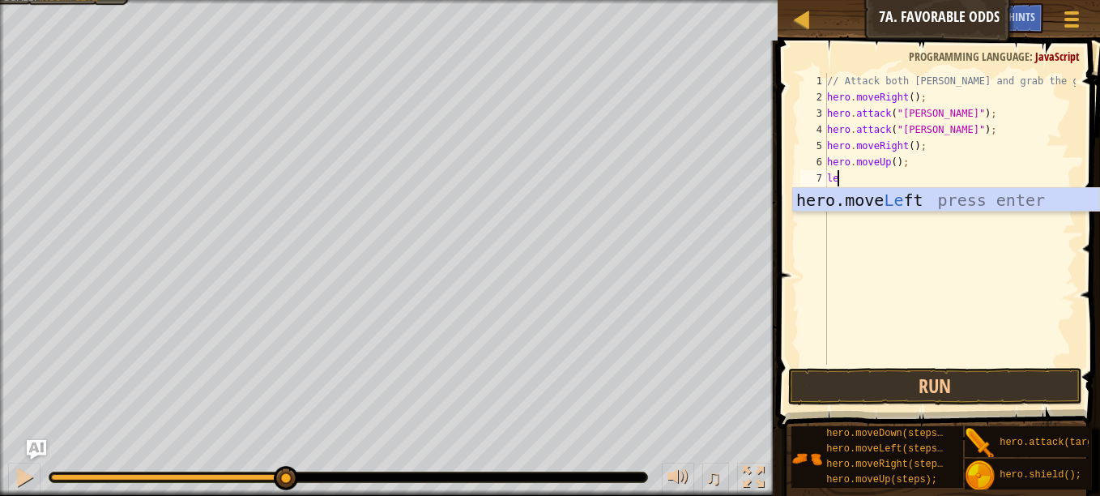
scroll to position [7, 1]
type textarea "left"
click at [906, 197] on div "hero.move Left press enter" at bounding box center [946, 224] width 306 height 73
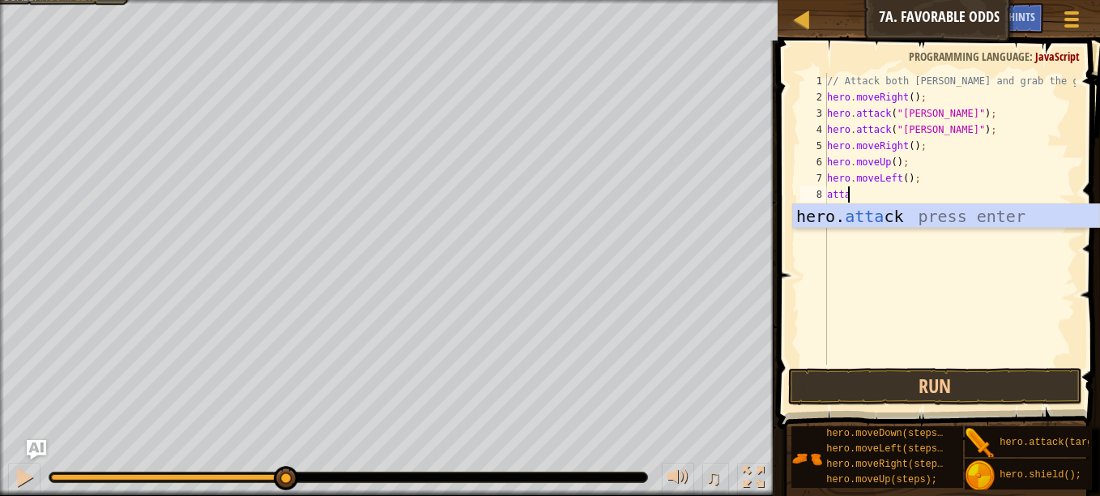
click at [900, 219] on div "hero. [PERSON_NAME] press enter" at bounding box center [946, 240] width 306 height 73
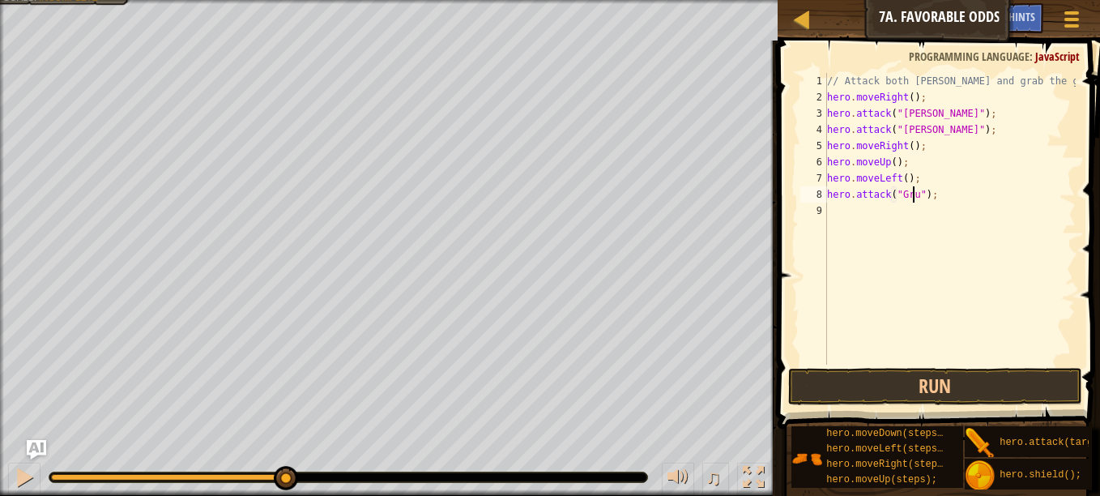
scroll to position [7, 8]
type textarea "hero.attack("Grump");"
click at [931, 374] on button "Run" at bounding box center [935, 386] width 294 height 37
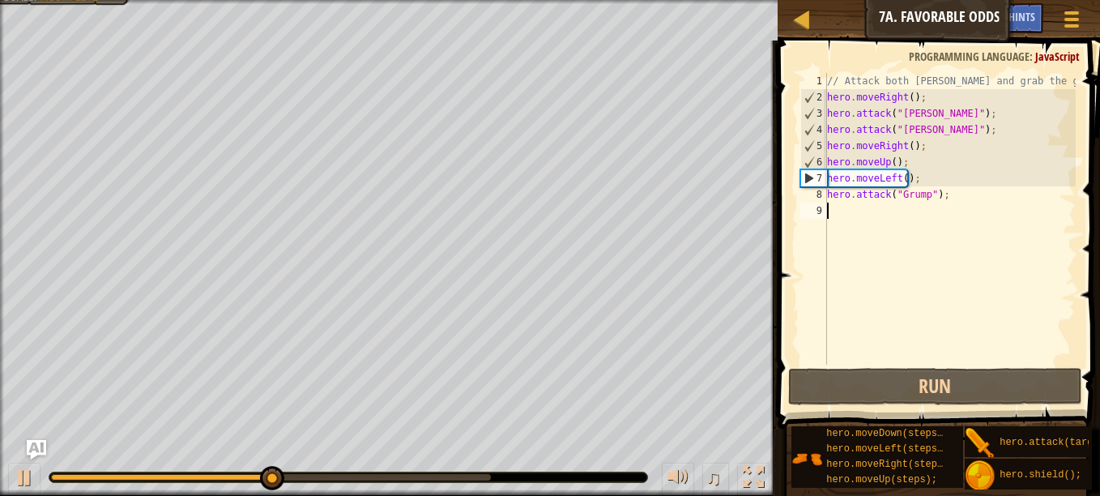
click at [832, 212] on div "// Attack both [PERSON_NAME] and grab the gem. hero . moveRight ( ) ; hero . at…" at bounding box center [950, 235] width 252 height 324
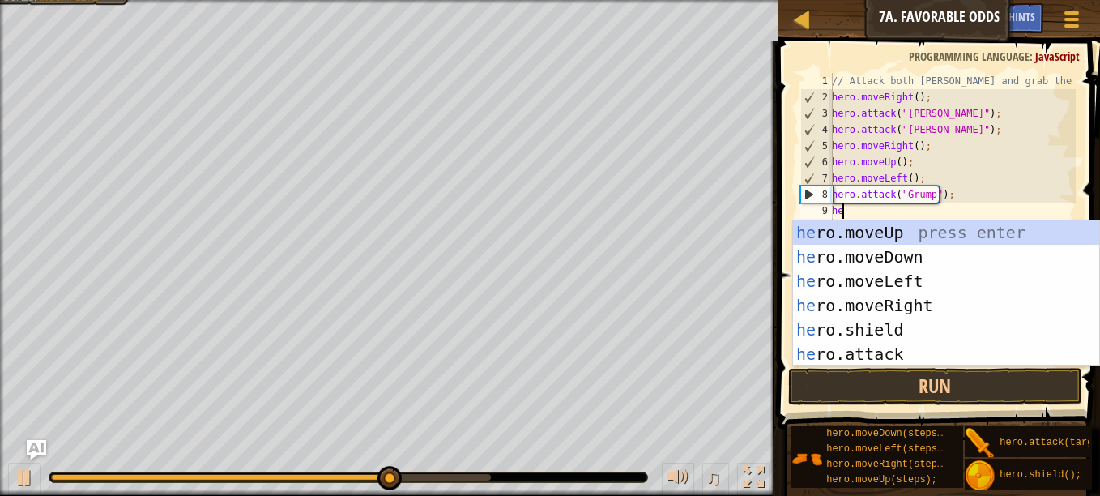
scroll to position [7, 1]
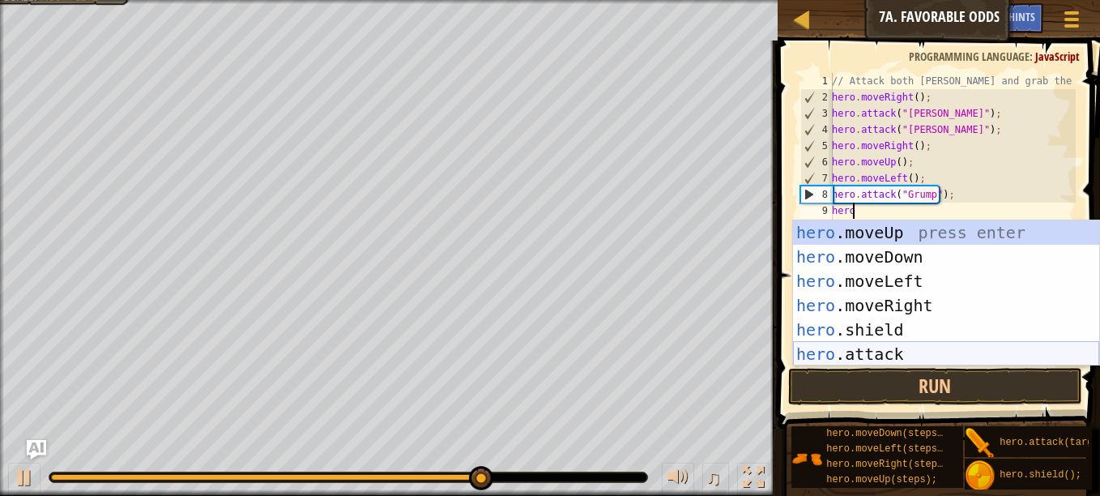
click at [887, 352] on div "hero .moveUp press enter hero .moveDown press enter hero .moveLeft press enter …" at bounding box center [946, 317] width 306 height 194
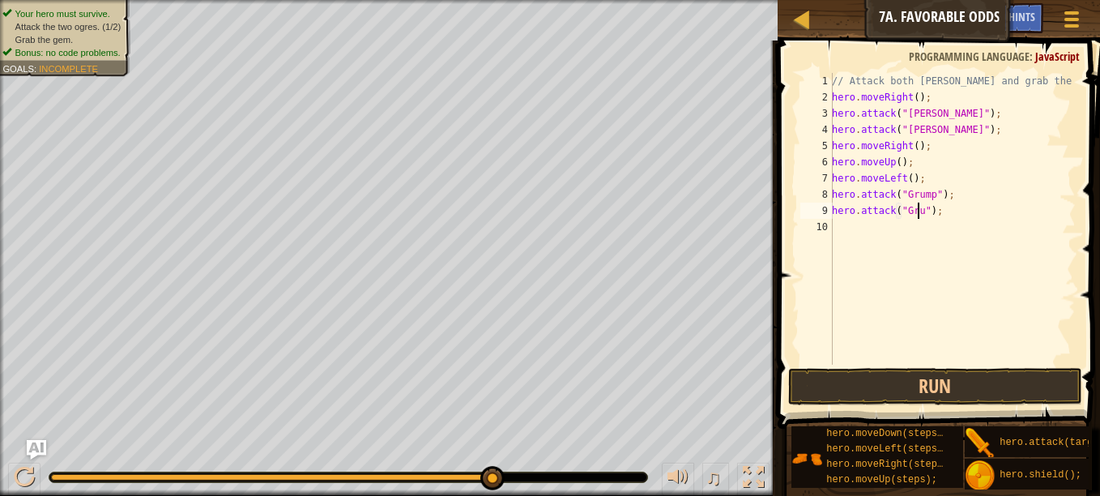
scroll to position [7, 8]
type textarea "hero.attack("Grump");"
click at [899, 368] on button "Run" at bounding box center [935, 386] width 294 height 37
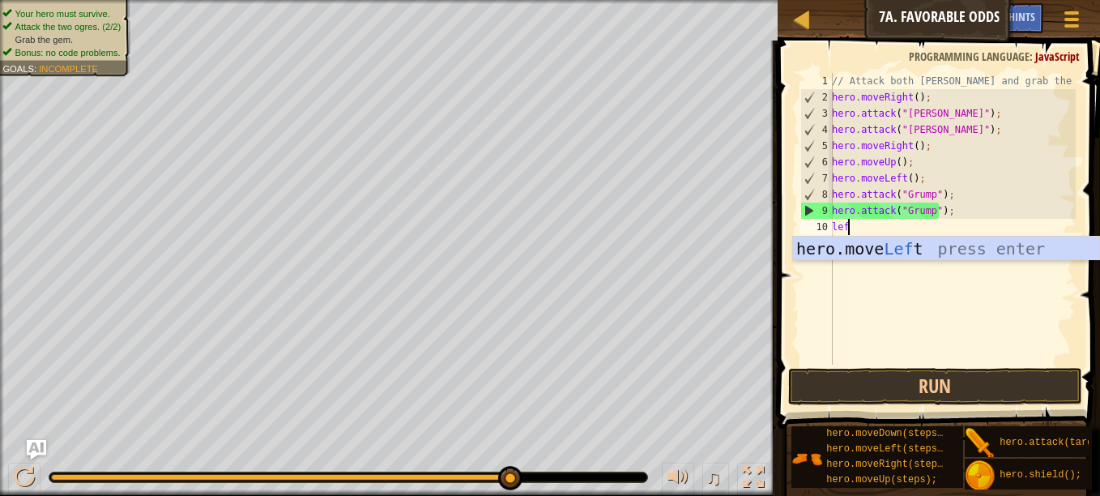
scroll to position [7, 1]
type textarea "left"
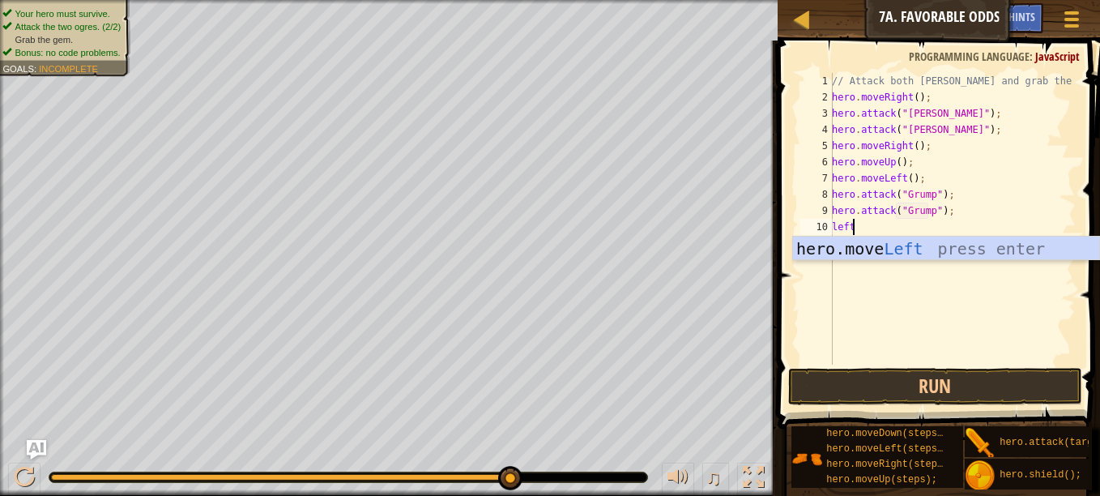
click at [1033, 241] on div "hero.move Left press enter" at bounding box center [946, 273] width 306 height 73
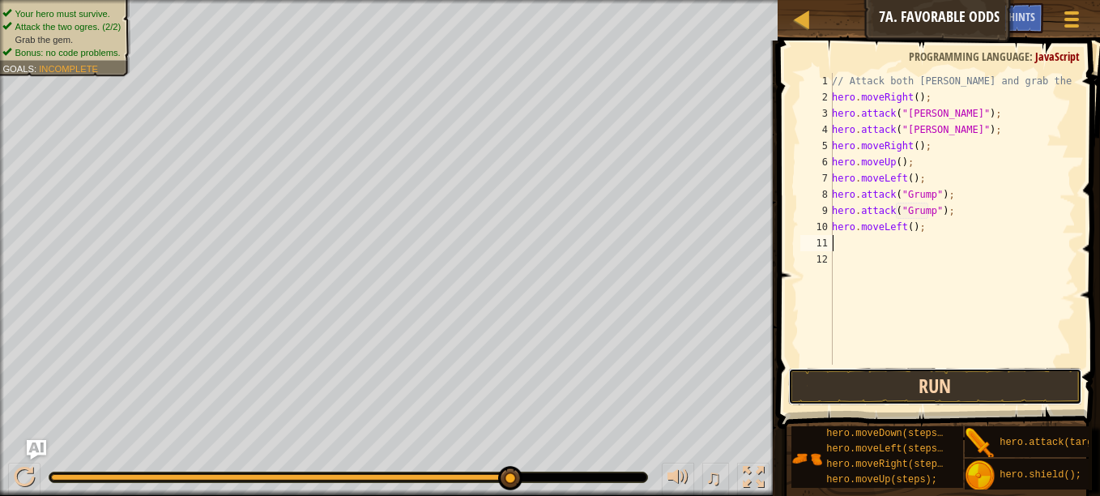
click at [994, 373] on button "Run" at bounding box center [935, 386] width 294 height 37
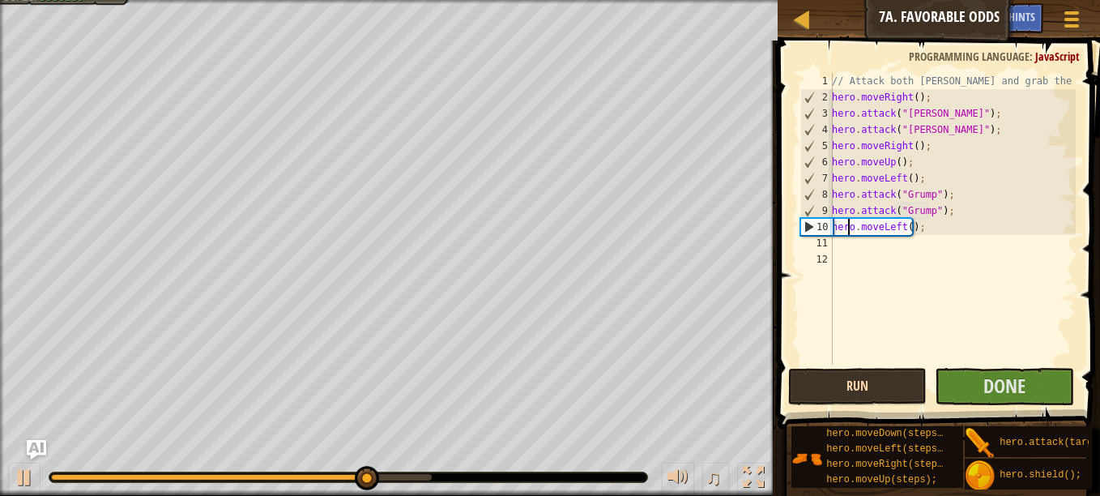
click at [851, 222] on div "// Attack both [PERSON_NAME] and grab the gem. hero . moveRight ( ) ; hero . at…" at bounding box center [952, 235] width 247 height 324
type textarea "hero.moveLeft();"
click at [851, 222] on div "// Attack both [PERSON_NAME] and grab the gem. hero . moveRight ( ) ; hero . at…" at bounding box center [952, 235] width 247 height 324
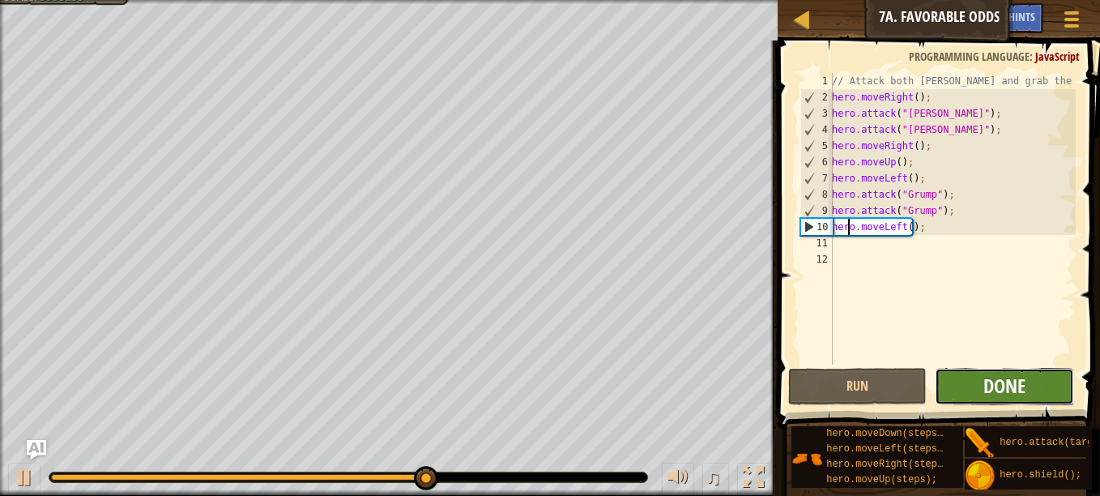
click at [1008, 383] on span "Done" at bounding box center [1005, 386] width 42 height 26
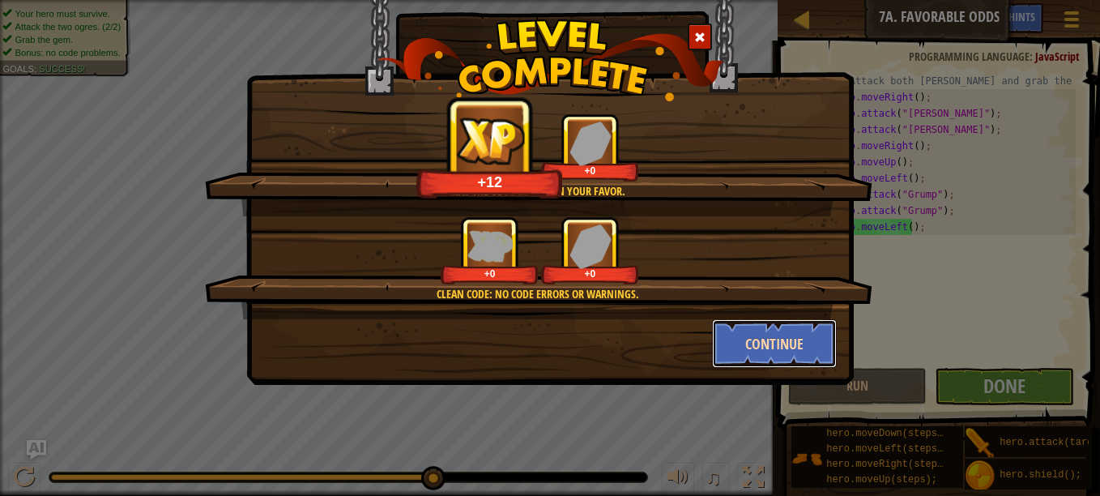
click at [801, 351] on button "Continue" at bounding box center [775, 343] width 126 height 49
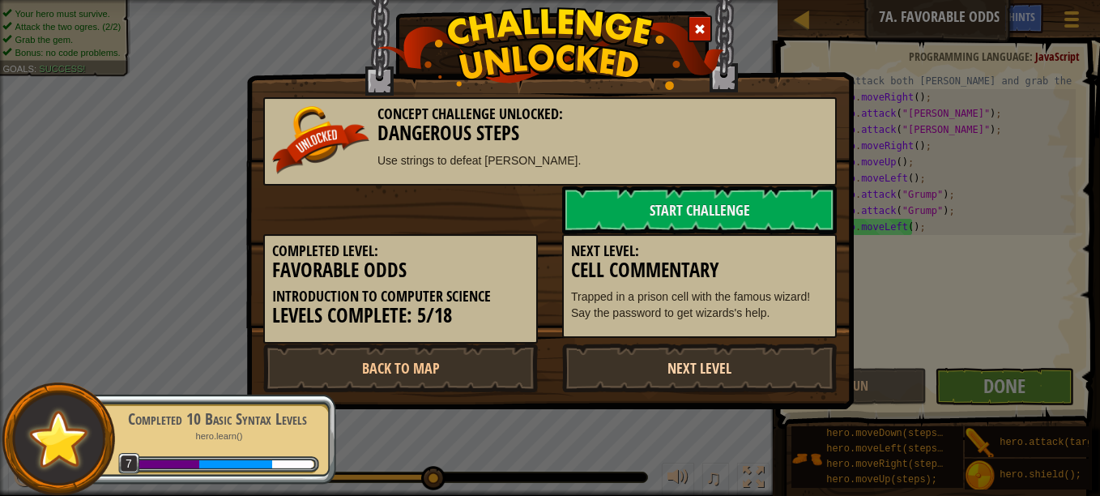
click at [743, 377] on link "Next Level" at bounding box center [699, 368] width 275 height 49
